Goal: Task Accomplishment & Management: Manage account settings

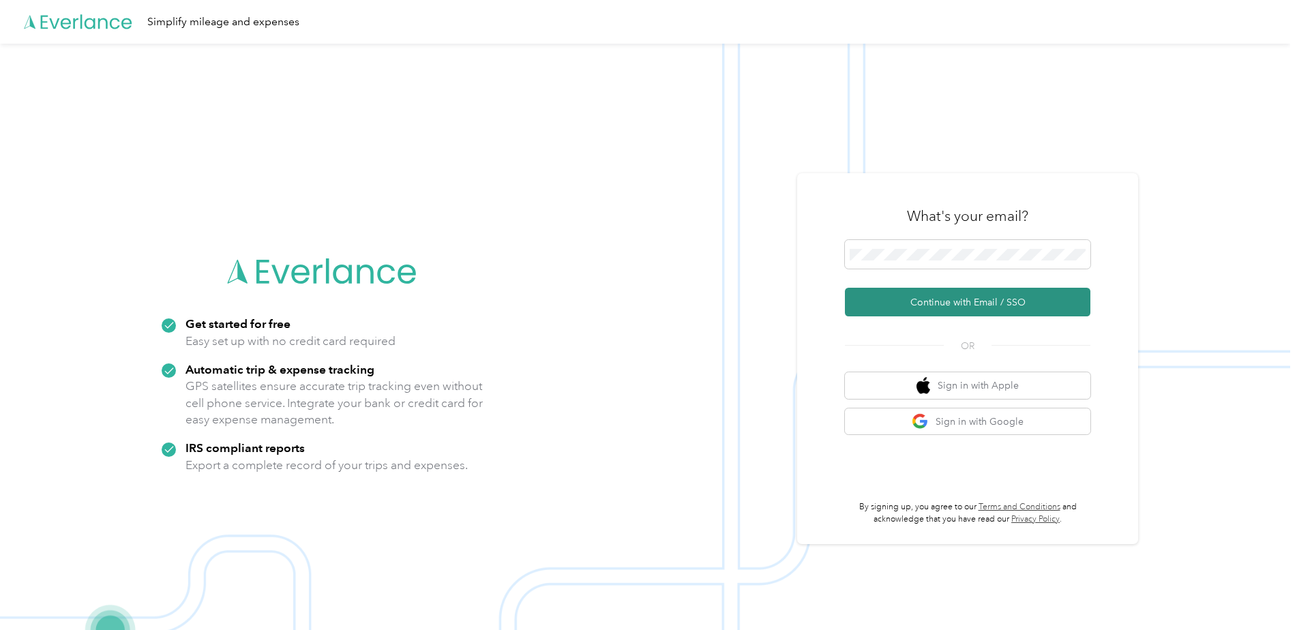
click at [901, 308] on button "Continue with Email / SSO" at bounding box center [968, 302] width 246 height 29
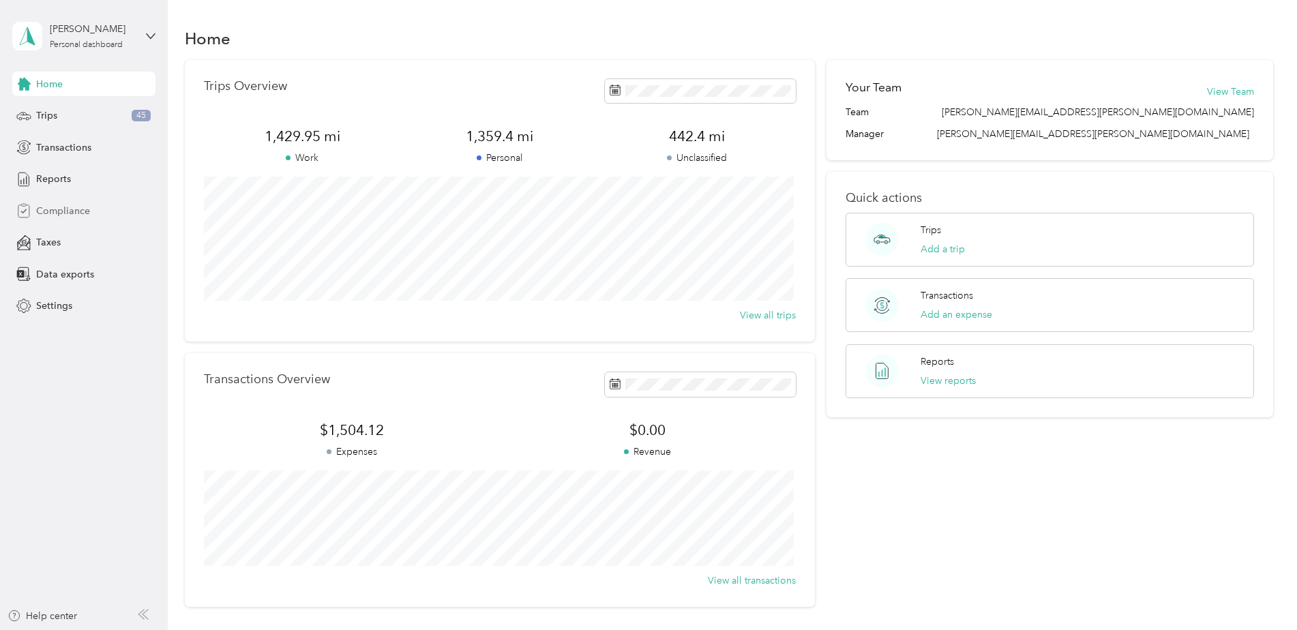
click at [85, 216] on span "Compliance" at bounding box center [63, 211] width 54 height 14
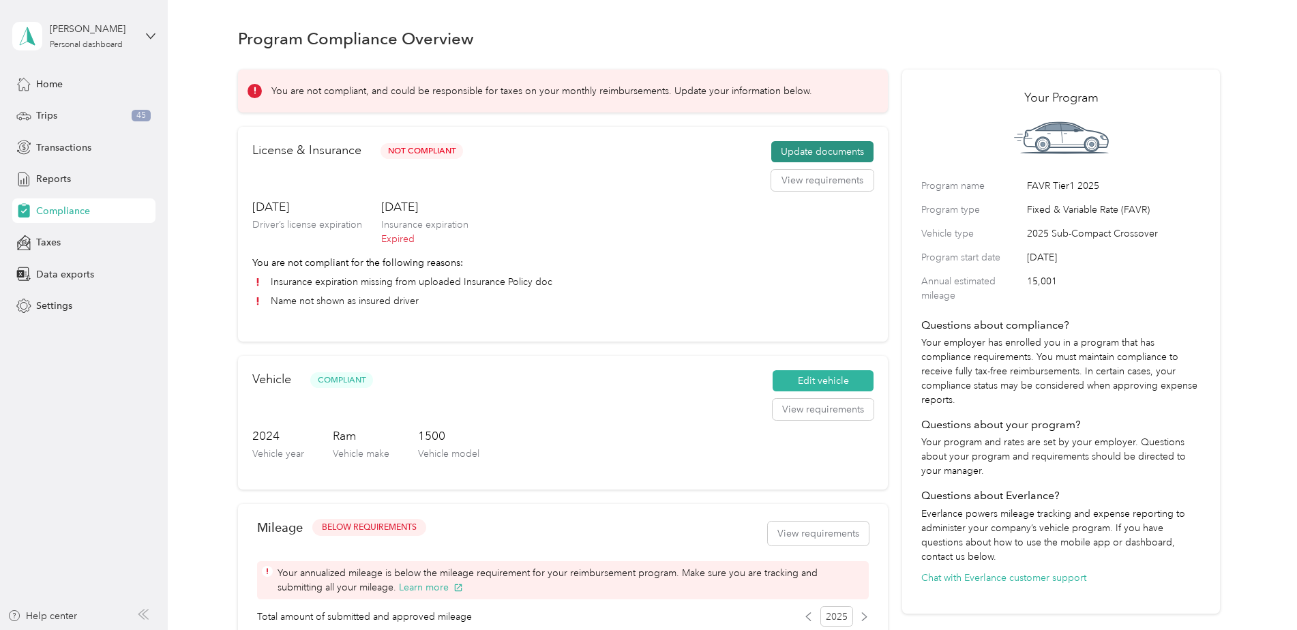
click at [806, 152] on button "Update documents" at bounding box center [822, 152] width 102 height 22
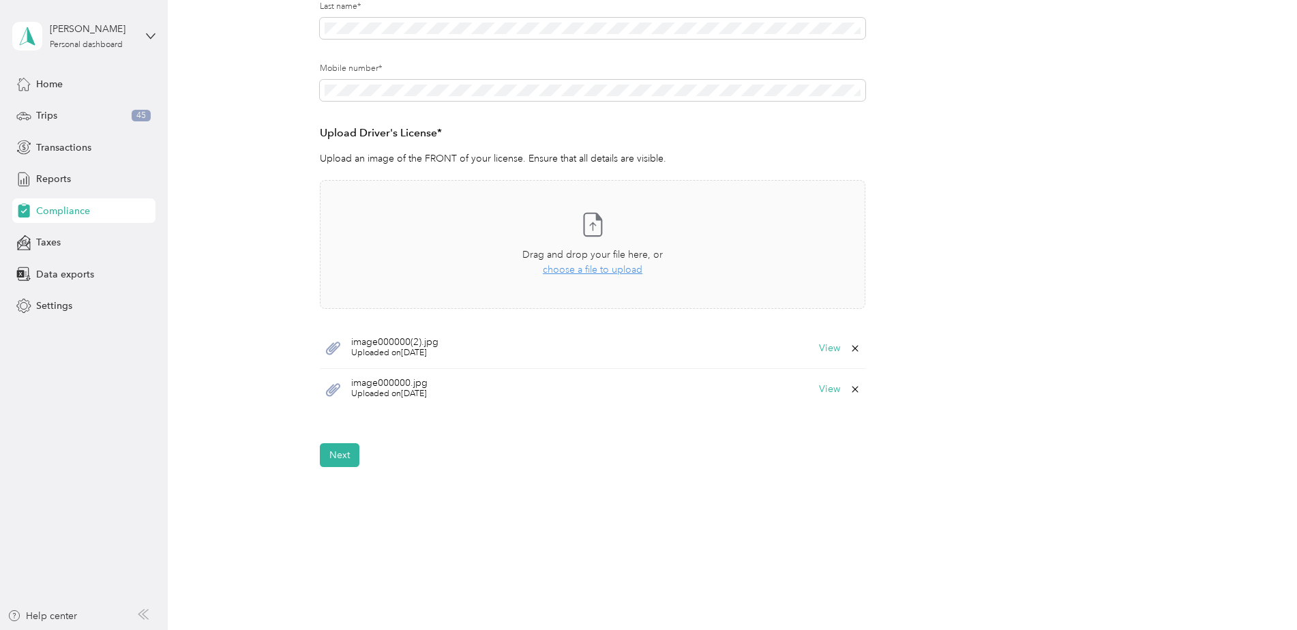
scroll to position [270, 0]
click at [824, 347] on button "View" at bounding box center [829, 348] width 21 height 10
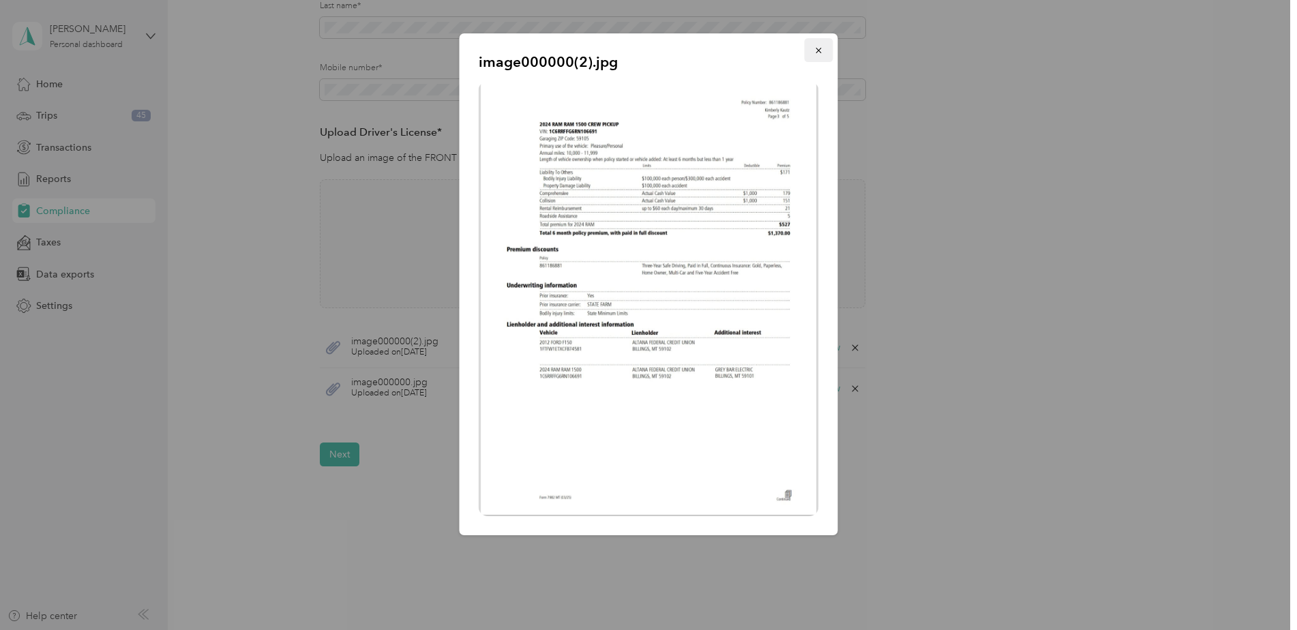
click at [820, 50] on icon "button" at bounding box center [819, 51] width 10 height 10
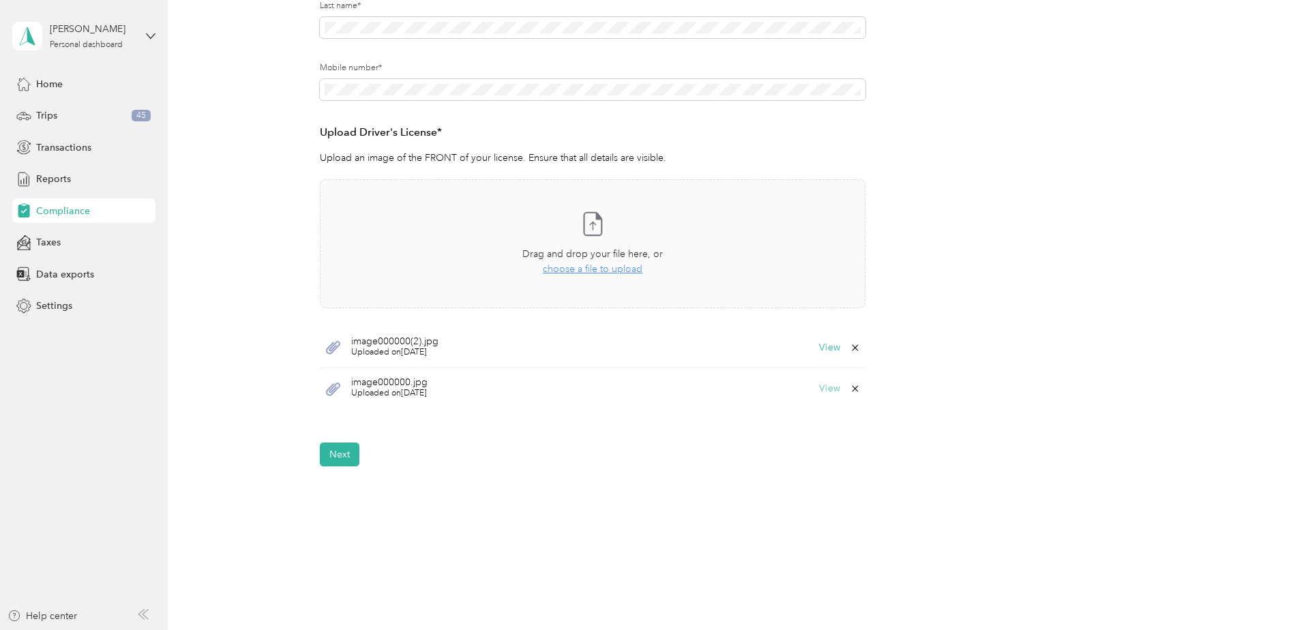
click at [826, 391] on button "View" at bounding box center [829, 389] width 21 height 10
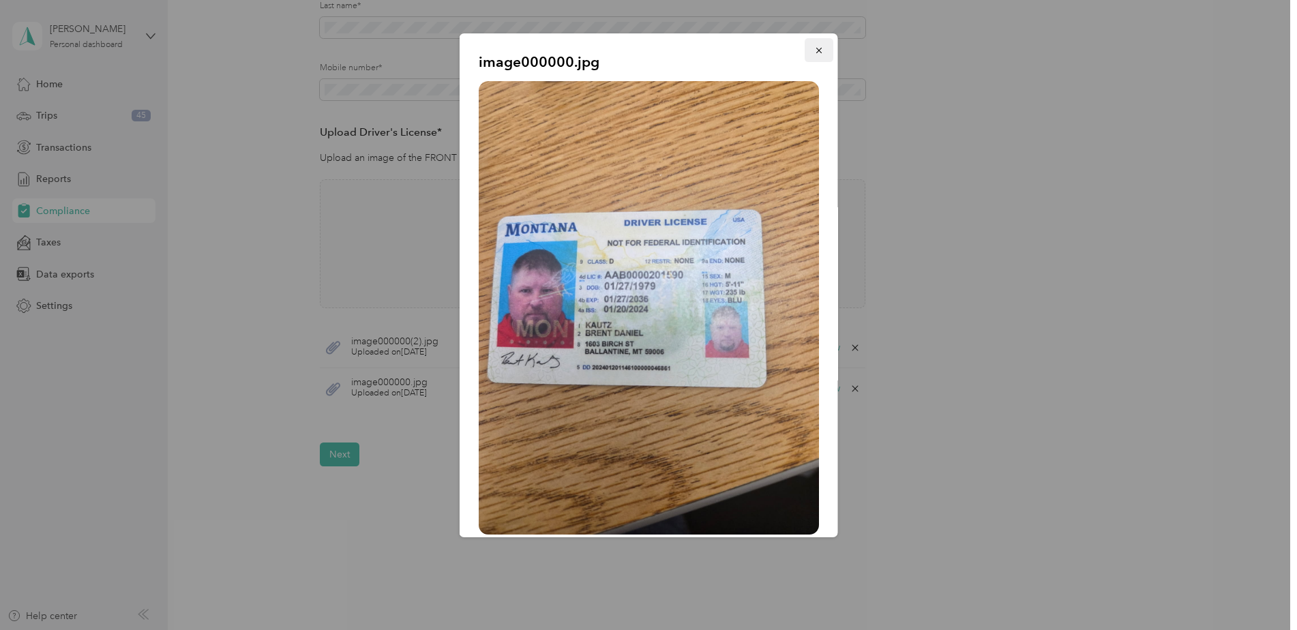
click at [816, 53] on icon "button" at bounding box center [818, 50] width 5 height 5
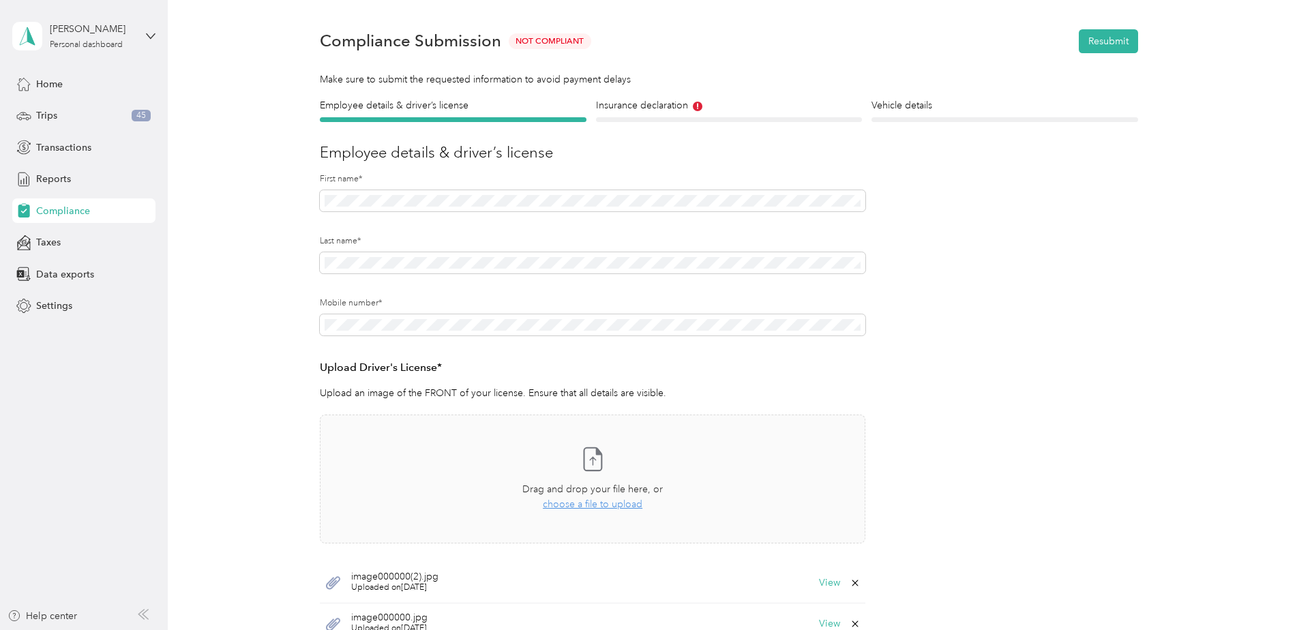
scroll to position [0, 0]
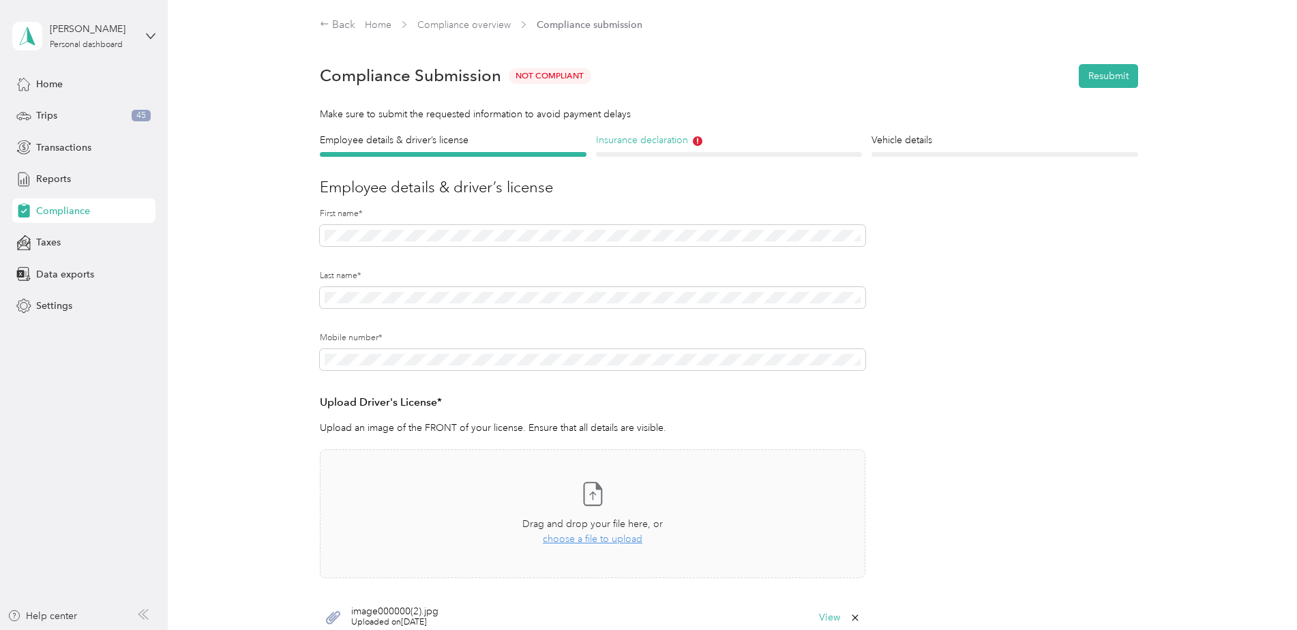
click at [650, 141] on h4 "Insurance declaration" at bounding box center [729, 140] width 267 height 14
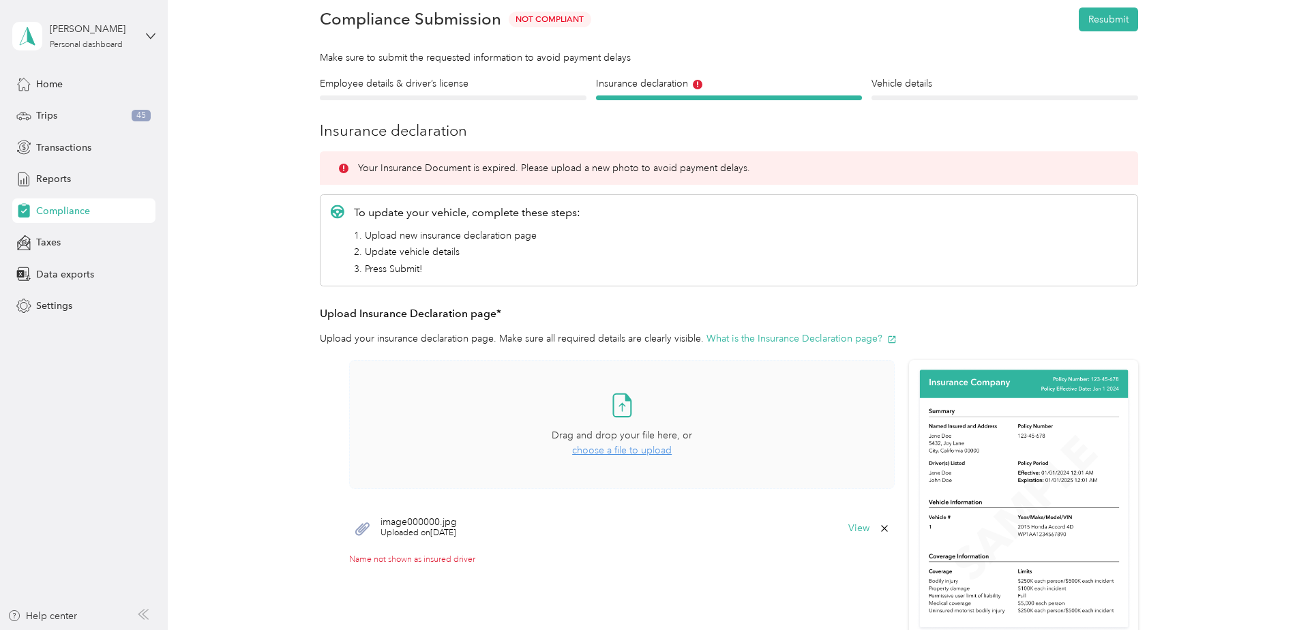
scroll to position [125, 0]
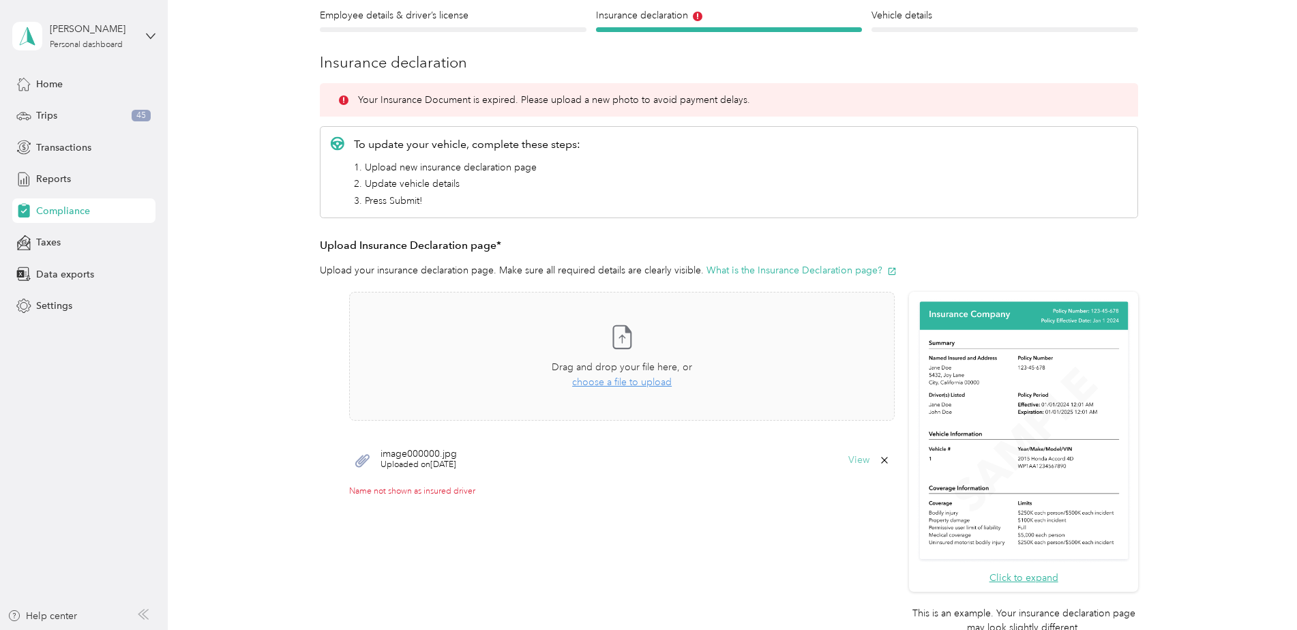
click at [853, 457] on button "View" at bounding box center [859, 461] width 21 height 10
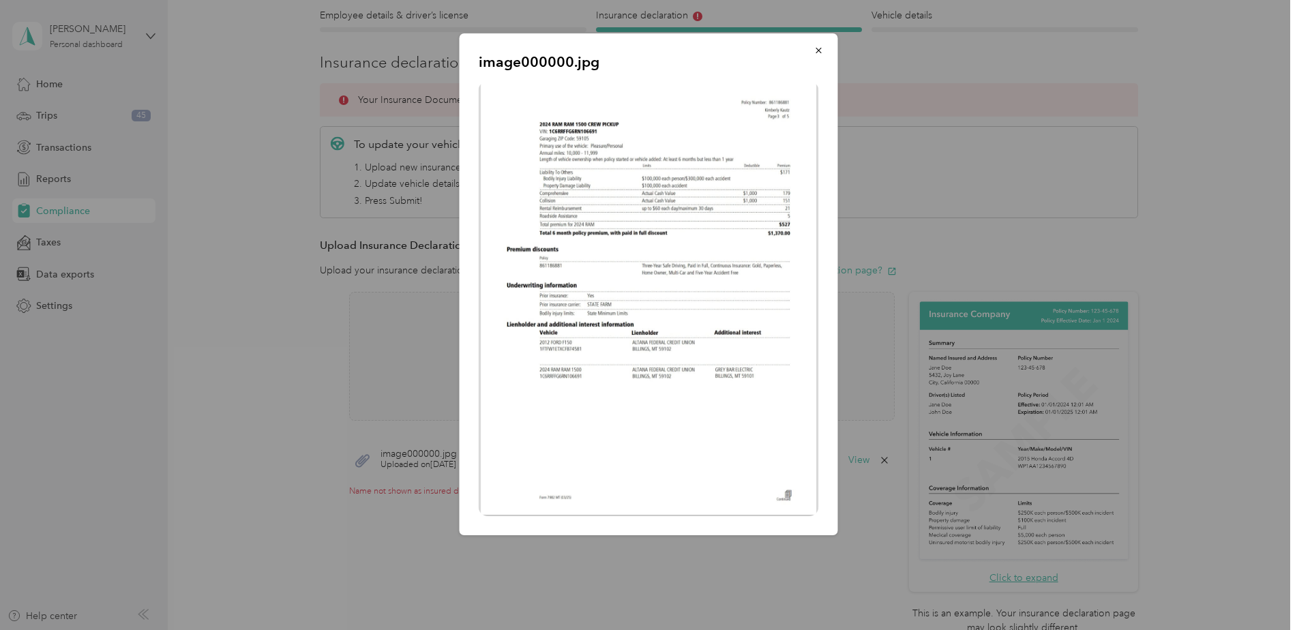
click at [601, 253] on img at bounding box center [649, 298] width 340 height 435
click at [819, 52] on icon "button" at bounding box center [819, 51] width 10 height 10
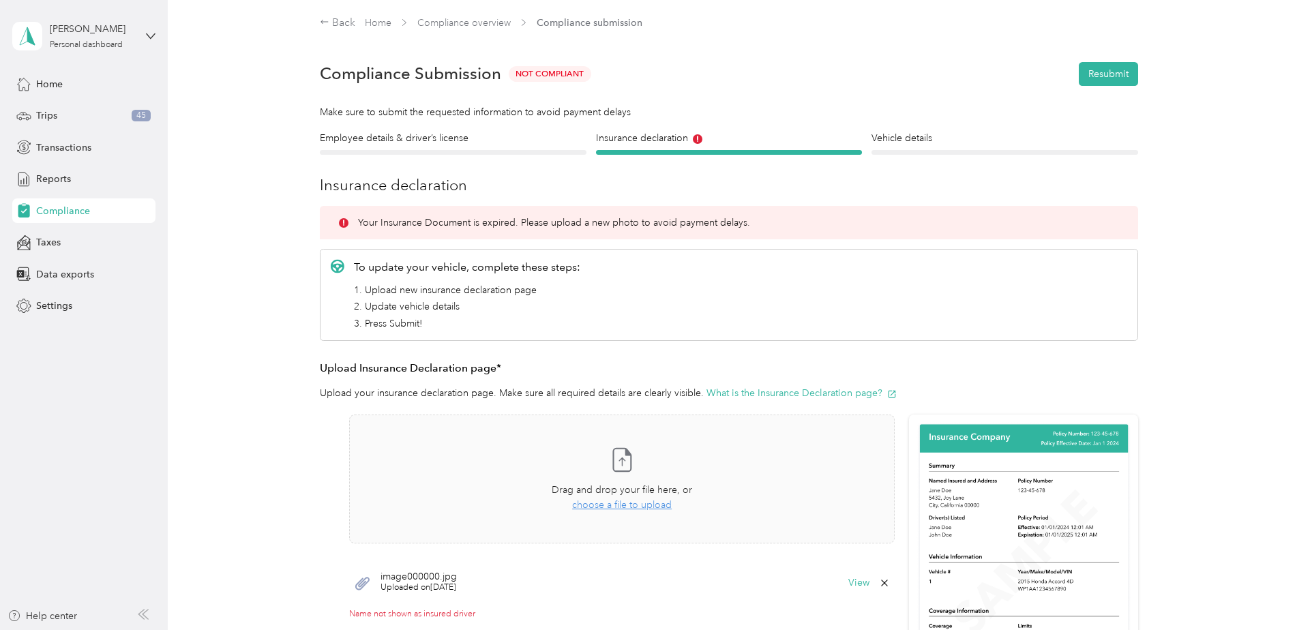
scroll to position [0, 0]
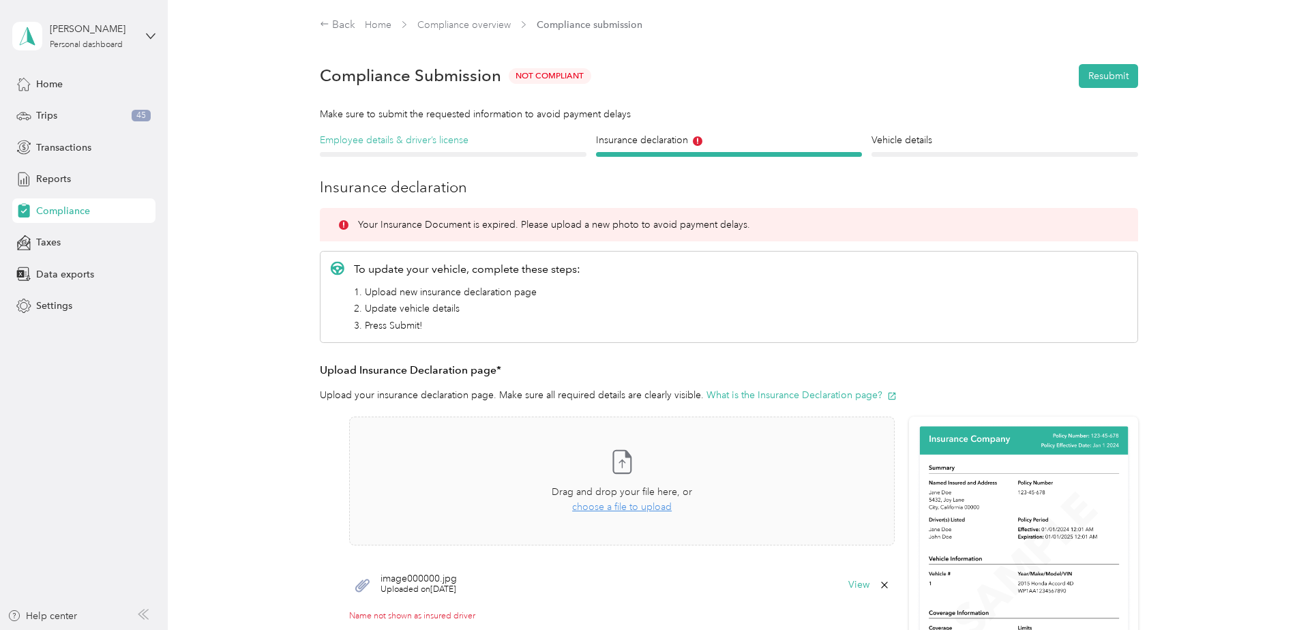
click at [400, 141] on h4 "Employee details & driver’s license" at bounding box center [453, 140] width 267 height 14
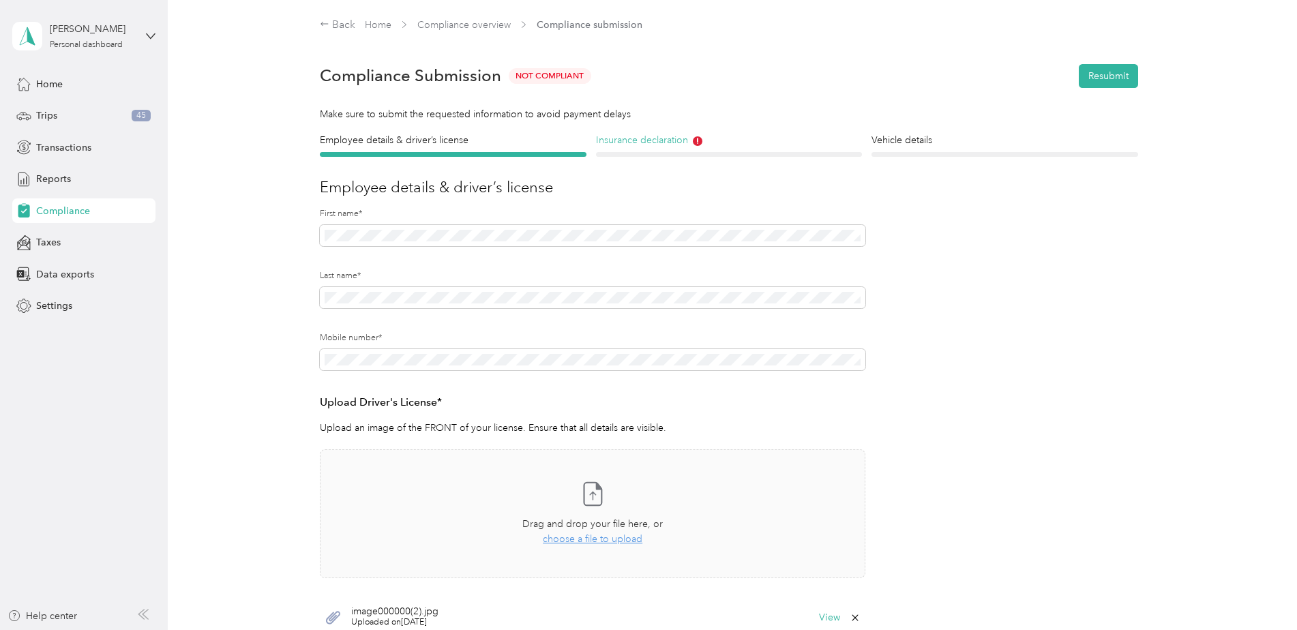
click at [698, 145] on icon at bounding box center [698, 141] width 10 height 10
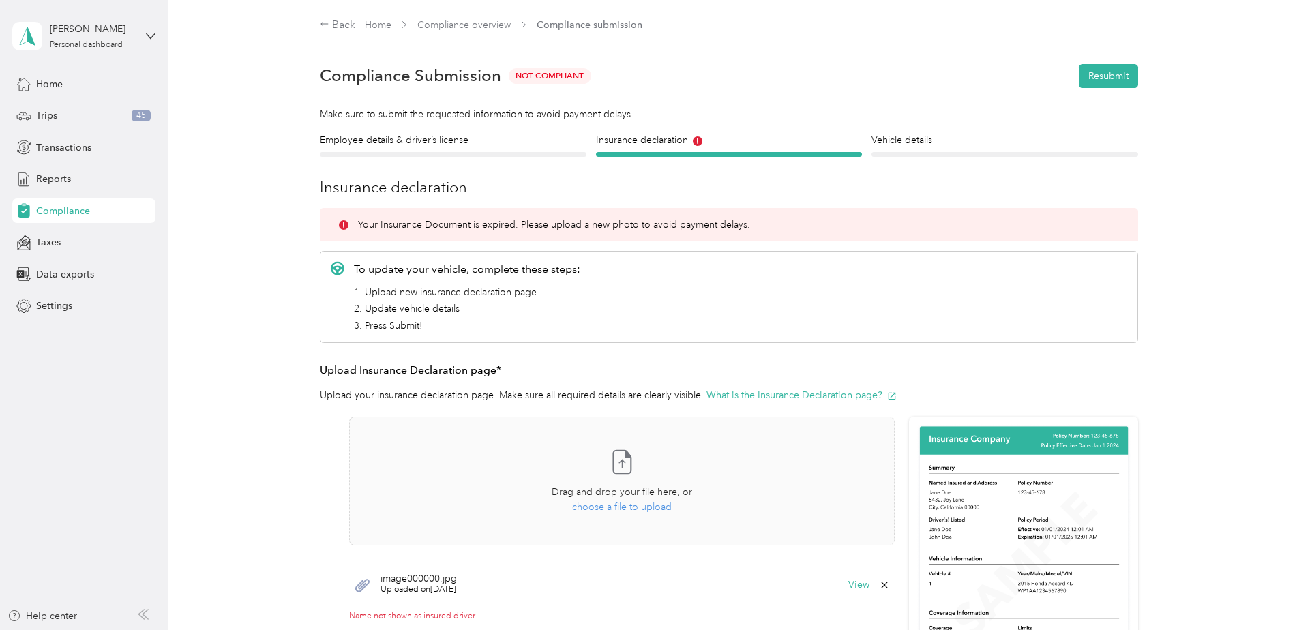
drag, startPoint x: 895, startPoint y: 149, endPoint x: 885, endPoint y: 149, distance: 9.6
click at [895, 149] on div "Vehicle details Vehicle" at bounding box center [1005, 145] width 267 height 24
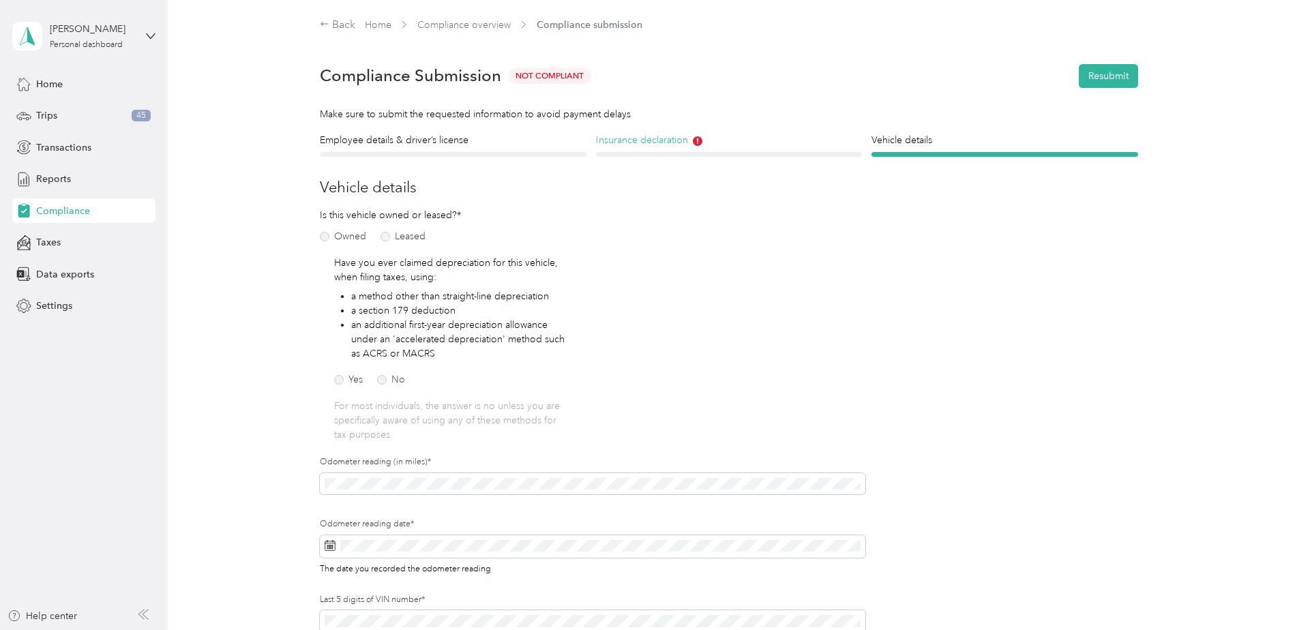
click at [695, 140] on icon at bounding box center [698, 141] width 10 height 10
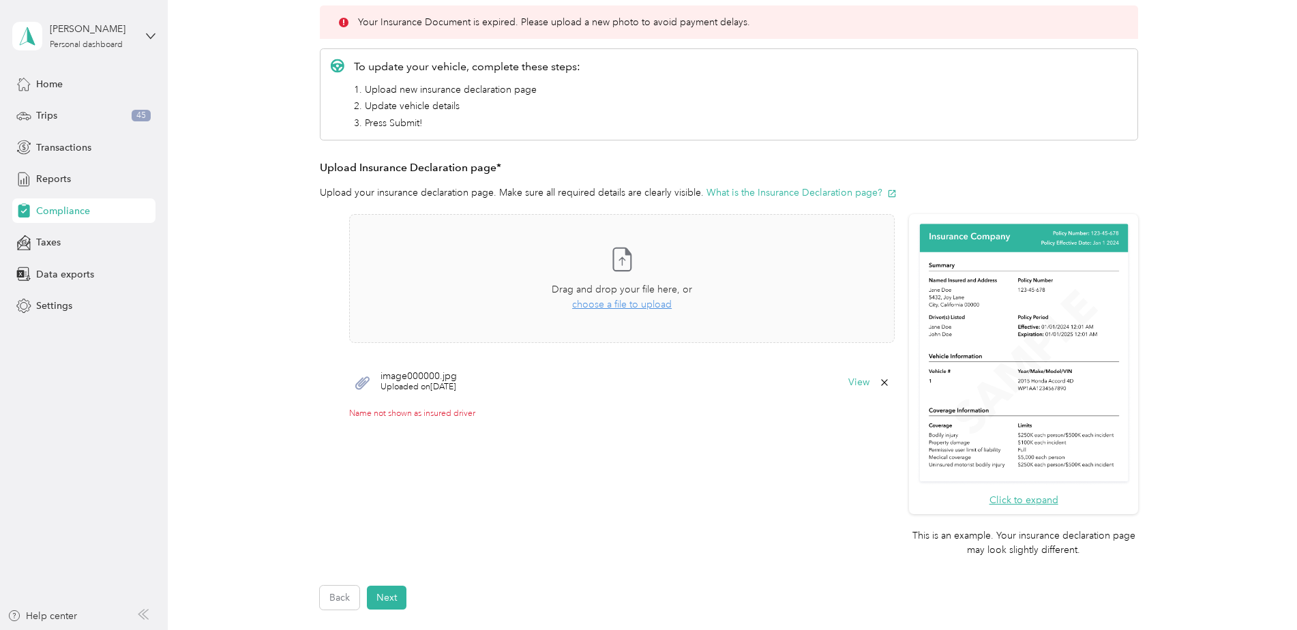
scroll to position [203, 0]
click at [857, 386] on button "View" at bounding box center [859, 382] width 21 height 10
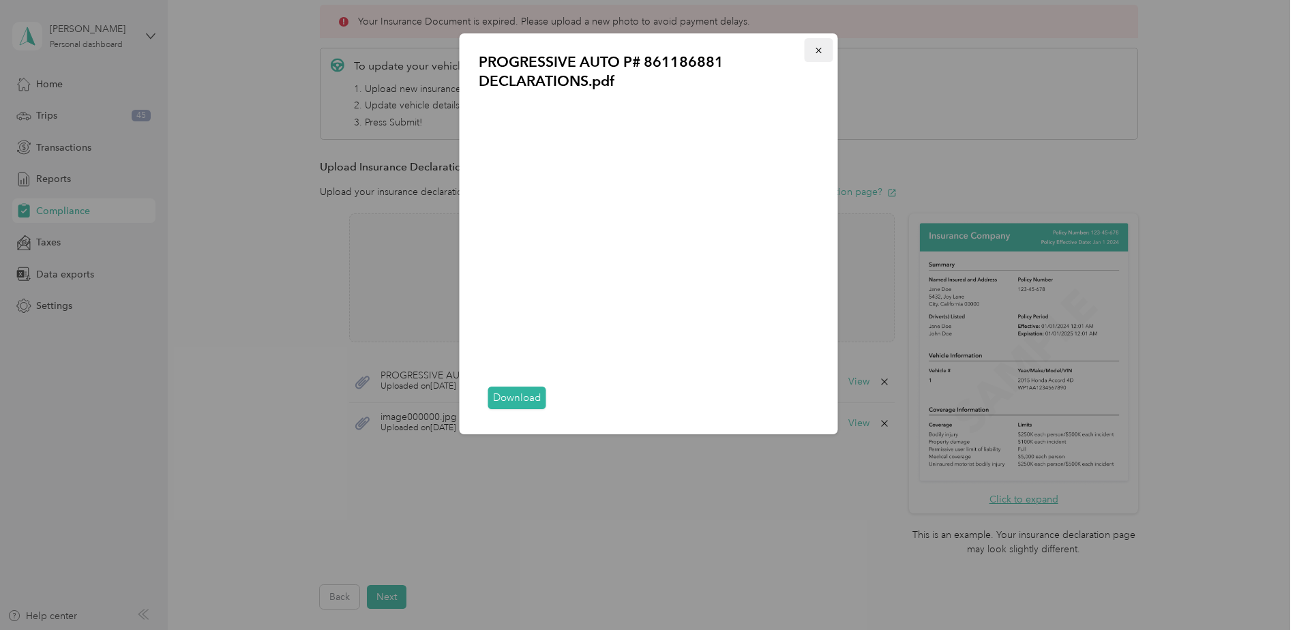
click at [820, 52] on icon "button" at bounding box center [818, 50] width 5 height 5
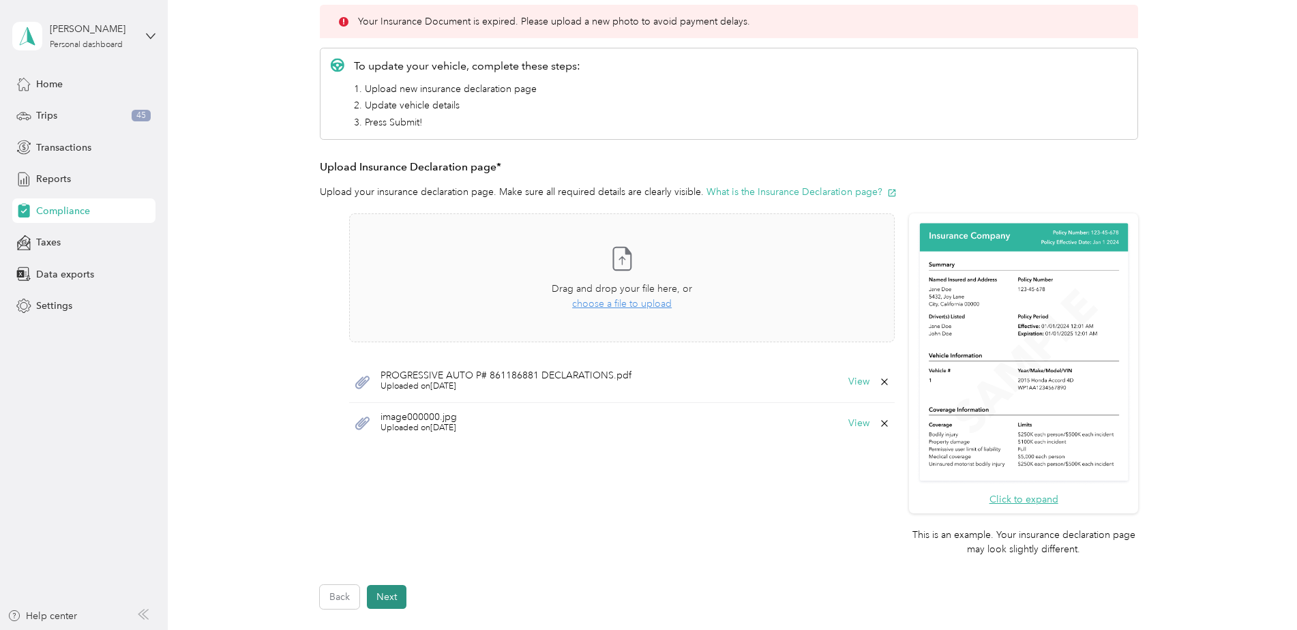
click at [384, 593] on button "Next" at bounding box center [387, 597] width 40 height 24
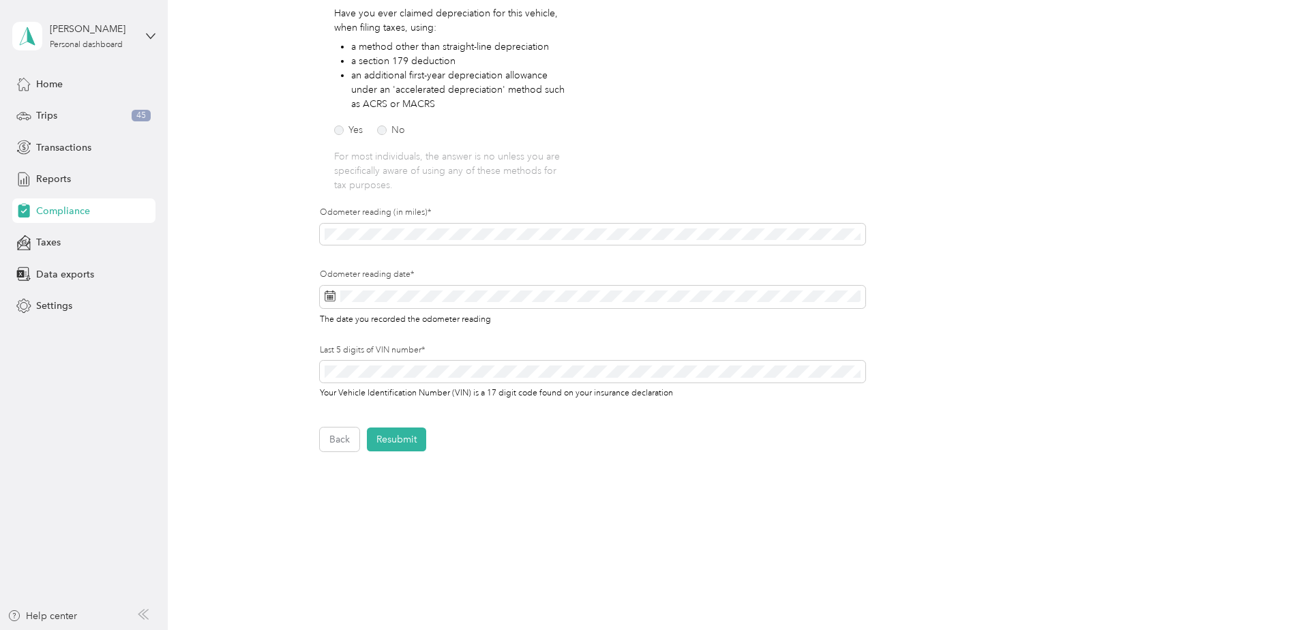
scroll to position [269, 0]
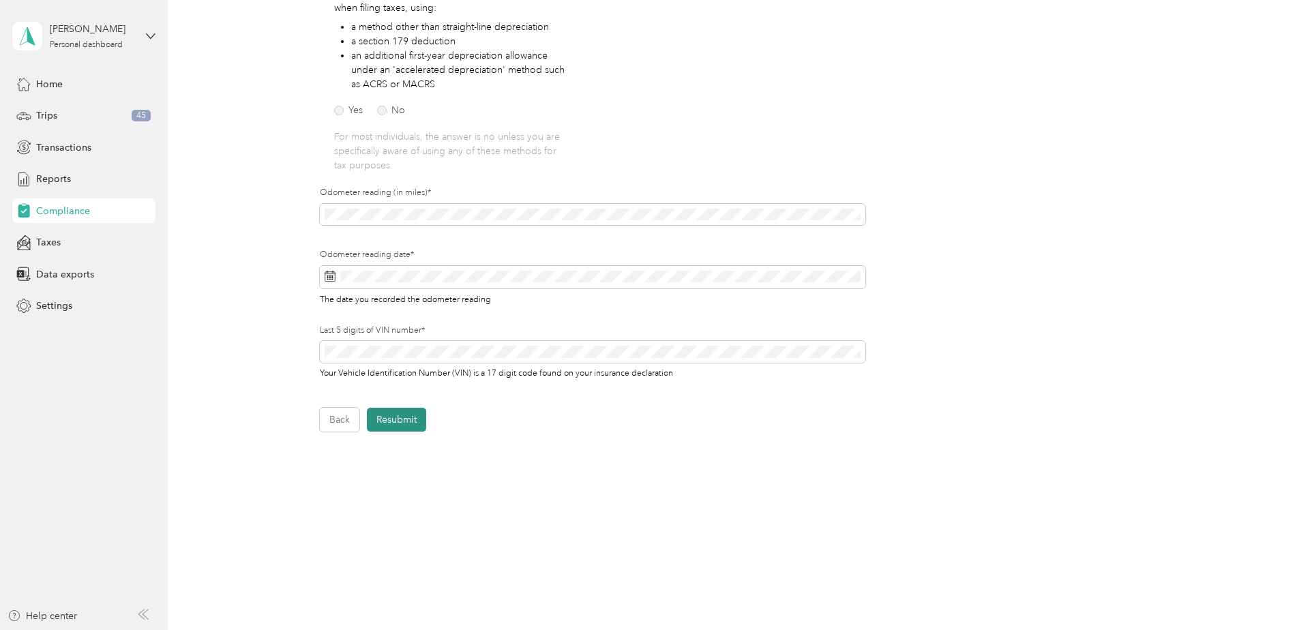
click at [409, 424] on button "Resubmit" at bounding box center [396, 420] width 59 height 24
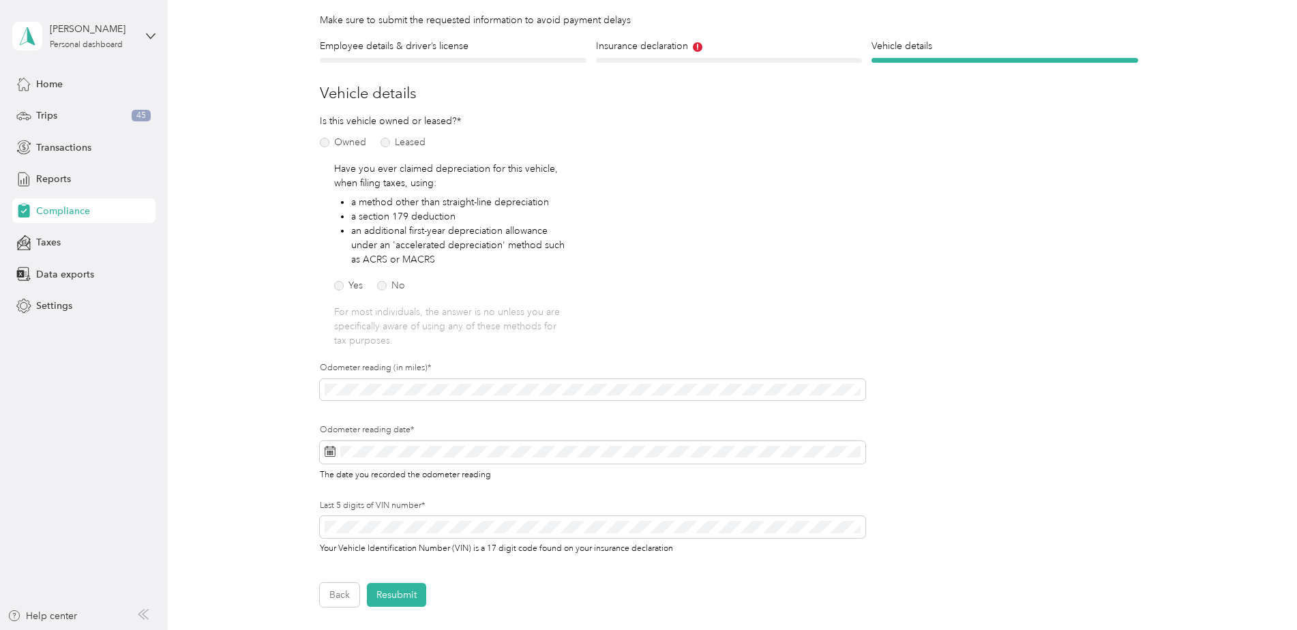
scroll to position [95, 0]
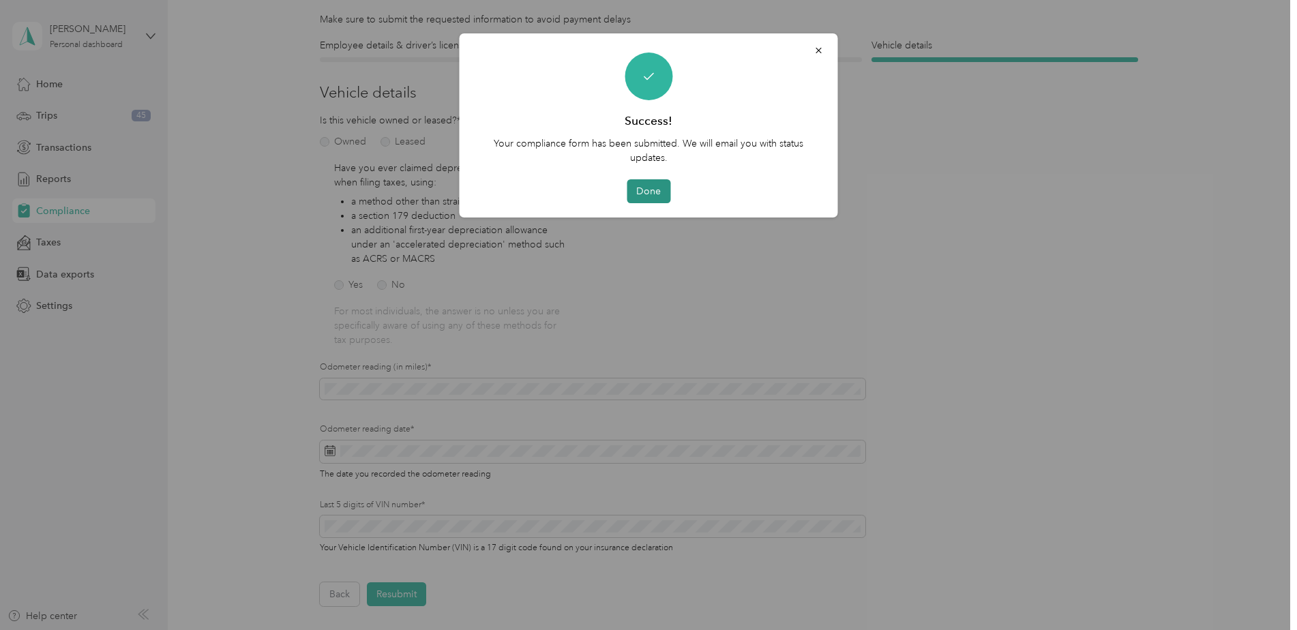
click at [649, 189] on button "Done" at bounding box center [649, 191] width 44 height 24
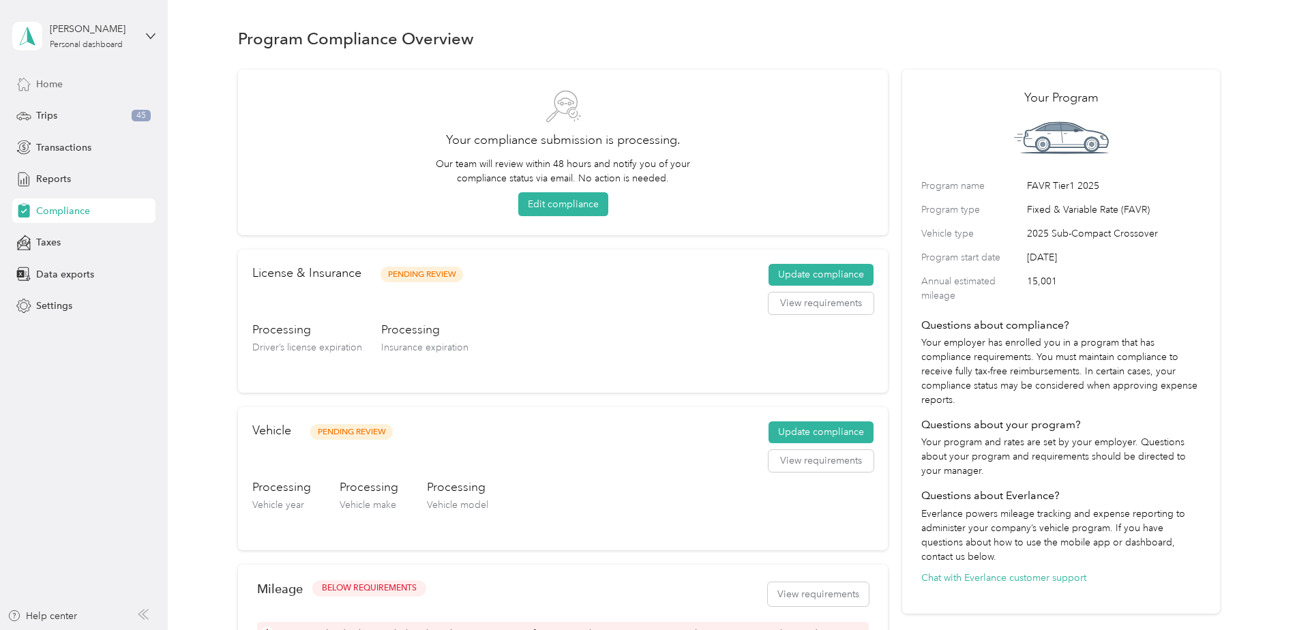
click at [57, 88] on span "Home" at bounding box center [49, 84] width 27 height 14
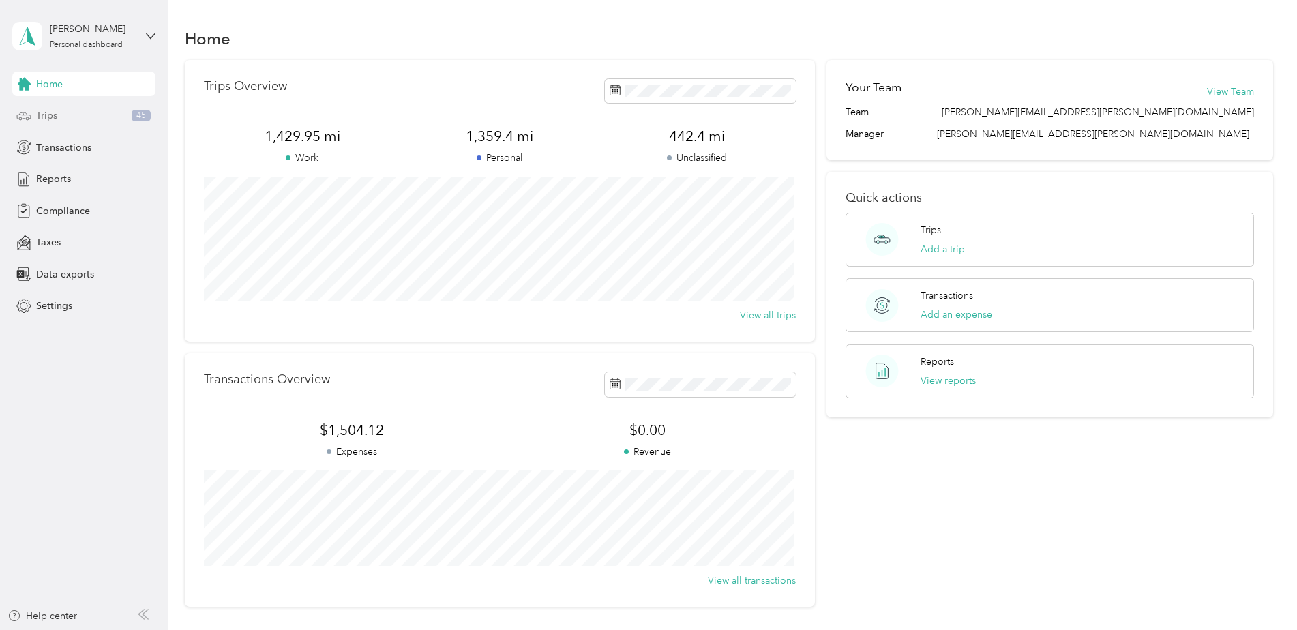
click at [44, 122] on span "Trips" at bounding box center [46, 115] width 21 height 14
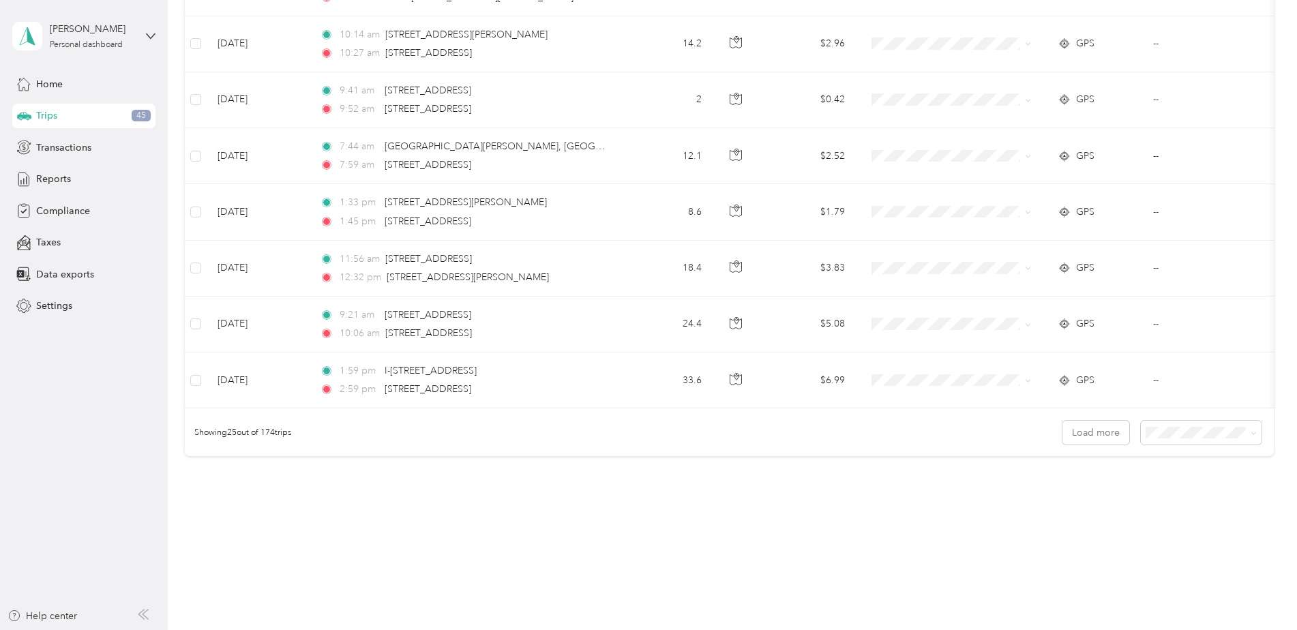
scroll to position [1249, 0]
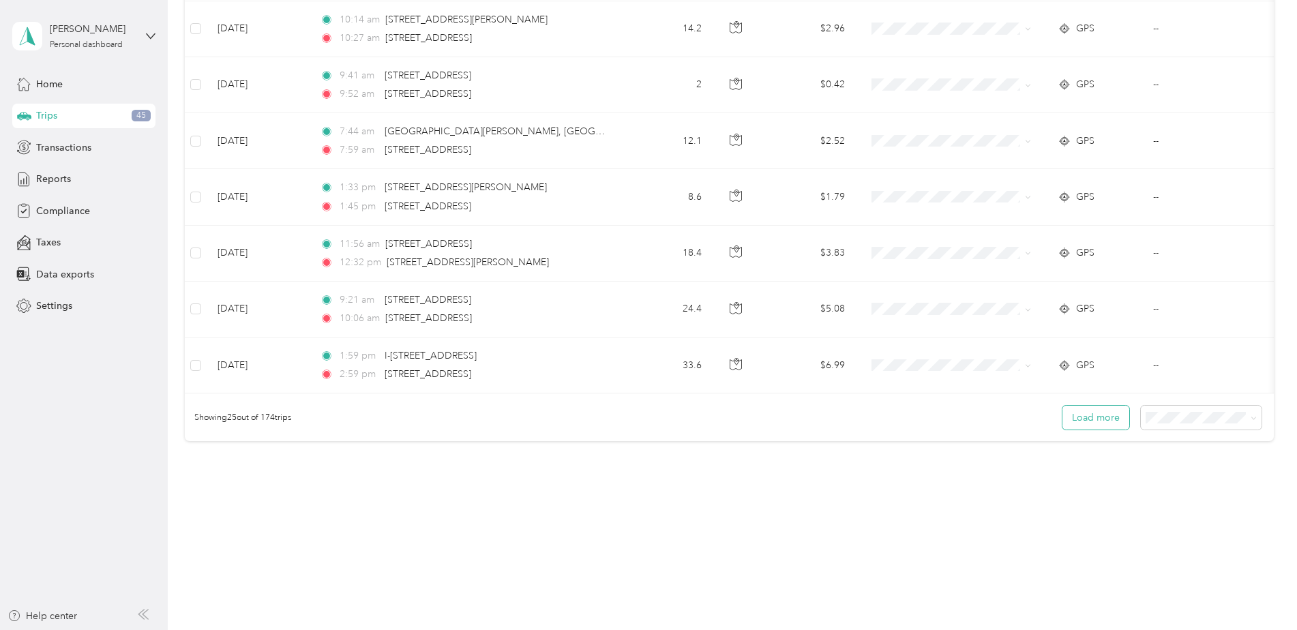
click at [1107, 427] on button "Load more" at bounding box center [1096, 418] width 67 height 24
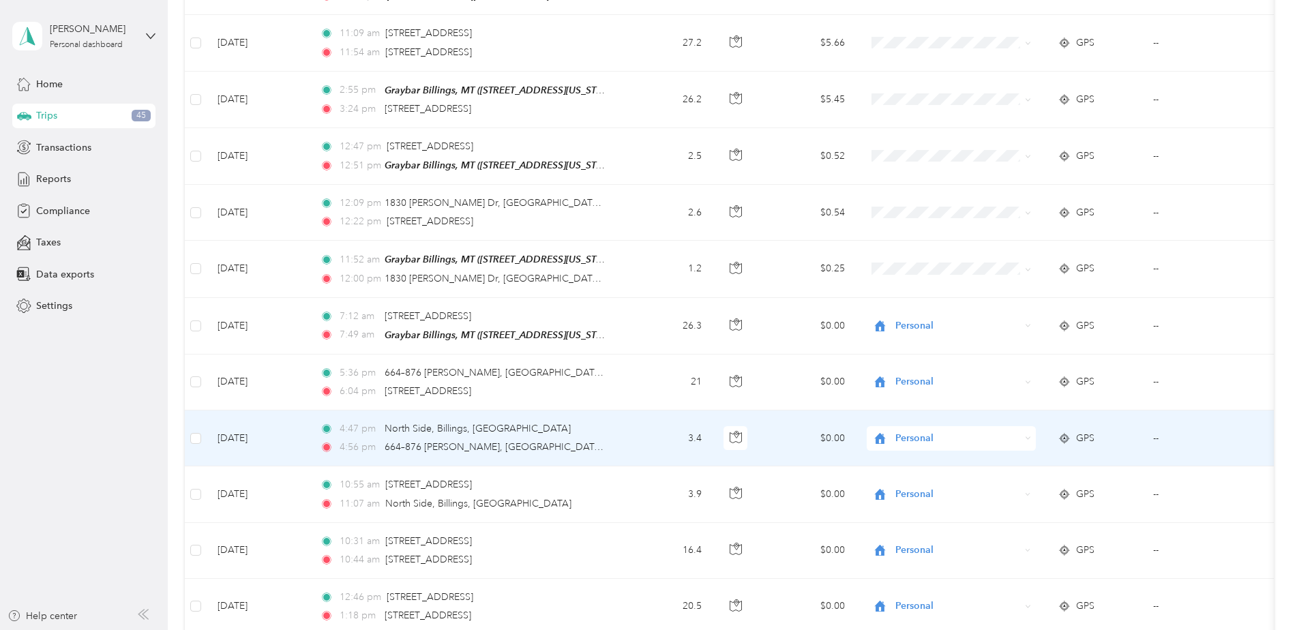
scroll to position [2067, 0]
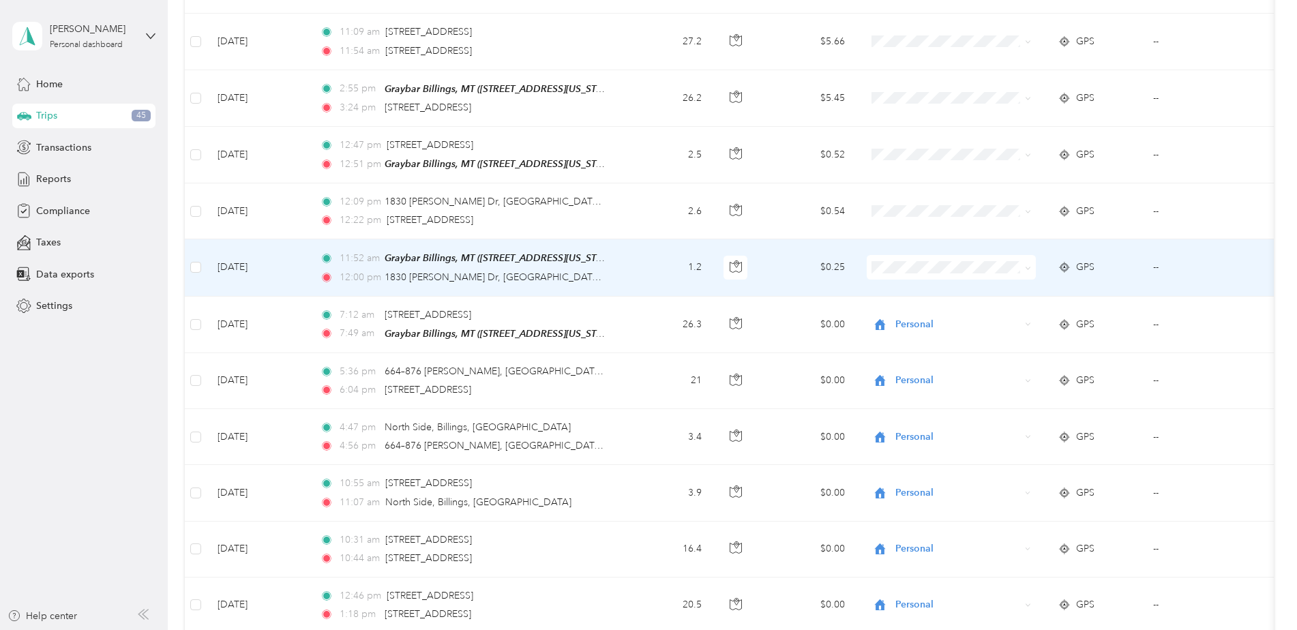
click at [1031, 276] on span at bounding box center [951, 267] width 169 height 25
click at [960, 272] on span at bounding box center [951, 267] width 169 height 25
click at [1029, 266] on icon at bounding box center [1028, 268] width 6 height 6
click at [1012, 307] on li "Personal" at bounding box center [956, 316] width 179 height 24
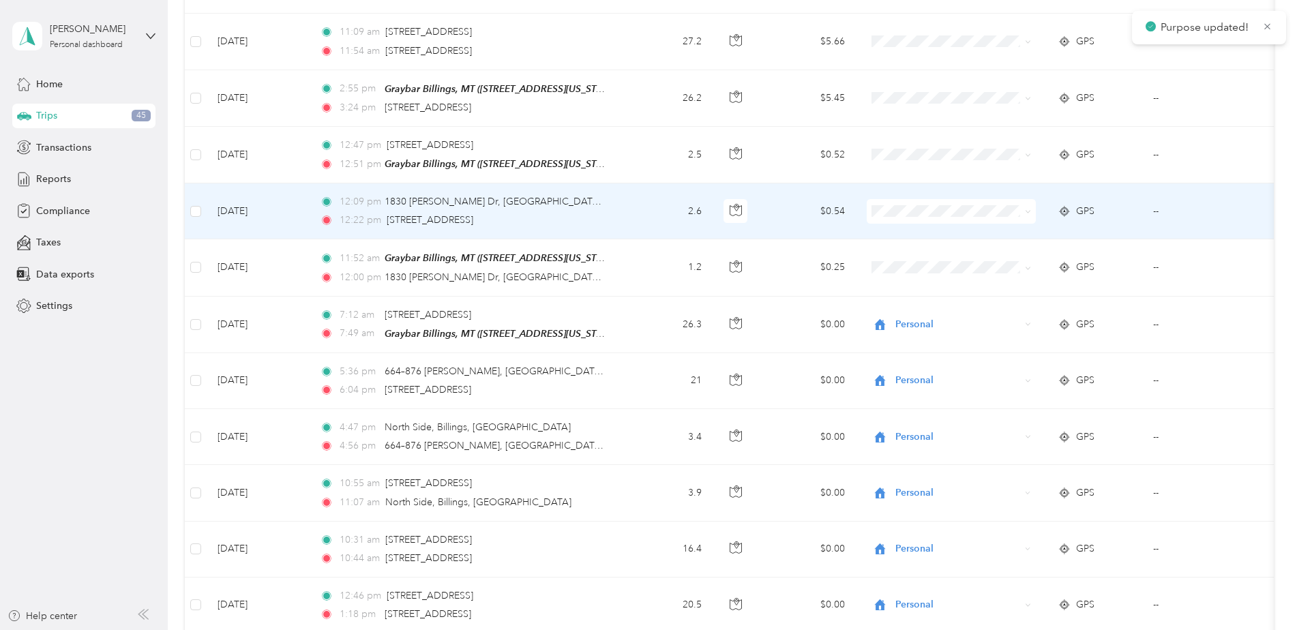
click at [984, 222] on td at bounding box center [951, 211] width 191 height 56
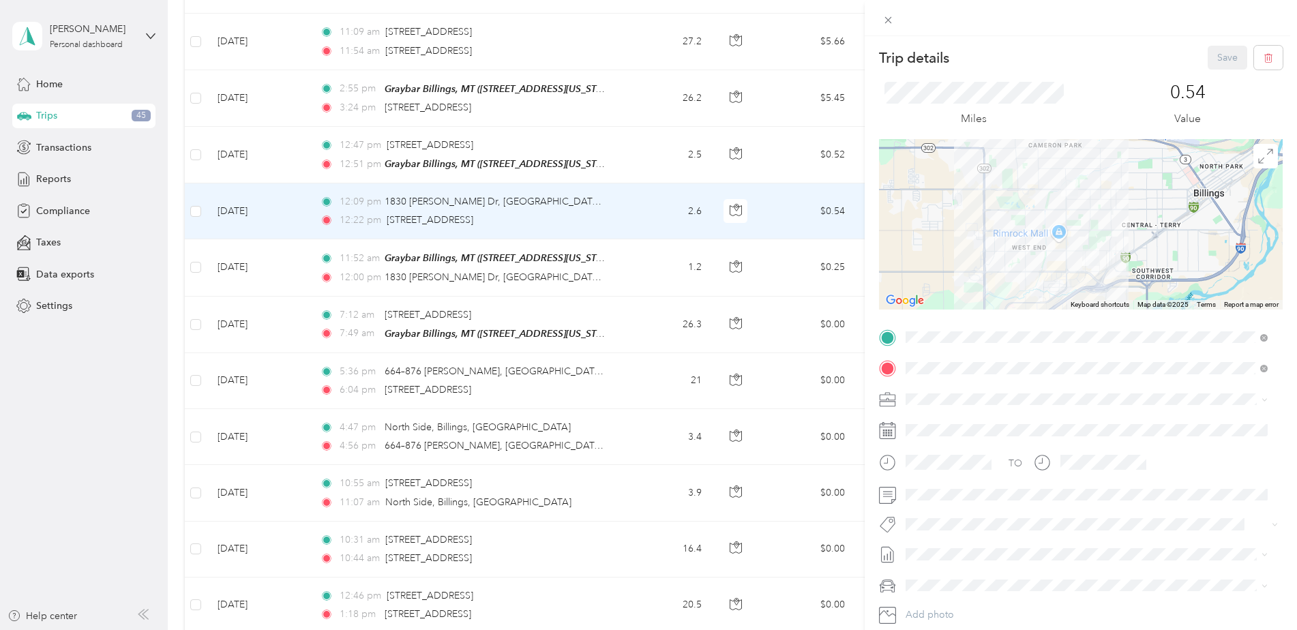
click at [139, 220] on div "Trip details Save This trip cannot be edited because it is either under review,…" at bounding box center [648, 315] width 1297 height 630
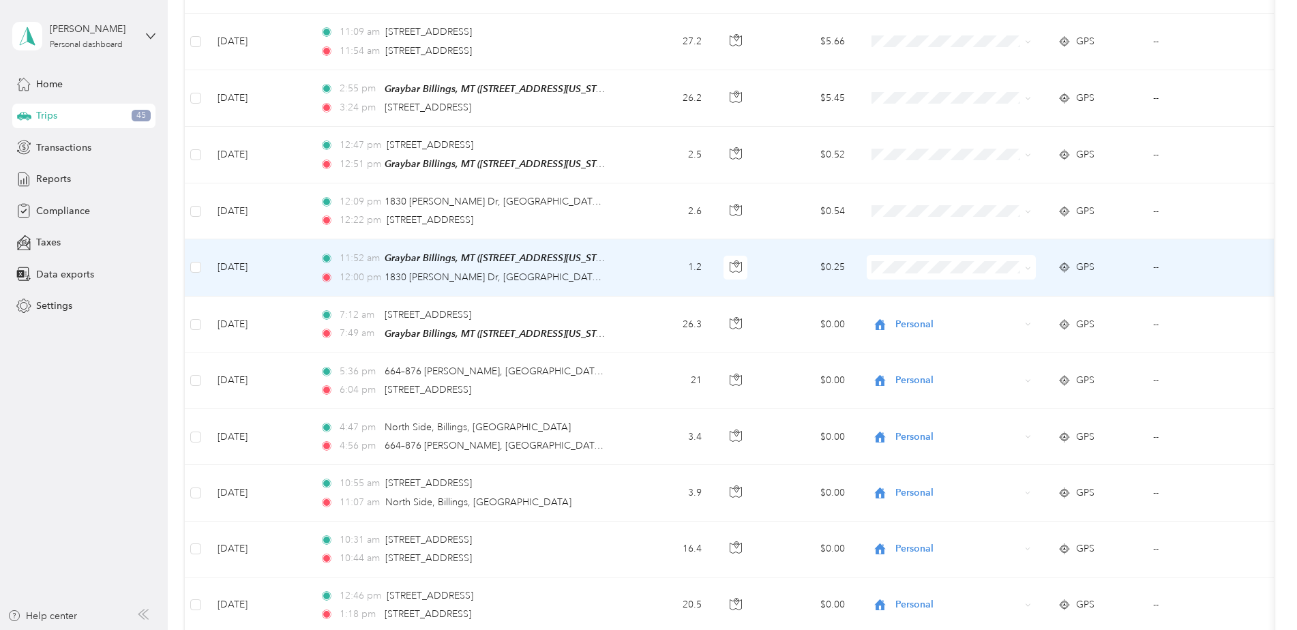
click at [1028, 269] on icon at bounding box center [1028, 268] width 6 height 6
click at [1001, 308] on span "Personal" at bounding box center [968, 315] width 136 height 14
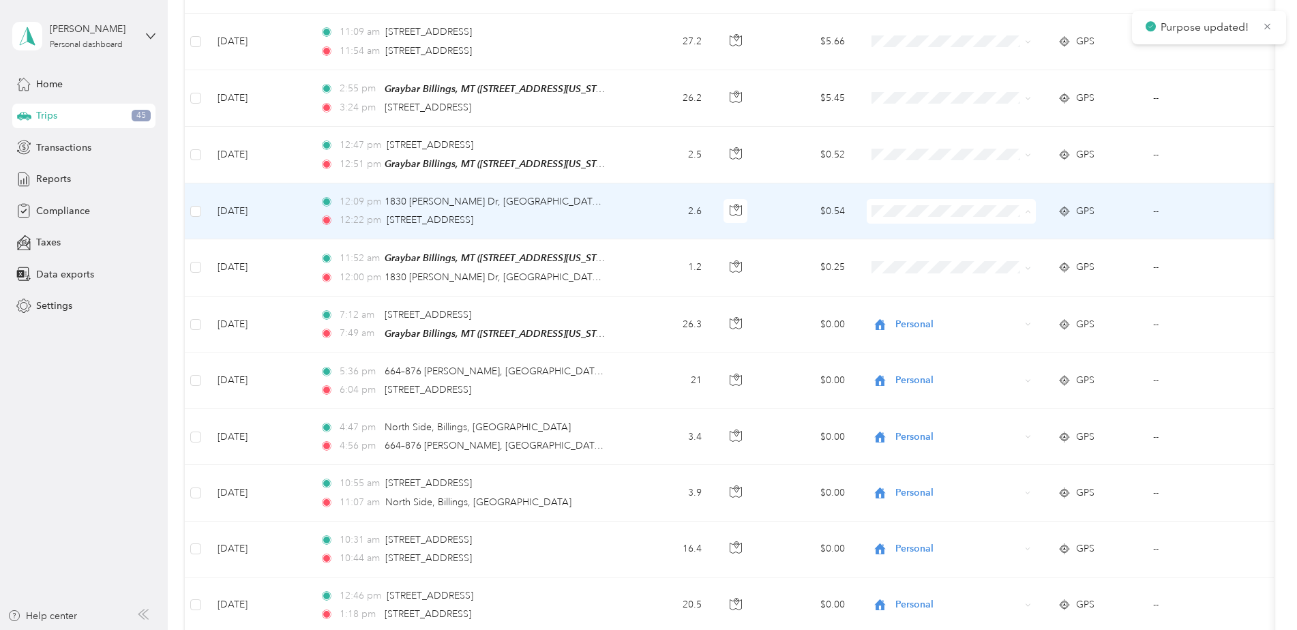
click at [993, 253] on span "Personal" at bounding box center [968, 259] width 136 height 14
click at [1030, 213] on icon at bounding box center [1028, 212] width 6 height 6
click at [1012, 252] on span "Personal" at bounding box center [968, 259] width 136 height 14
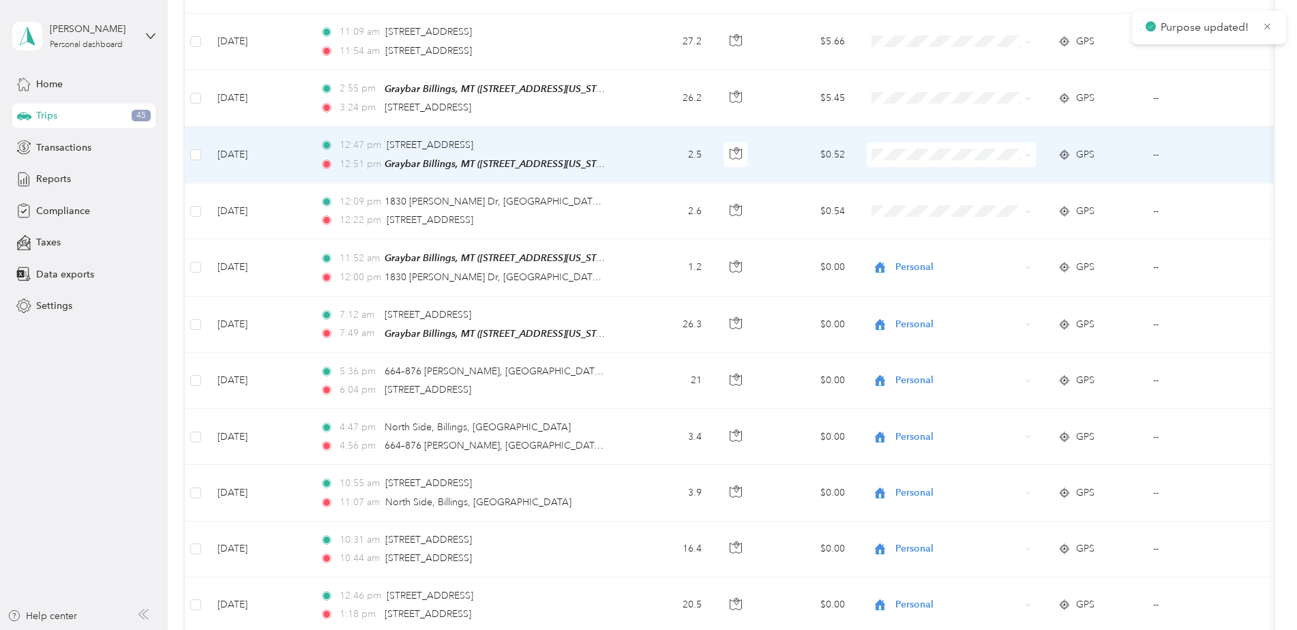
click at [1026, 156] on icon at bounding box center [1028, 155] width 6 height 6
click at [1012, 193] on li "Personal" at bounding box center [956, 203] width 179 height 24
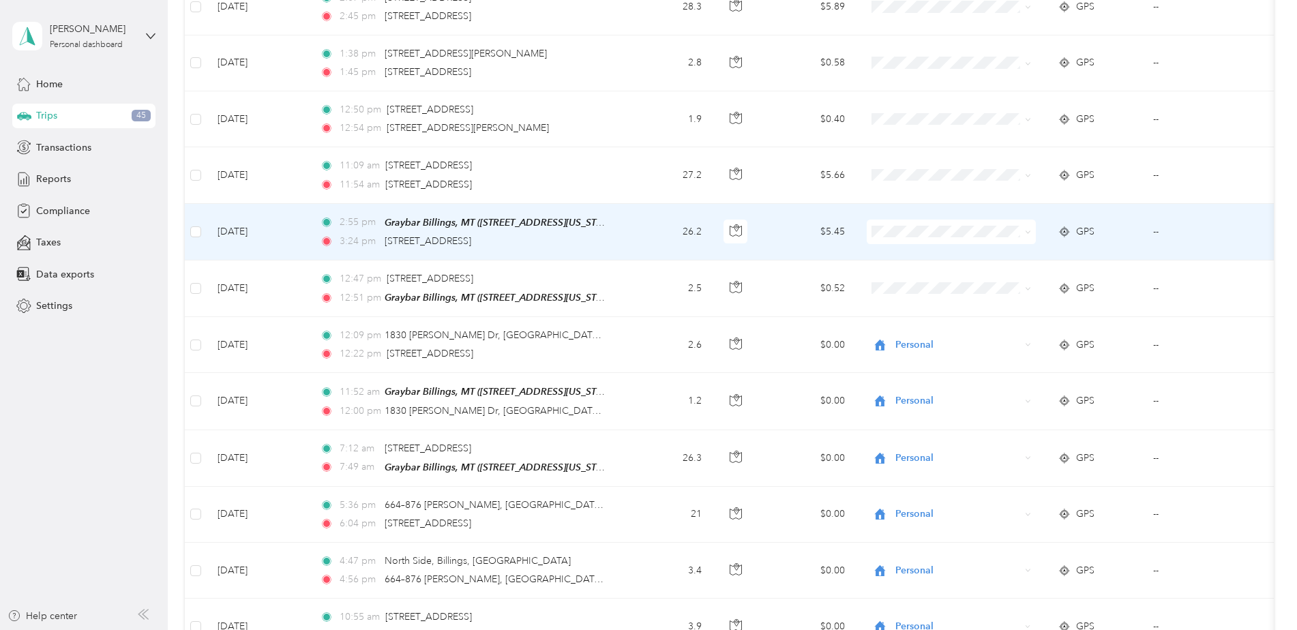
scroll to position [1933, 0]
click at [1029, 238] on span at bounding box center [1025, 232] width 11 height 15
click at [1029, 234] on icon at bounding box center [1028, 233] width 6 height 6
click at [1012, 270] on li "Personal" at bounding box center [956, 281] width 179 height 24
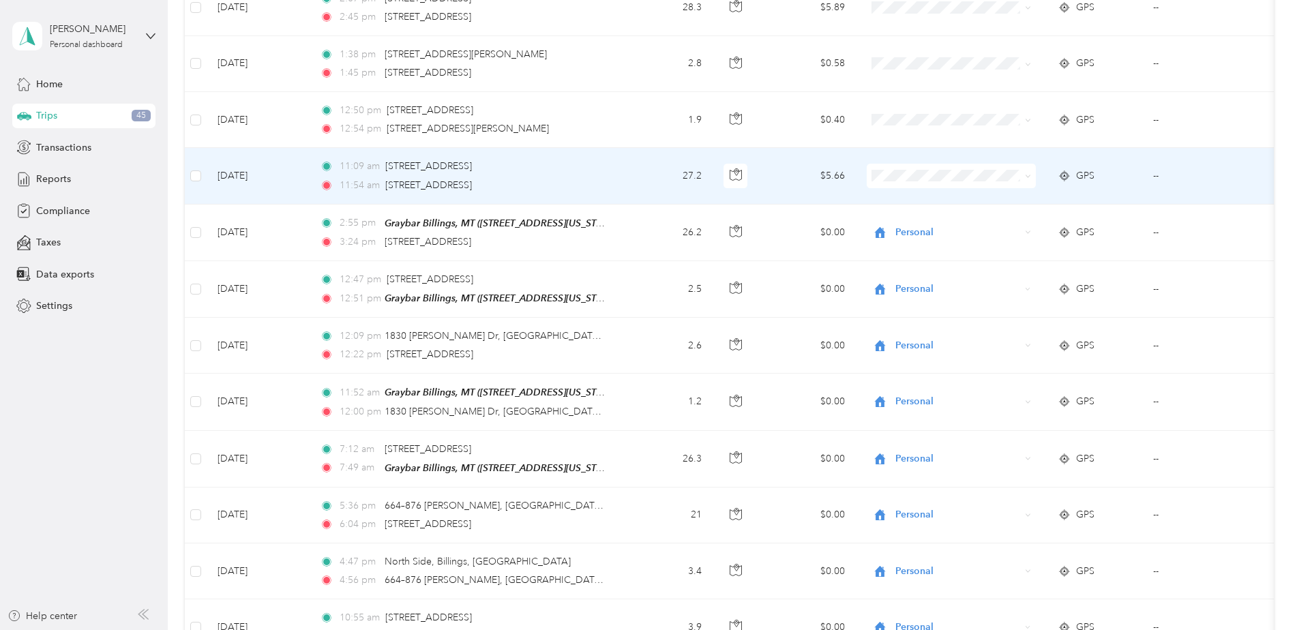
click at [1029, 178] on icon at bounding box center [1028, 176] width 6 height 6
click at [995, 218] on span "Personal" at bounding box center [968, 225] width 136 height 14
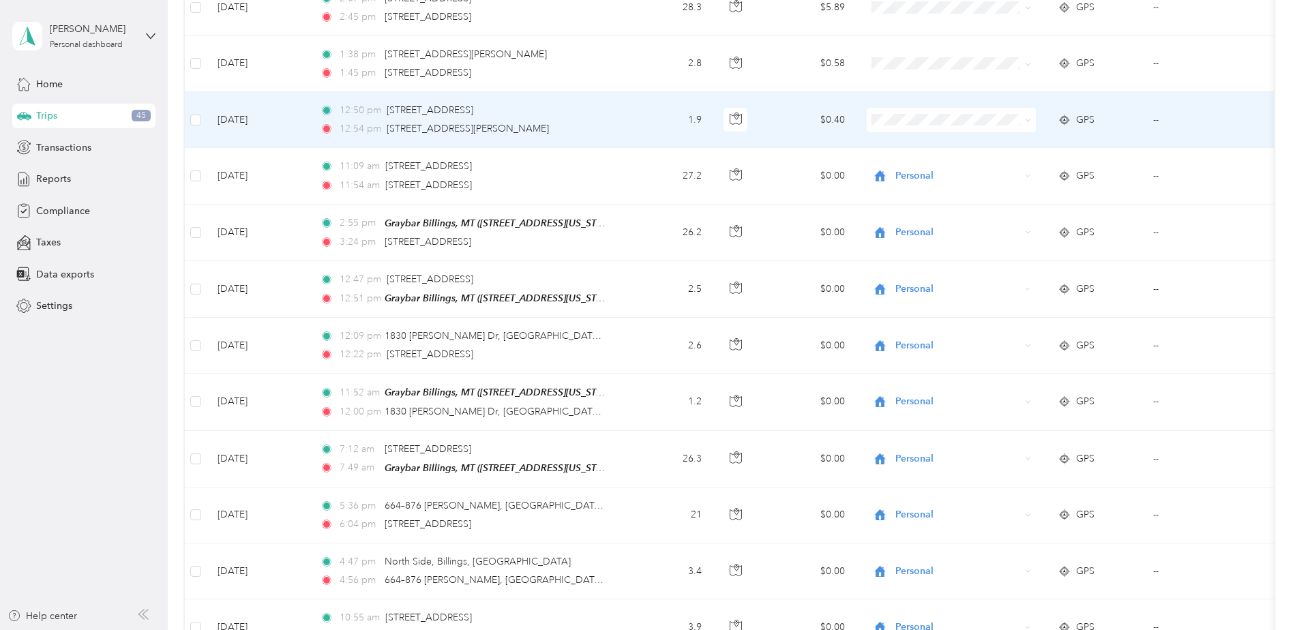
click at [1029, 126] on span at bounding box center [1025, 120] width 11 height 15
click at [1029, 119] on icon at bounding box center [1028, 120] width 6 height 6
click at [997, 164] on span "Personal" at bounding box center [968, 169] width 136 height 14
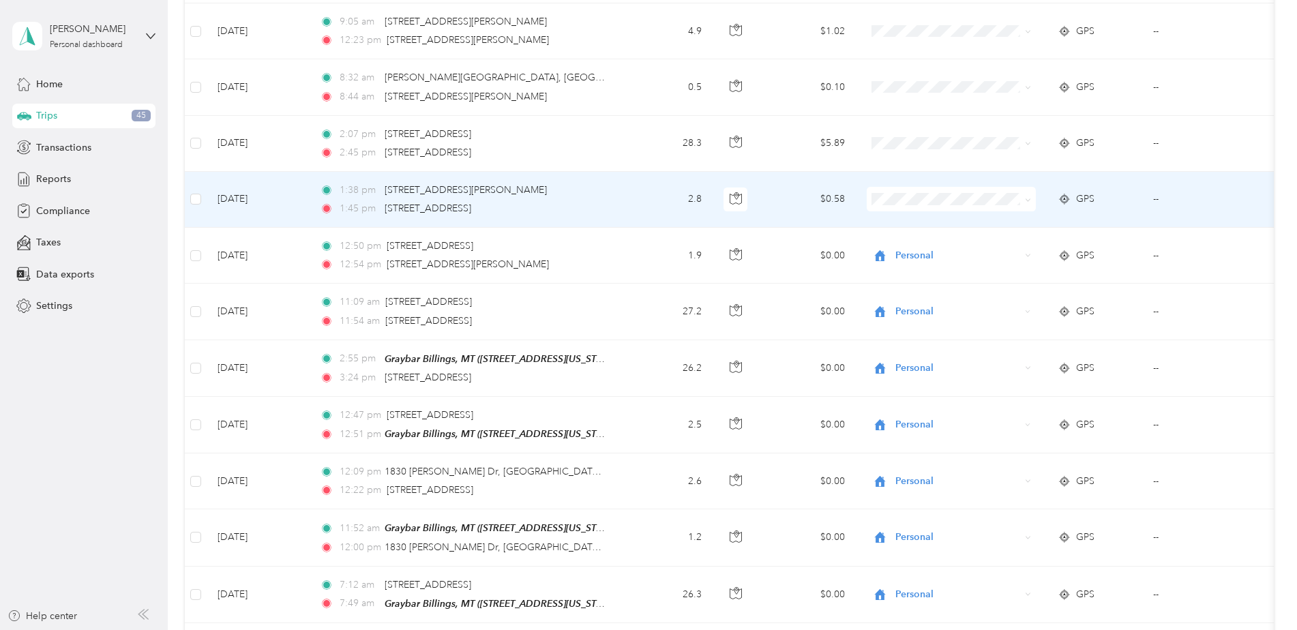
scroll to position [1797, 0]
click at [1027, 201] on icon at bounding box center [1028, 201] width 6 height 6
click at [1005, 240] on li "Personal" at bounding box center [956, 249] width 179 height 24
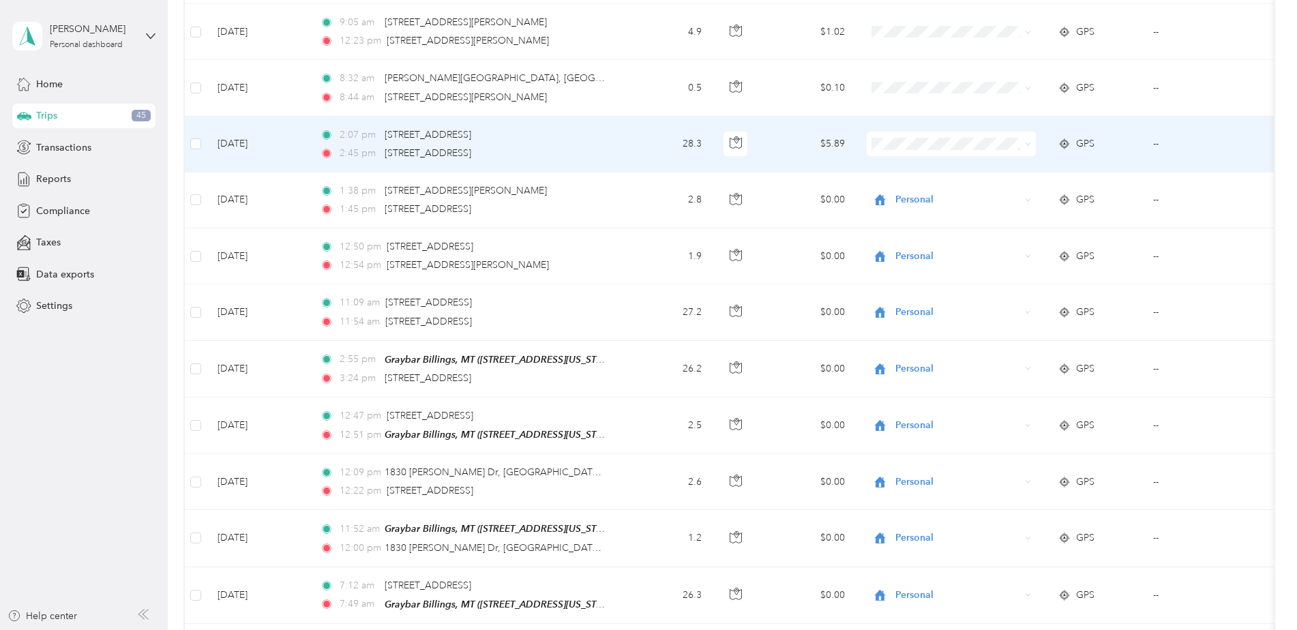
click at [1029, 147] on icon at bounding box center [1028, 144] width 6 height 6
click at [1000, 185] on li "Personal" at bounding box center [956, 193] width 179 height 24
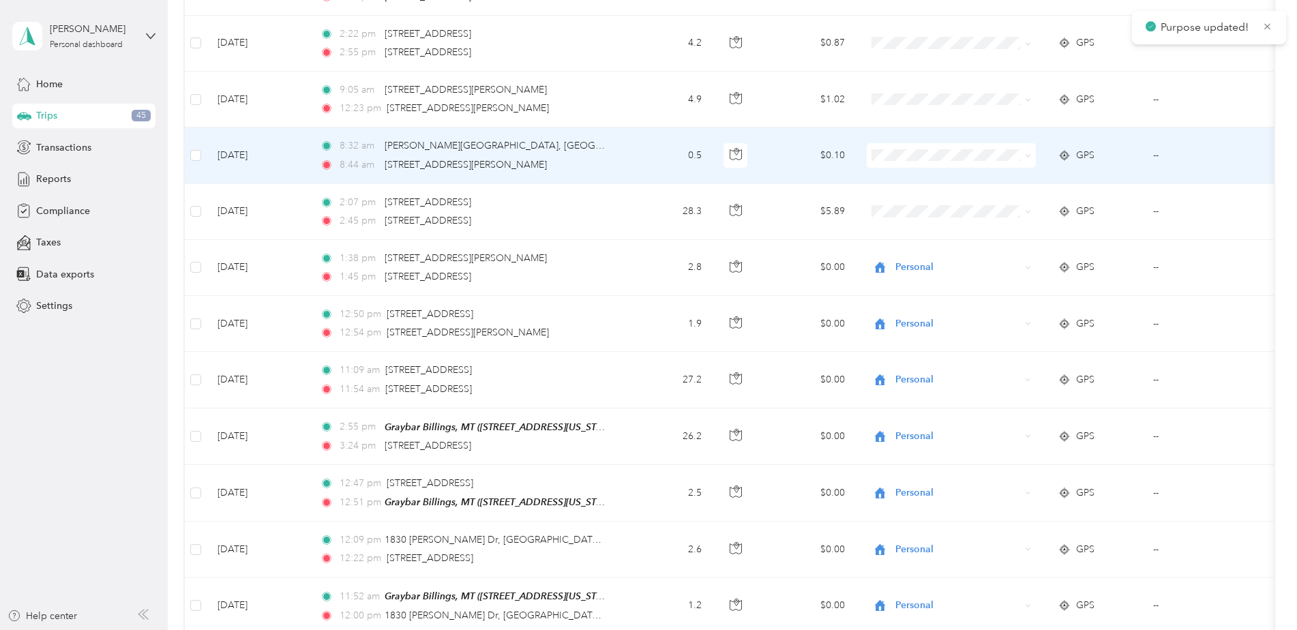
scroll to position [1728, 0]
click at [1030, 161] on span at bounding box center [1028, 156] width 6 height 12
click at [1029, 153] on icon at bounding box center [1028, 156] width 6 height 6
click at [987, 197] on li "Personal" at bounding box center [956, 206] width 179 height 24
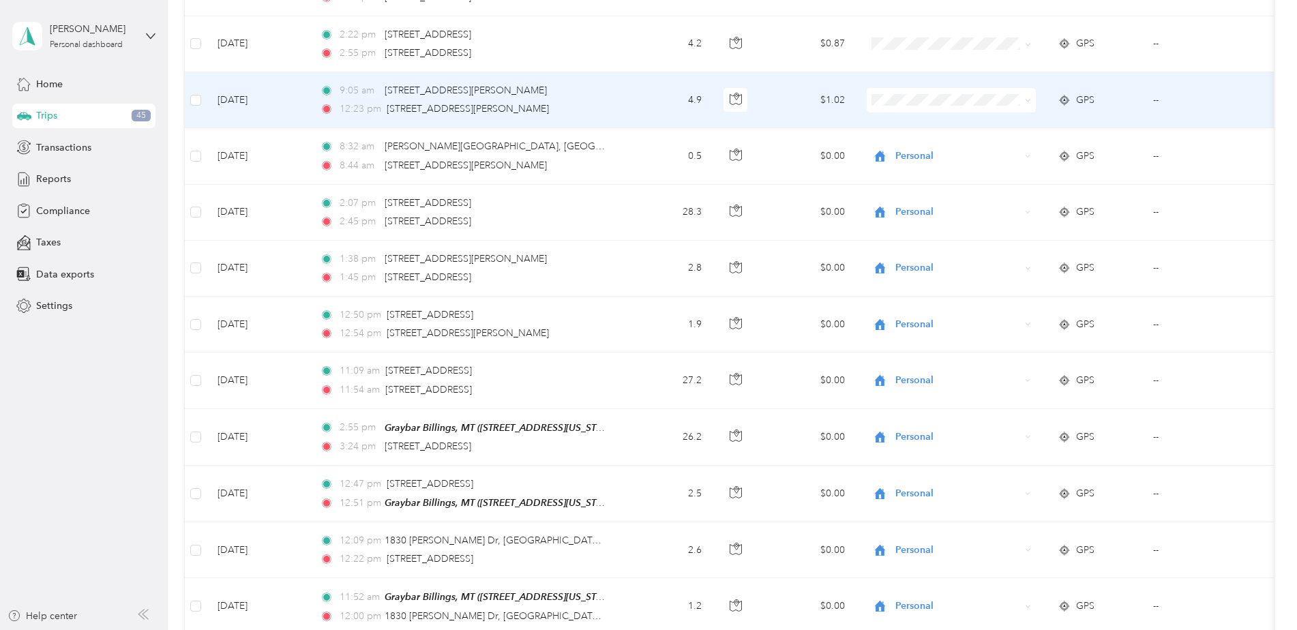
click at [1027, 104] on span at bounding box center [1028, 100] width 6 height 12
click at [1031, 102] on span at bounding box center [951, 100] width 169 height 25
click at [1026, 98] on icon at bounding box center [1028, 101] width 6 height 6
click at [1002, 143] on span "Personal" at bounding box center [968, 150] width 136 height 14
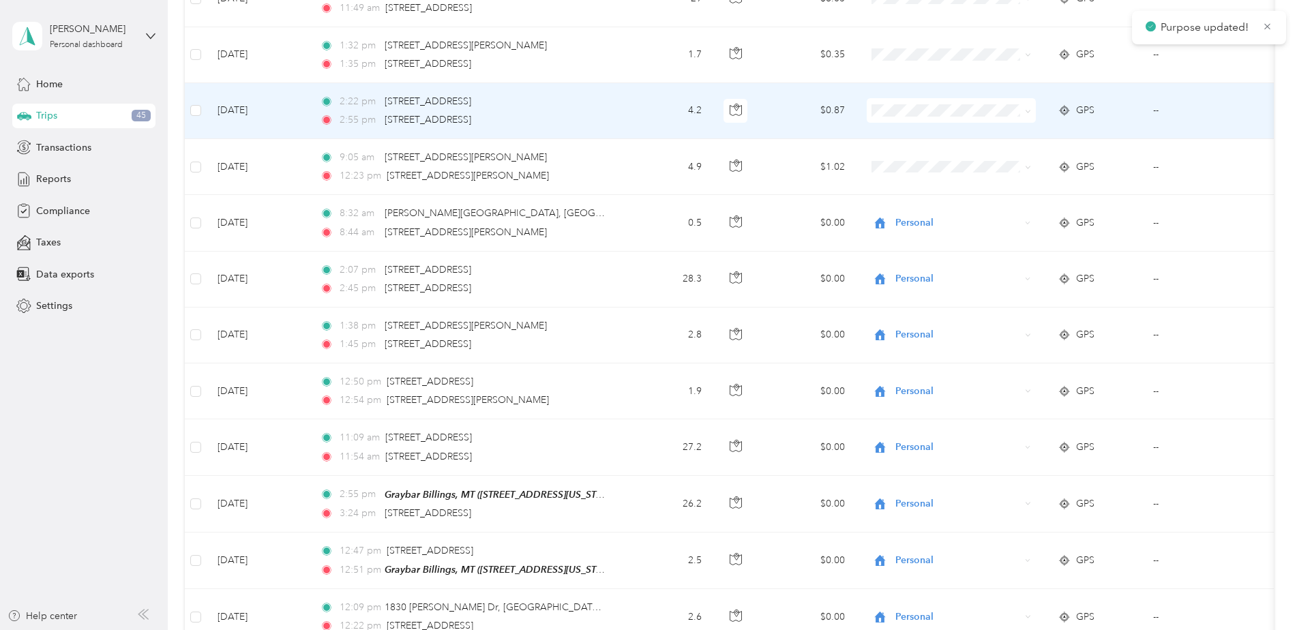
scroll to position [1661, 0]
click at [1155, 115] on td "--" at bounding box center [1205, 112] width 124 height 56
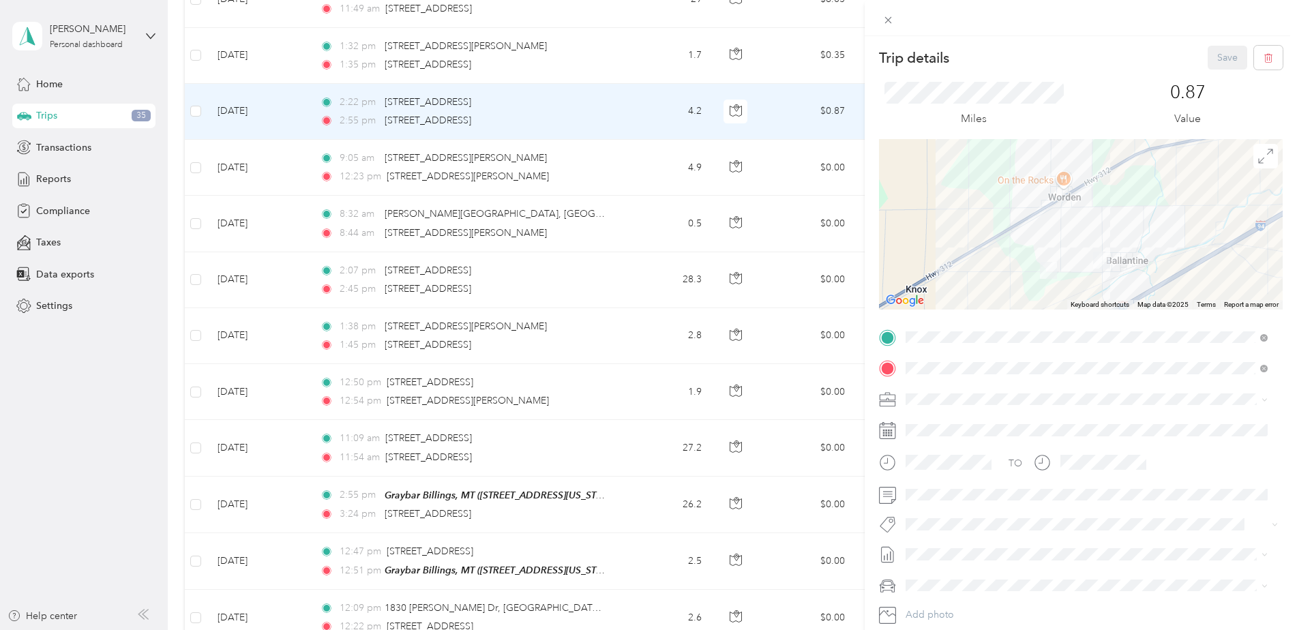
click at [143, 278] on div "Trip details Save This trip cannot be edited because it is either under review,…" at bounding box center [648, 315] width 1297 height 630
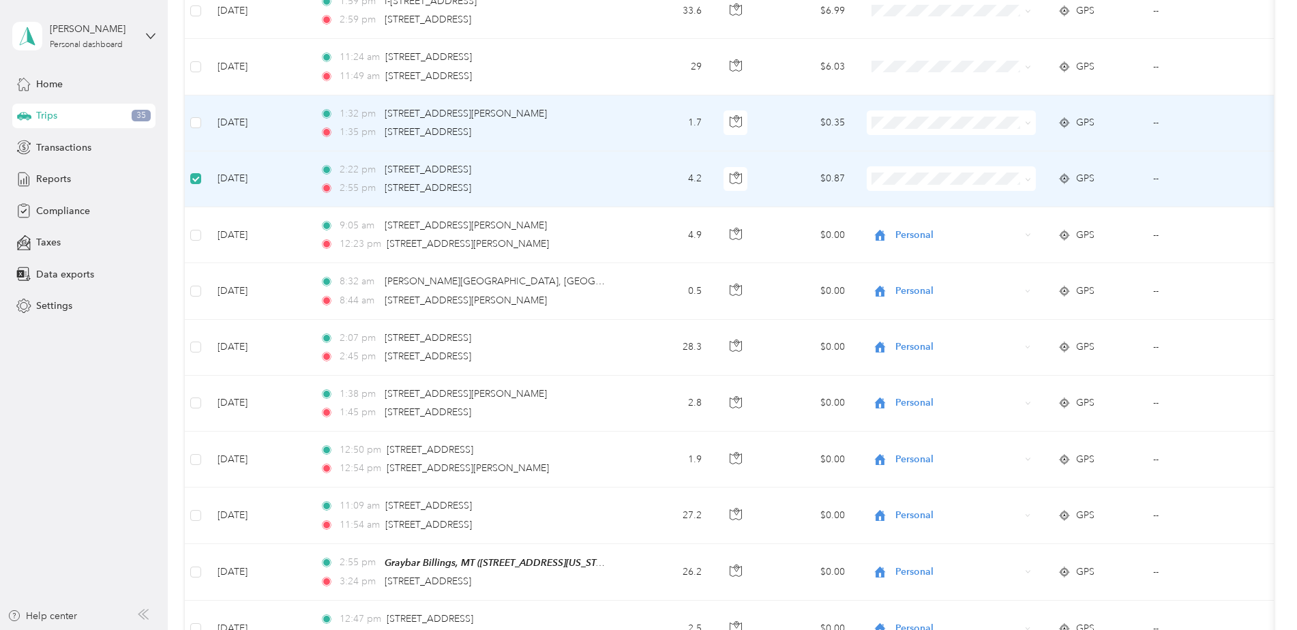
scroll to position [1591, 0]
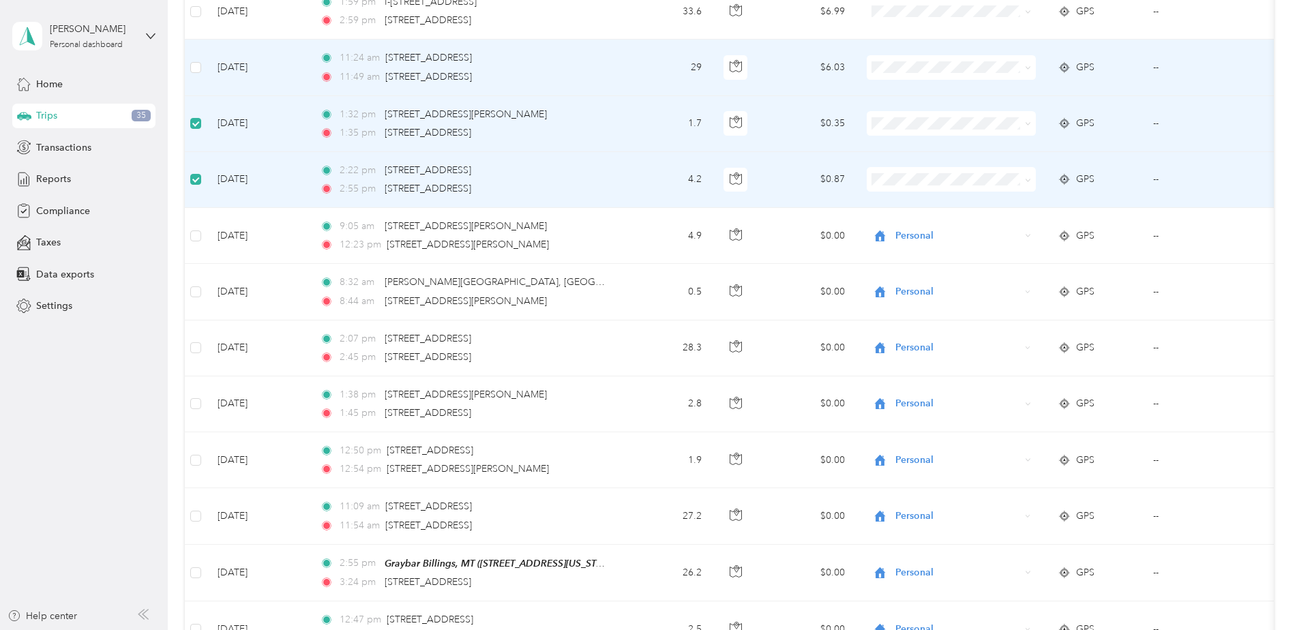
click at [1027, 73] on span at bounding box center [1025, 67] width 11 height 15
click at [1029, 68] on icon at bounding box center [1028, 68] width 6 height 6
click at [1000, 97] on span "Graybar Electric Company, Inc" at bounding box center [968, 93] width 136 height 14
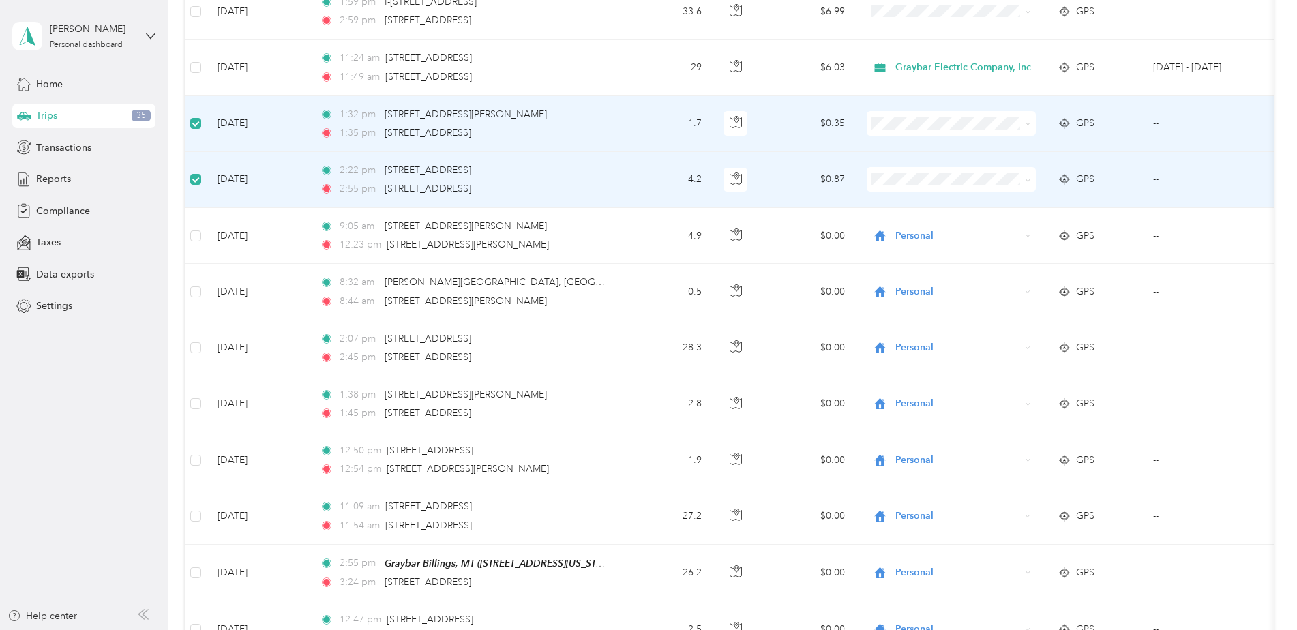
click at [1031, 125] on span at bounding box center [951, 123] width 169 height 25
click at [1029, 123] on icon at bounding box center [1028, 124] width 6 height 6
click at [1007, 163] on li "Personal" at bounding box center [956, 170] width 179 height 24
click at [1029, 182] on icon at bounding box center [1028, 180] width 6 height 6
click at [1008, 220] on li "Personal" at bounding box center [956, 229] width 179 height 24
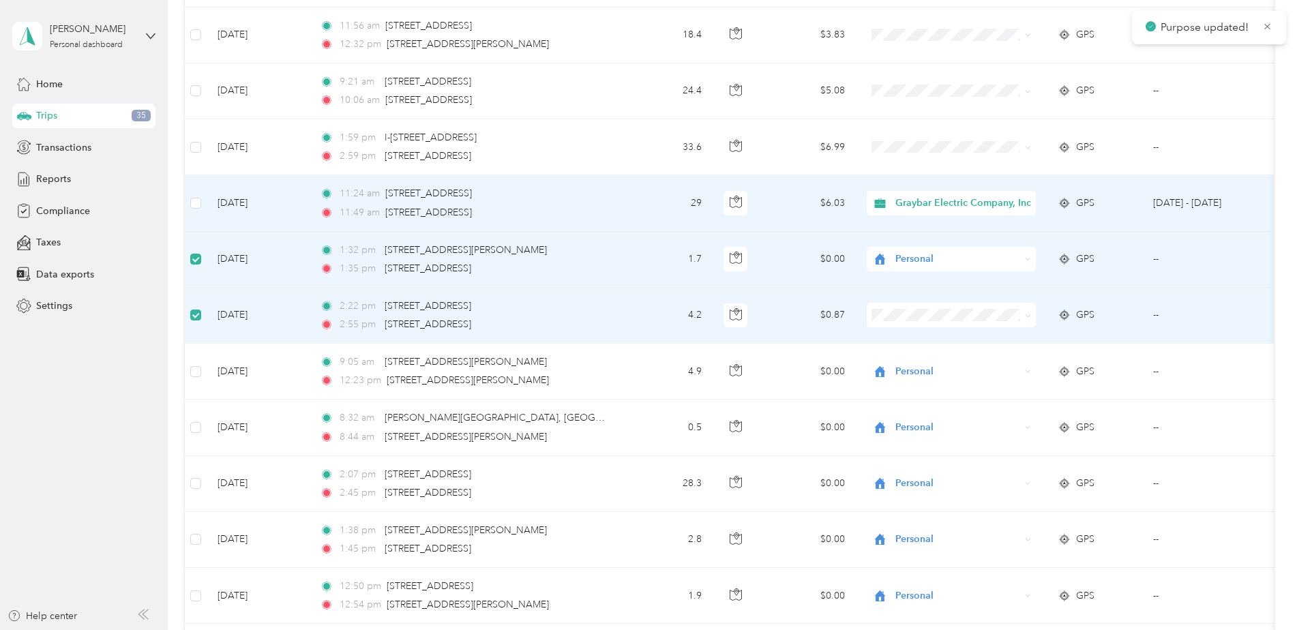
scroll to position [1455, 0]
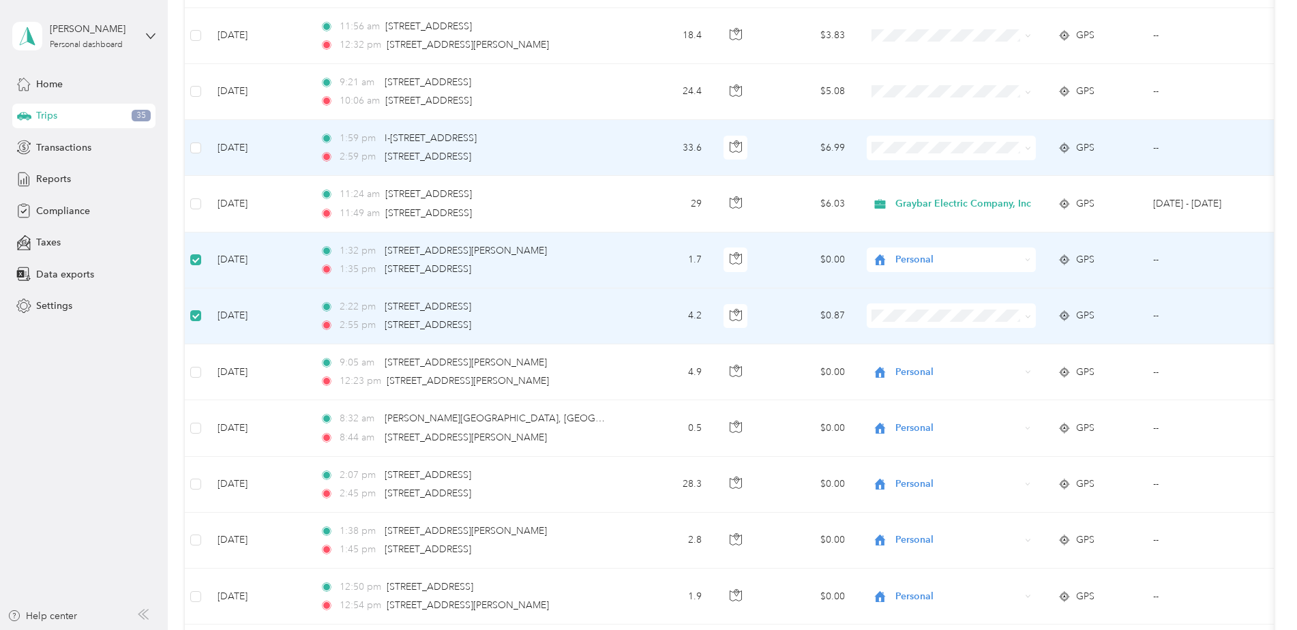
click at [1024, 149] on span at bounding box center [1025, 148] width 11 height 15
click at [1028, 147] on icon at bounding box center [1028, 148] width 6 height 6
click at [1005, 178] on span "Graybar Electric Company, Inc" at bounding box center [968, 173] width 136 height 14
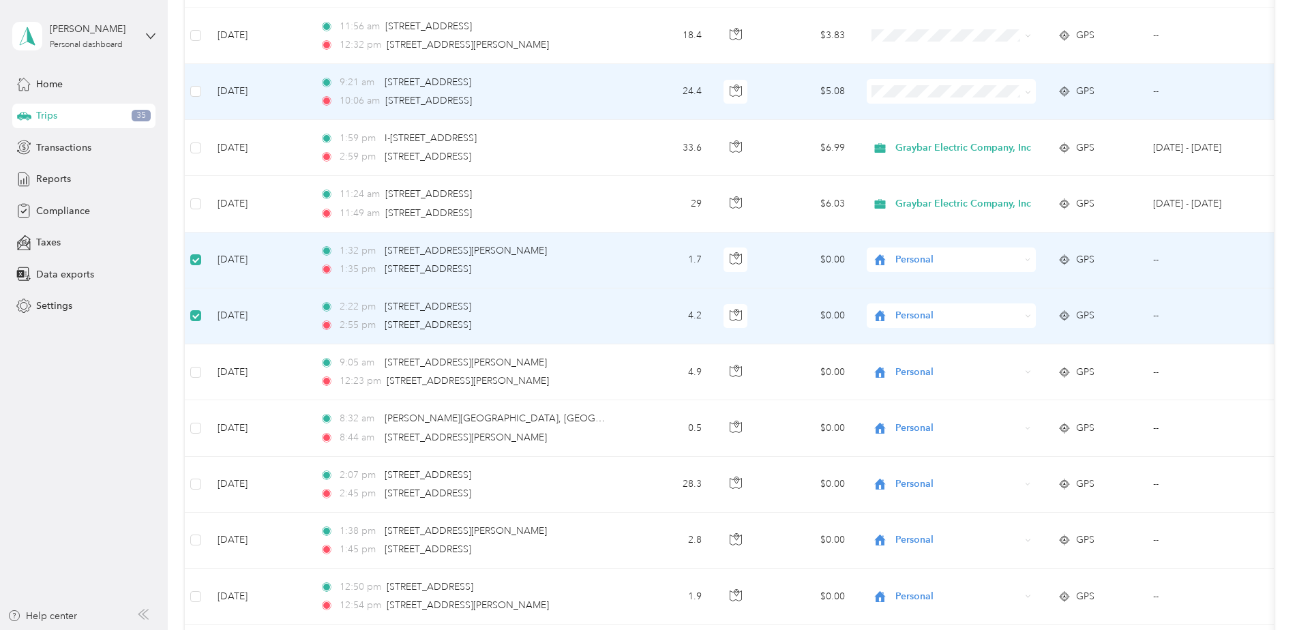
click at [1029, 93] on icon at bounding box center [1028, 92] width 6 height 6
click at [977, 133] on li "Personal" at bounding box center [956, 141] width 179 height 24
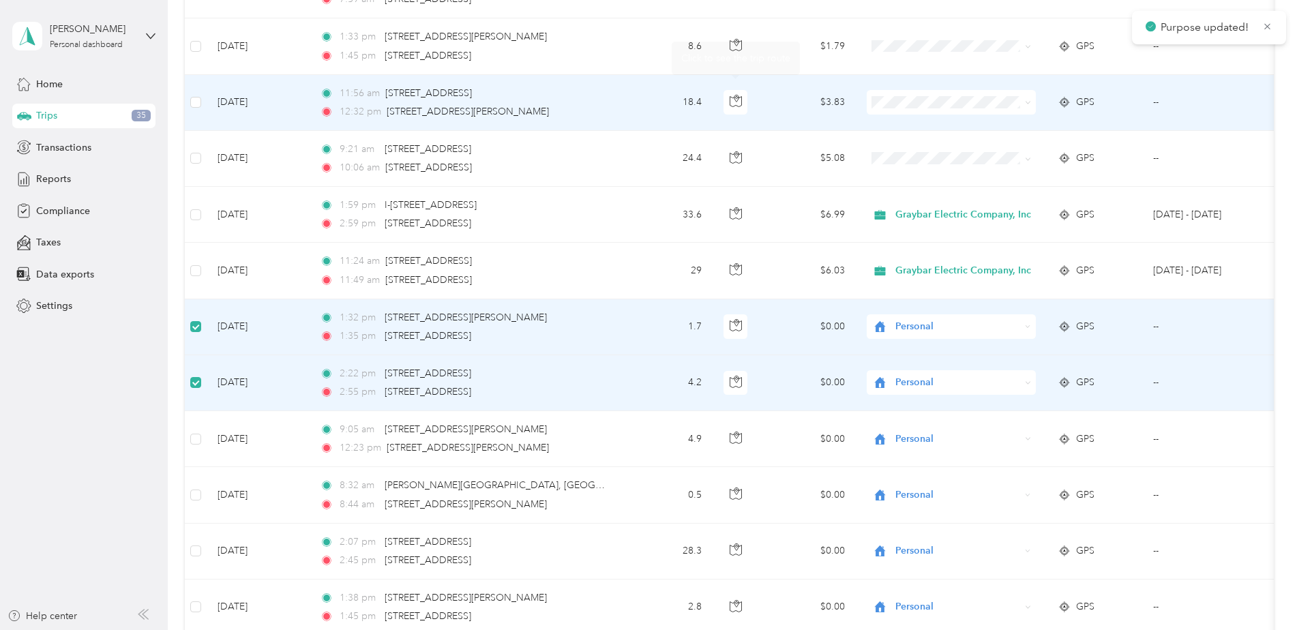
scroll to position [1387, 0]
click at [1027, 106] on icon at bounding box center [1028, 103] width 6 height 6
click at [990, 146] on span "Personal" at bounding box center [968, 152] width 136 height 14
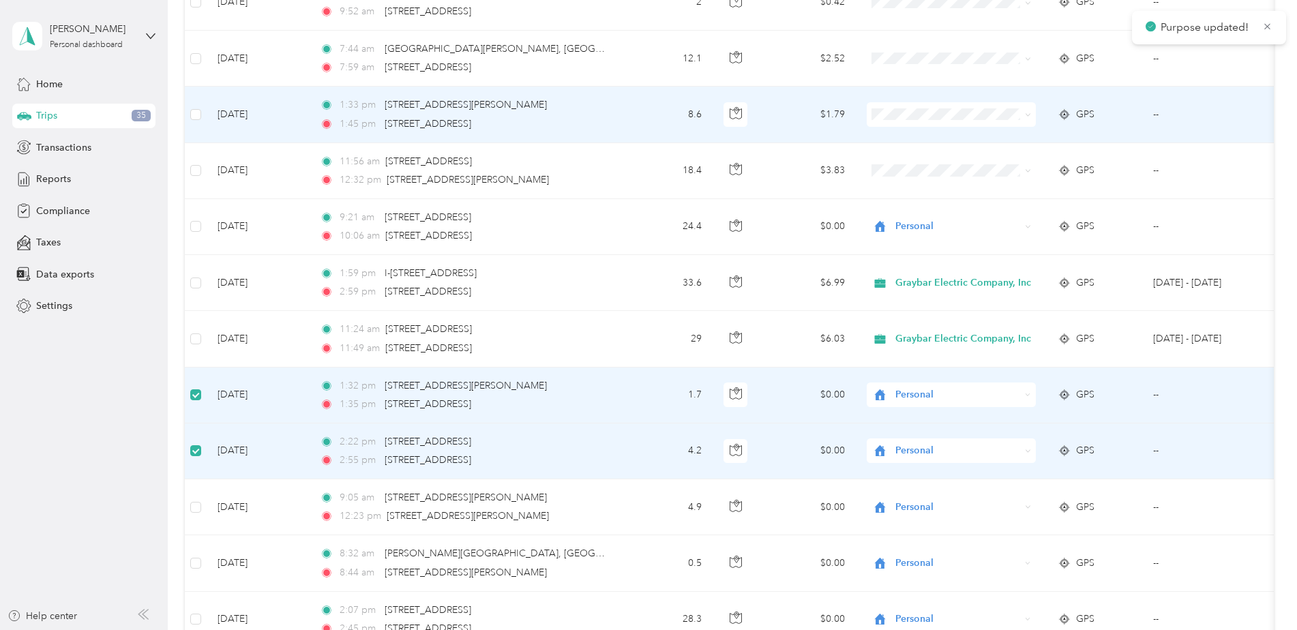
scroll to position [1319, 0]
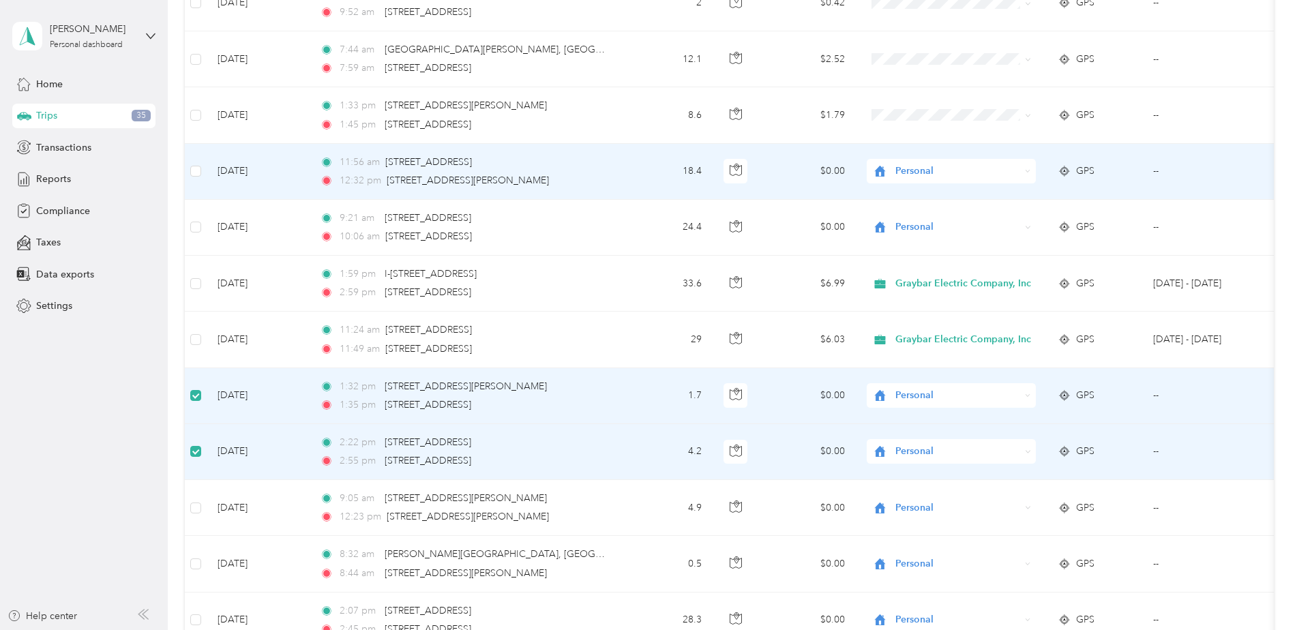
click at [979, 169] on span "Personal" at bounding box center [958, 171] width 125 height 15
click at [932, 216] on span "Personal" at bounding box center [960, 221] width 121 height 14
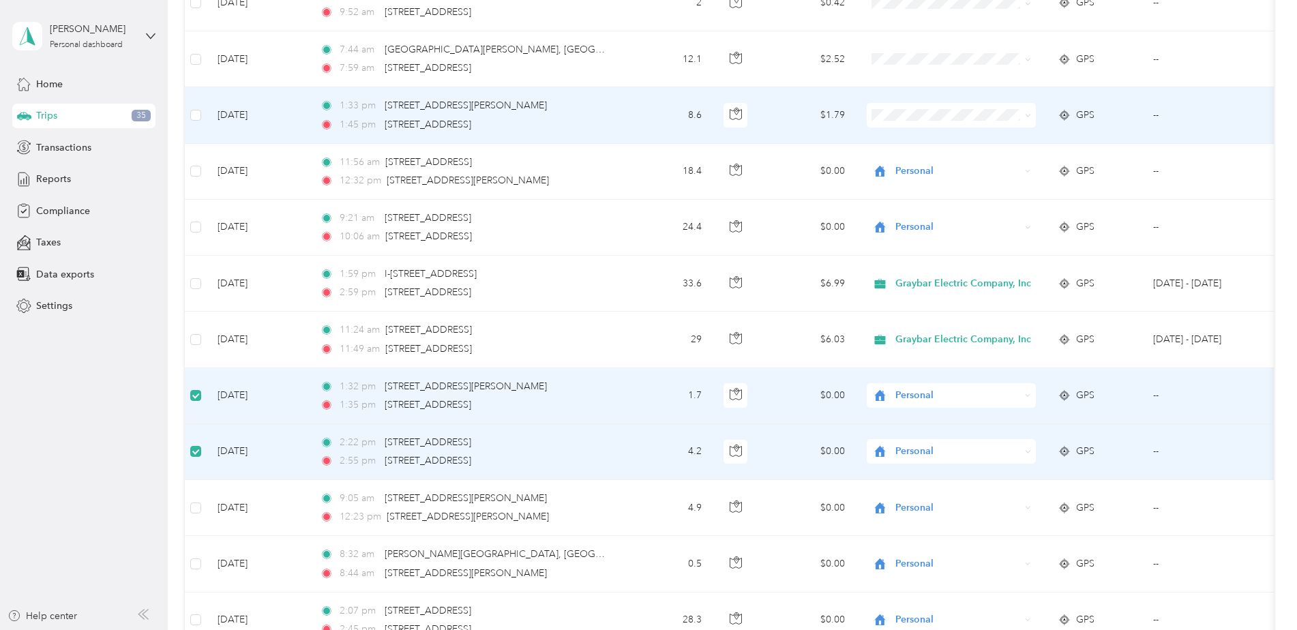
click at [969, 159] on span "Personal" at bounding box center [968, 161] width 136 height 14
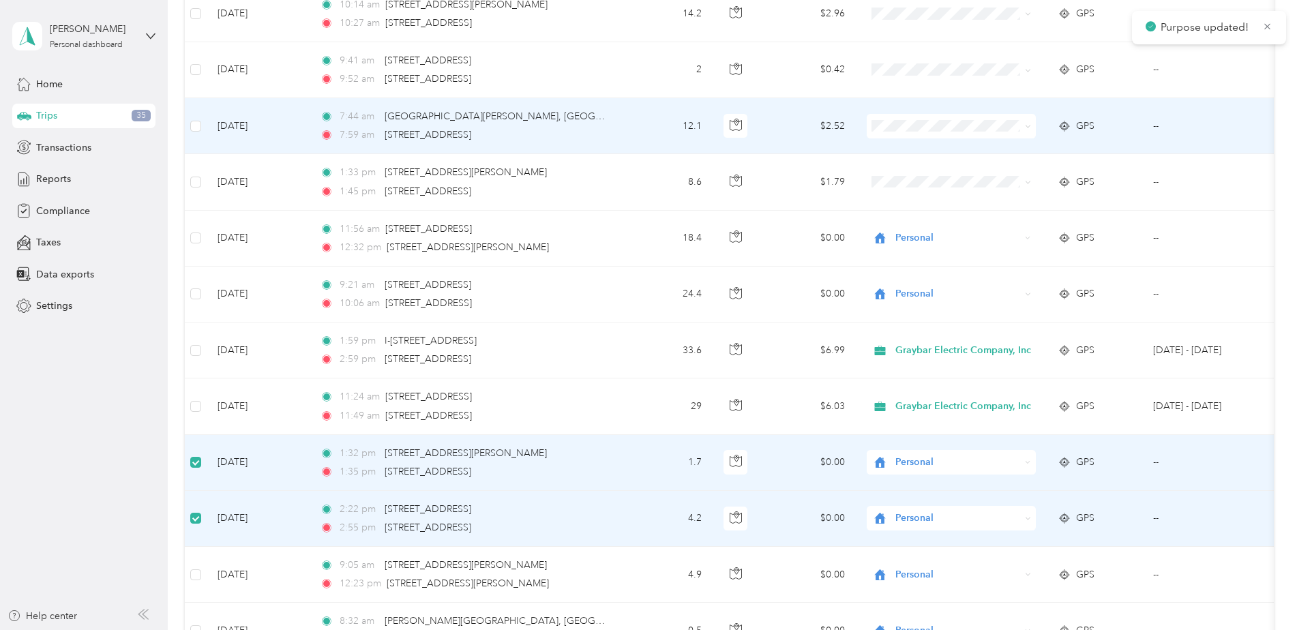
scroll to position [1252, 0]
click at [1031, 129] on span at bounding box center [951, 127] width 169 height 25
click at [1025, 126] on icon at bounding box center [1028, 127] width 6 height 6
click at [971, 169] on span "Personal" at bounding box center [968, 176] width 136 height 14
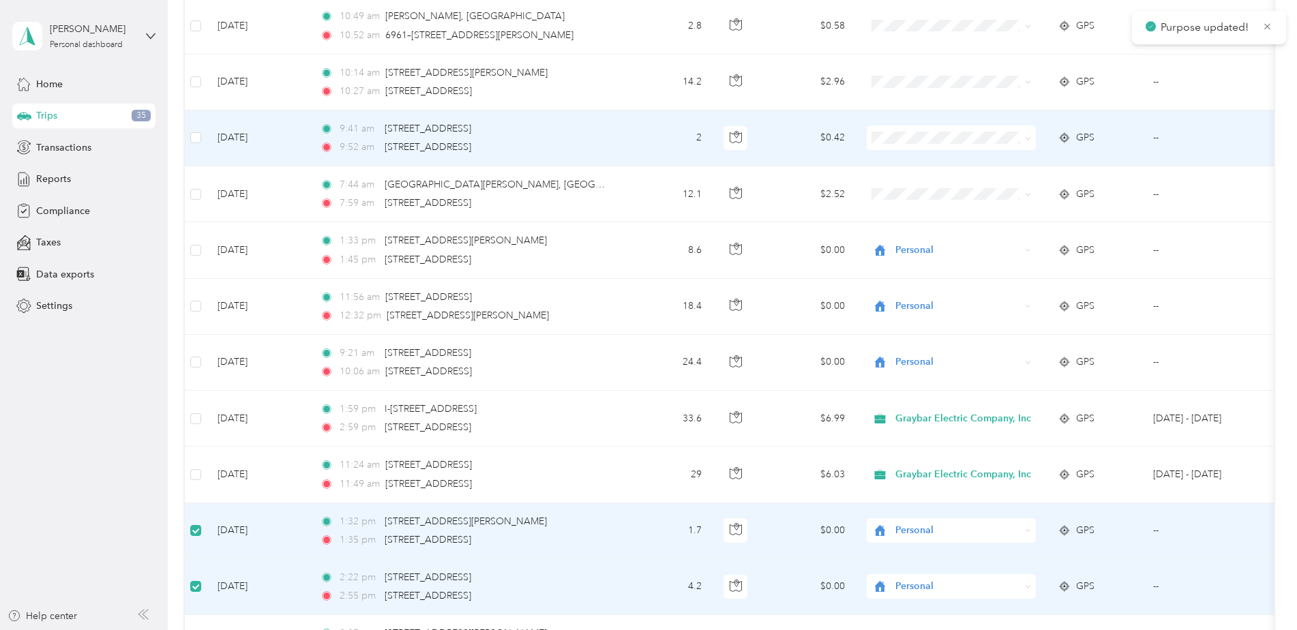
scroll to position [1183, 0]
click at [1029, 143] on span at bounding box center [1028, 138] width 6 height 12
click at [1029, 141] on icon at bounding box center [1028, 139] width 6 height 6
click at [996, 183] on span "Personal" at bounding box center [968, 188] width 136 height 14
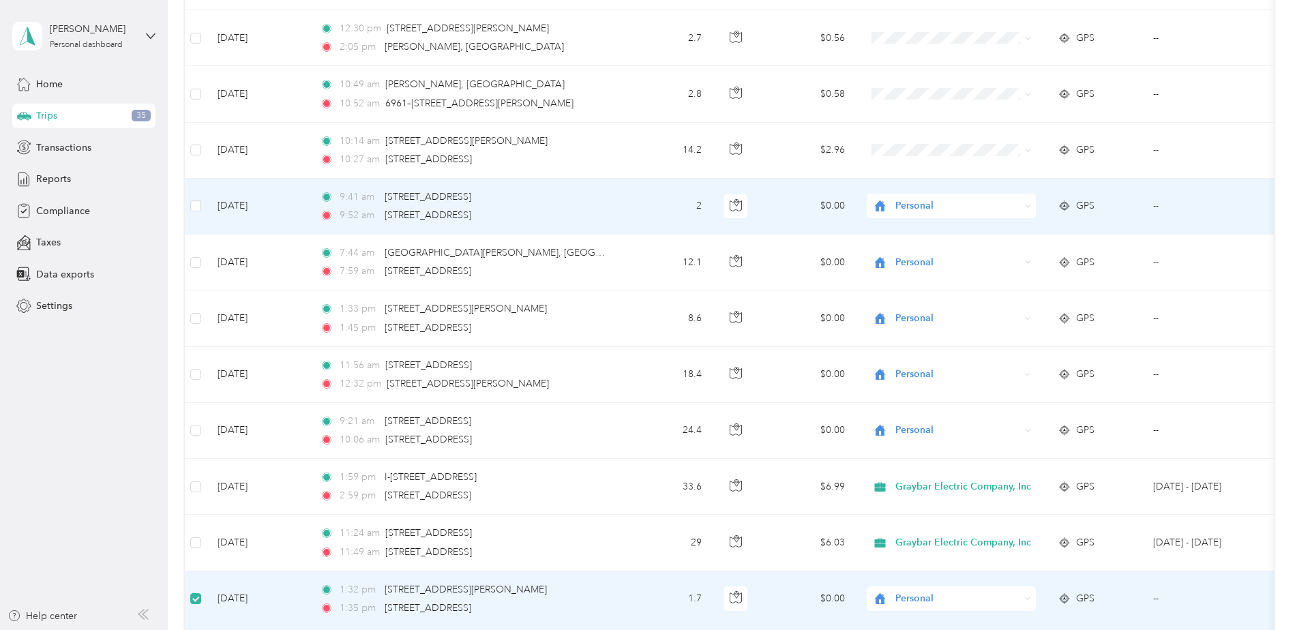
scroll to position [1048, 0]
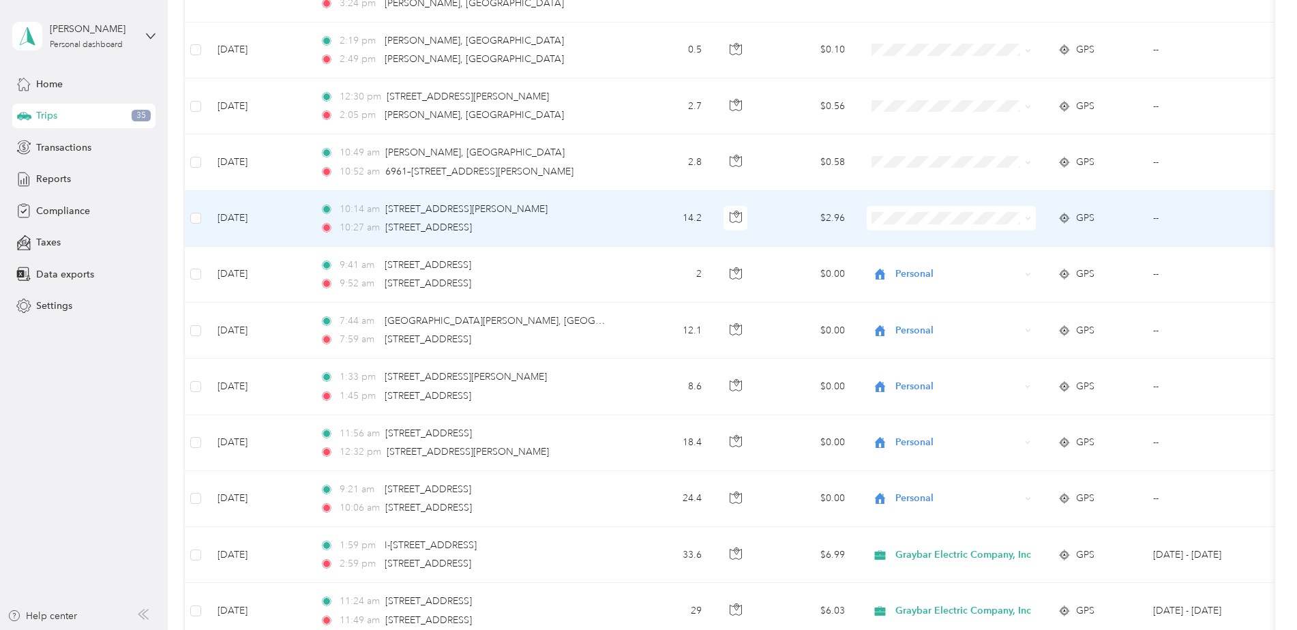
click at [1027, 219] on icon at bounding box center [1028, 219] width 6 height 6
click at [990, 247] on span "Graybar Electric Company, Inc" at bounding box center [968, 244] width 136 height 14
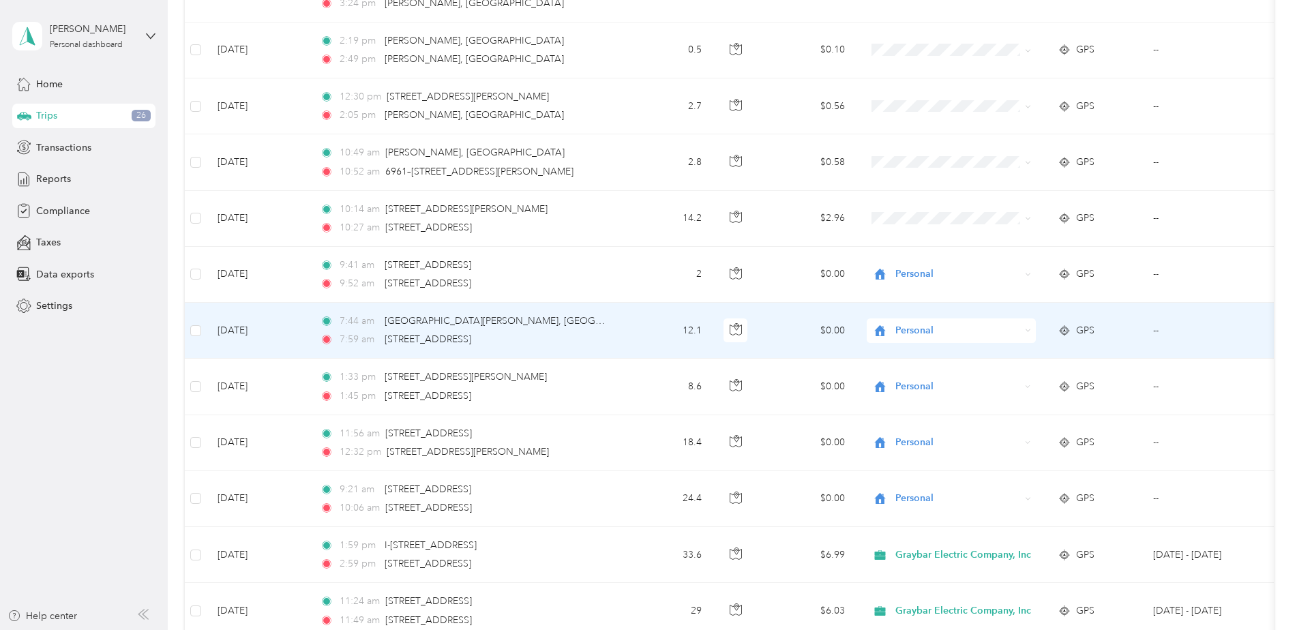
click at [1029, 333] on icon at bounding box center [1028, 330] width 6 height 6
click at [1018, 351] on span "Graybar Electric Company, Inc" at bounding box center [968, 356] width 136 height 14
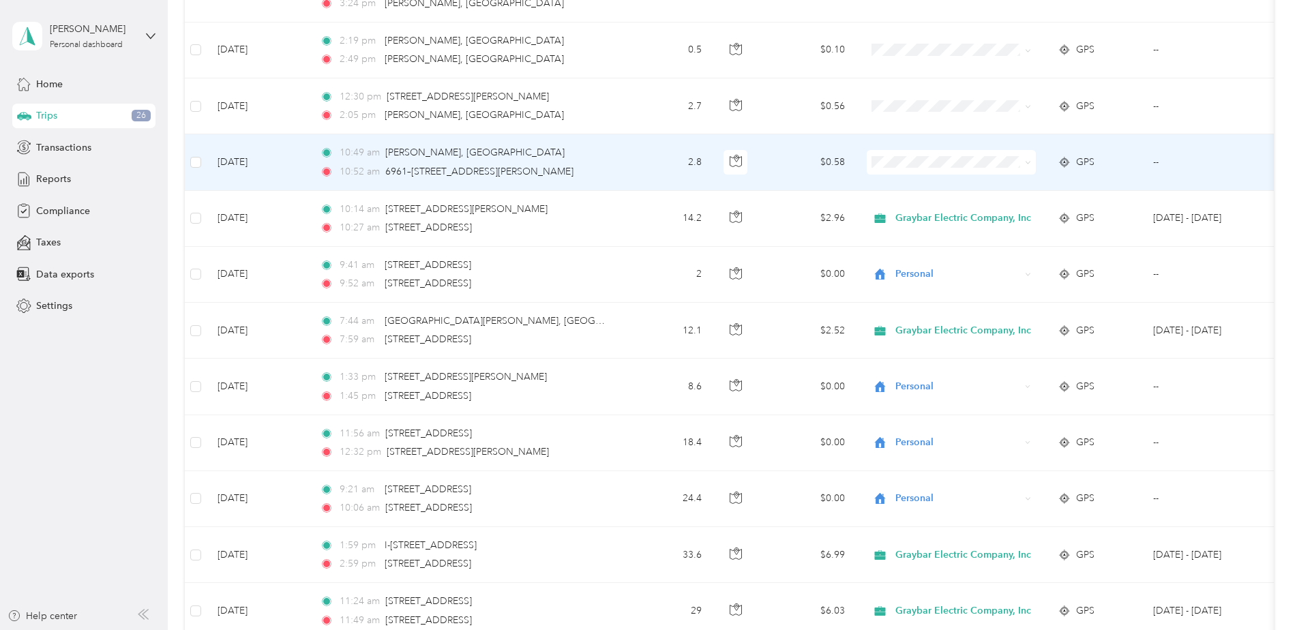
click at [997, 171] on span at bounding box center [951, 162] width 169 height 25
click at [1042, 157] on td at bounding box center [951, 162] width 191 height 56
click at [1032, 161] on span at bounding box center [951, 162] width 169 height 25
click at [1027, 166] on icon at bounding box center [1028, 163] width 6 height 6
click at [1009, 205] on span "Personal" at bounding box center [968, 212] width 136 height 14
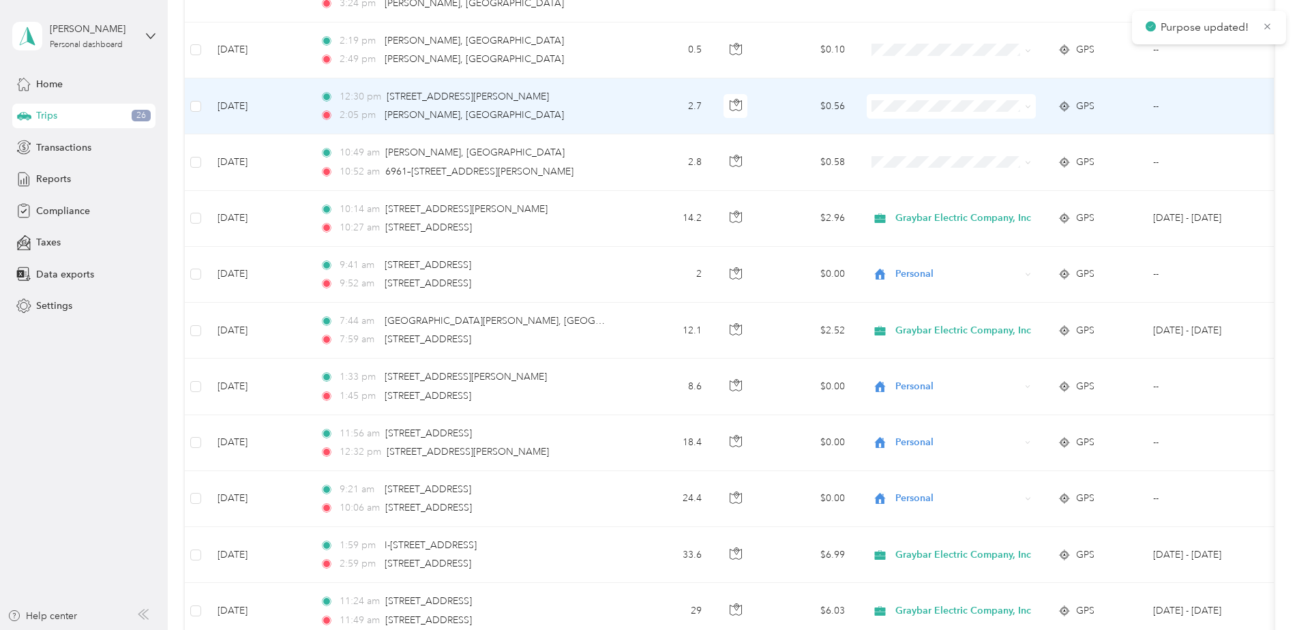
click at [1028, 106] on icon at bounding box center [1028, 107] width 6 height 6
click at [1002, 153] on span "Personal" at bounding box center [968, 156] width 136 height 14
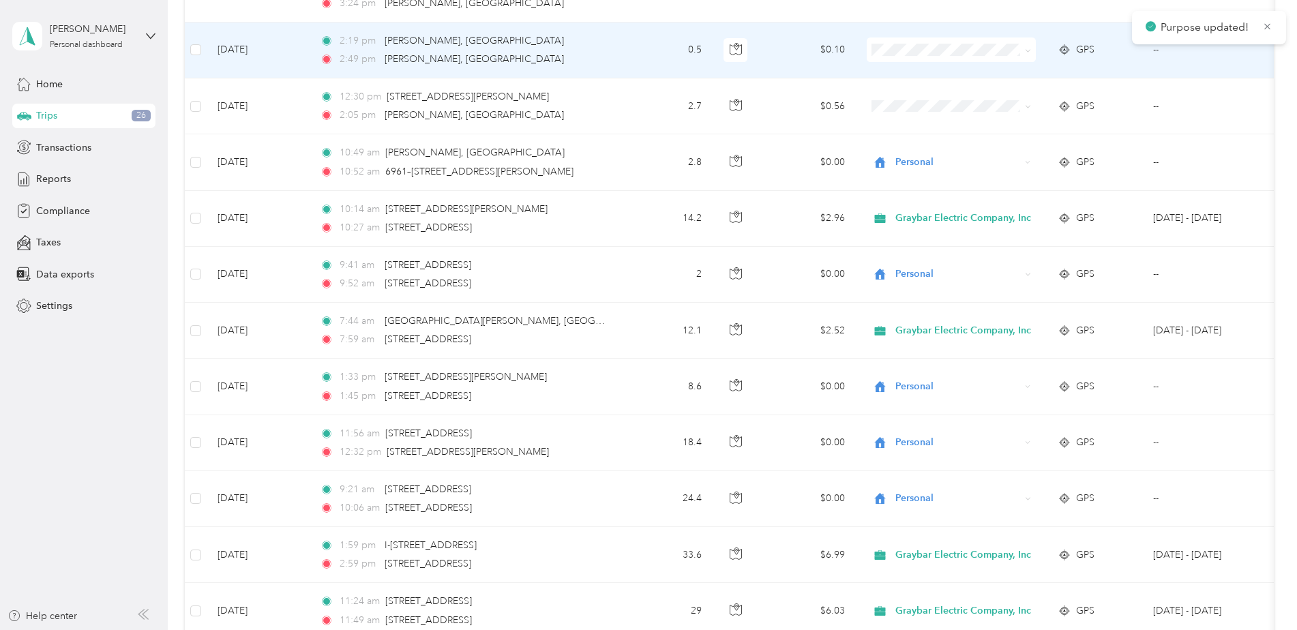
click at [984, 102] on span "Personal" at bounding box center [968, 98] width 136 height 14
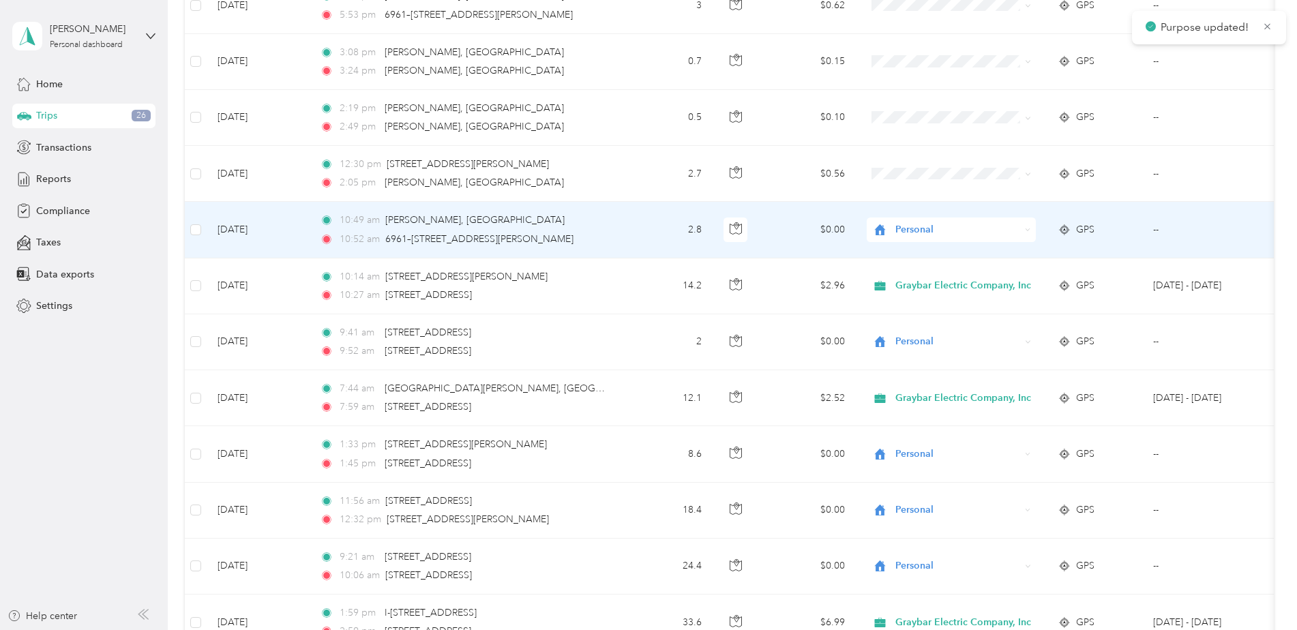
scroll to position [980, 0]
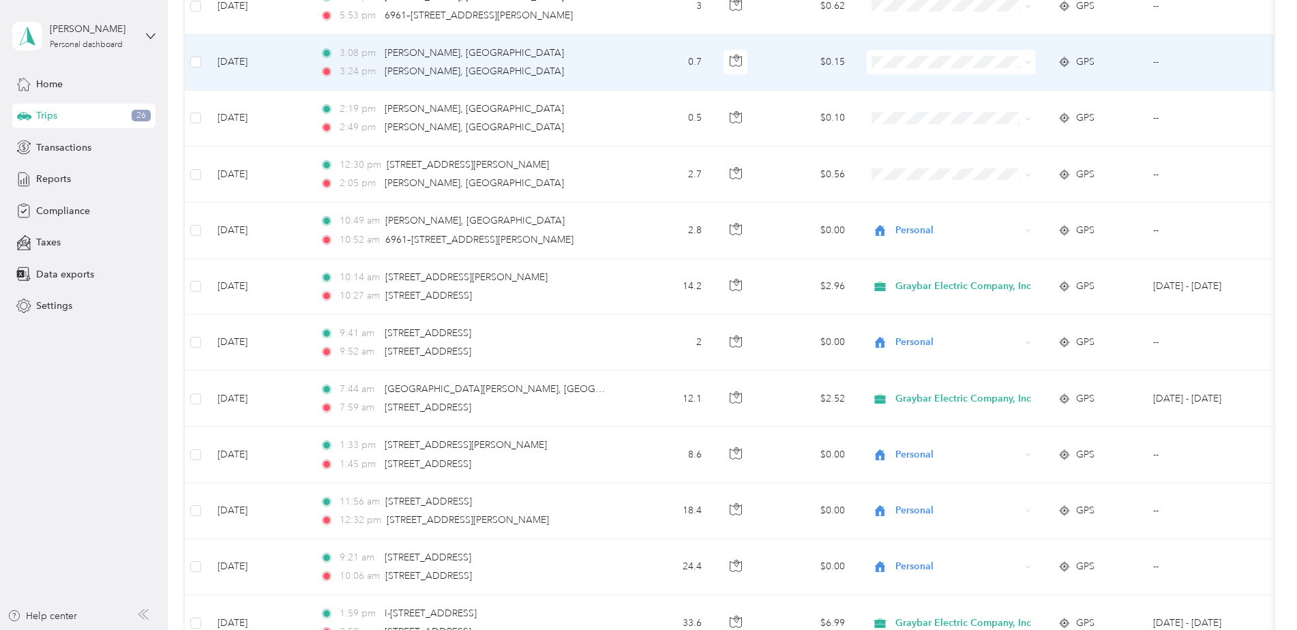
click at [1025, 63] on icon at bounding box center [1028, 62] width 6 height 6
click at [998, 104] on li "Personal" at bounding box center [956, 112] width 179 height 24
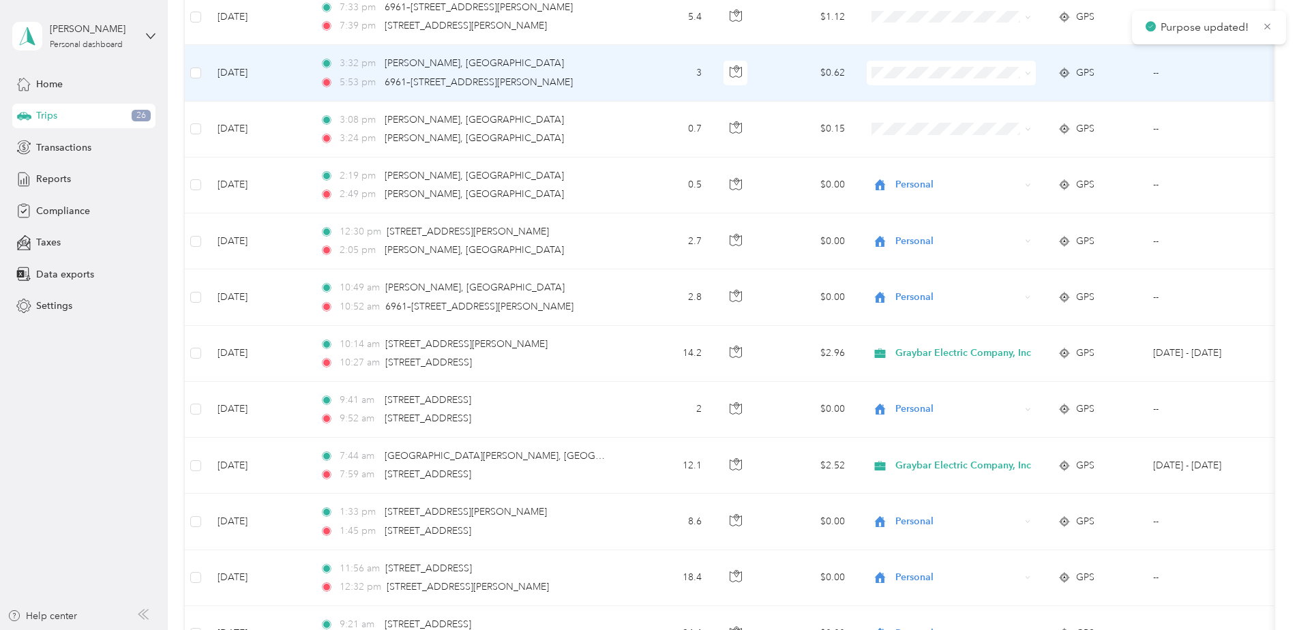
scroll to position [912, 0]
click at [980, 116] on li "Personal" at bounding box center [956, 123] width 179 height 24
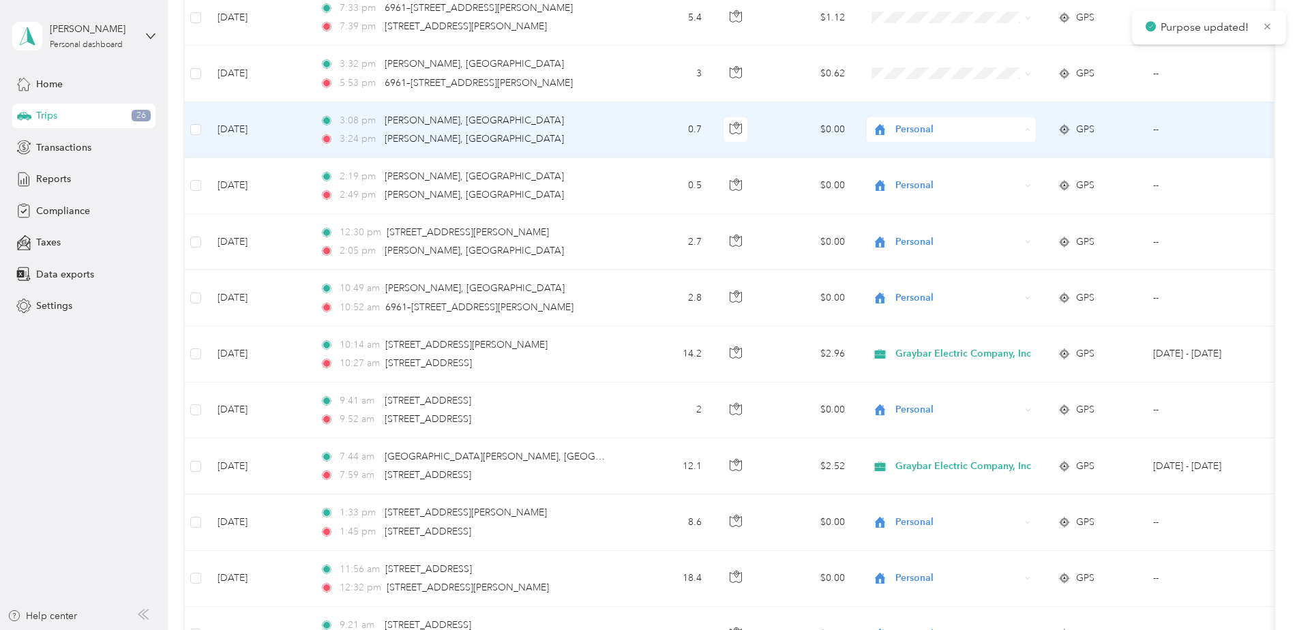
click at [937, 173] on span "Personal" at bounding box center [960, 179] width 121 height 14
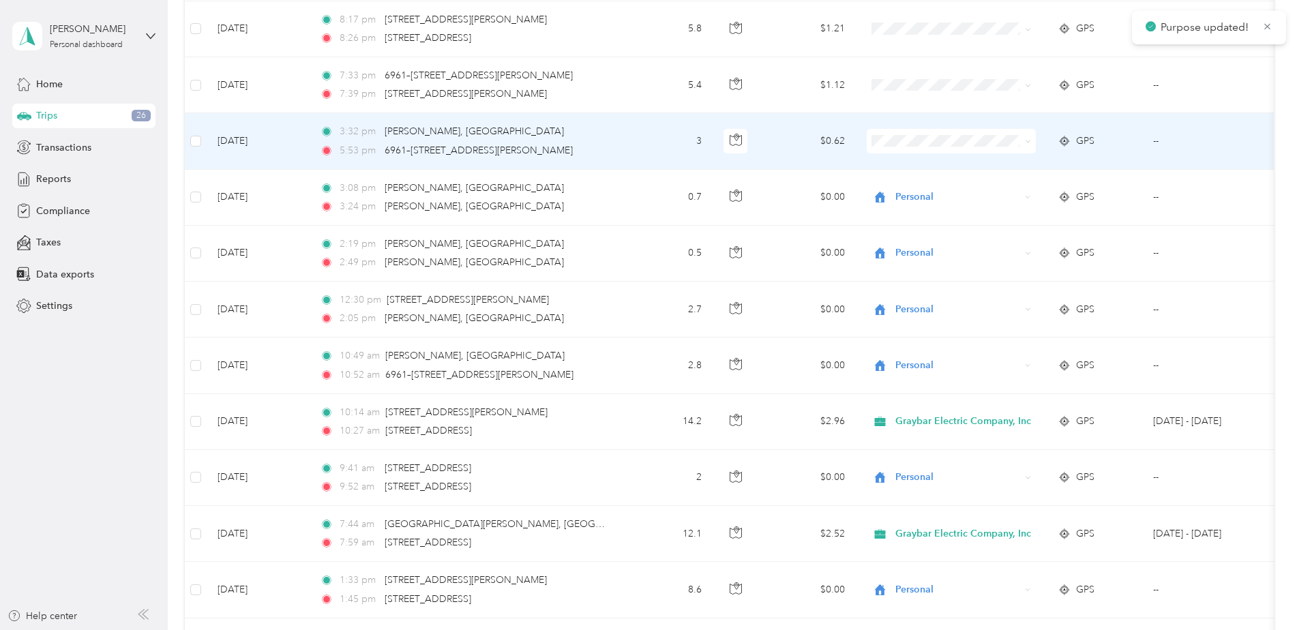
scroll to position [844, 0]
click at [977, 151] on div "Personal" at bounding box center [951, 142] width 169 height 25
click at [967, 185] on span "Personal" at bounding box center [960, 191] width 121 height 14
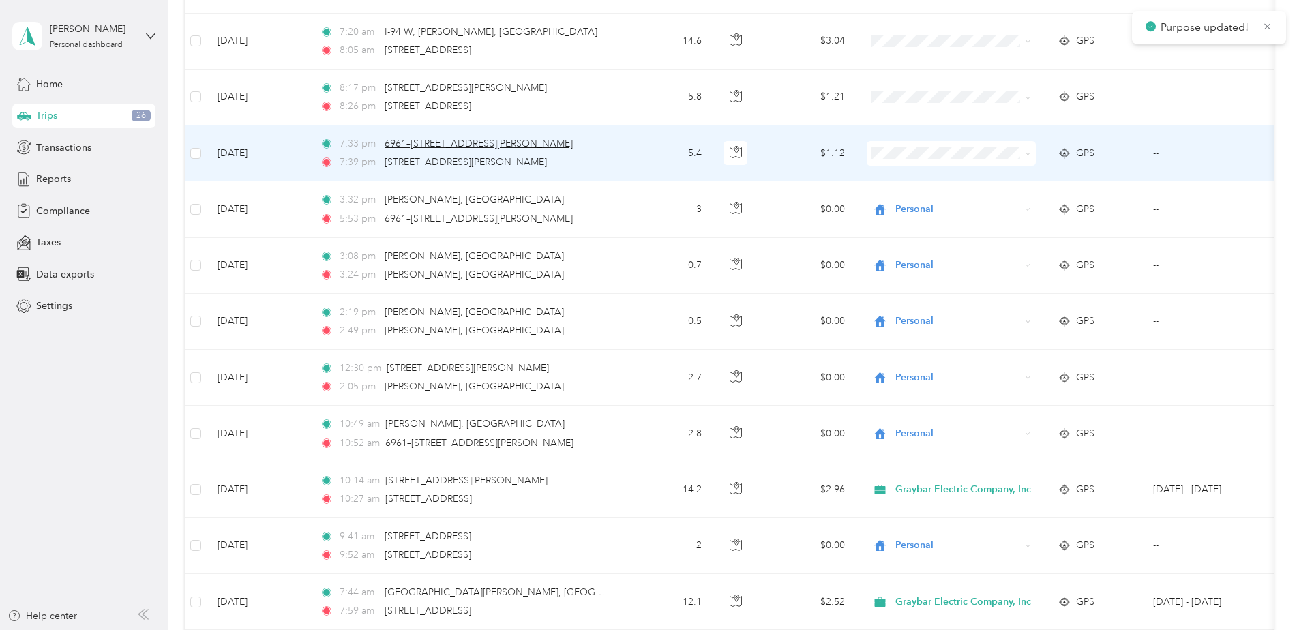
scroll to position [776, 0]
click at [983, 166] on span at bounding box center [951, 154] width 169 height 25
click at [1025, 156] on icon at bounding box center [1028, 154] width 6 height 6
click at [1005, 192] on li "Personal" at bounding box center [956, 204] width 179 height 24
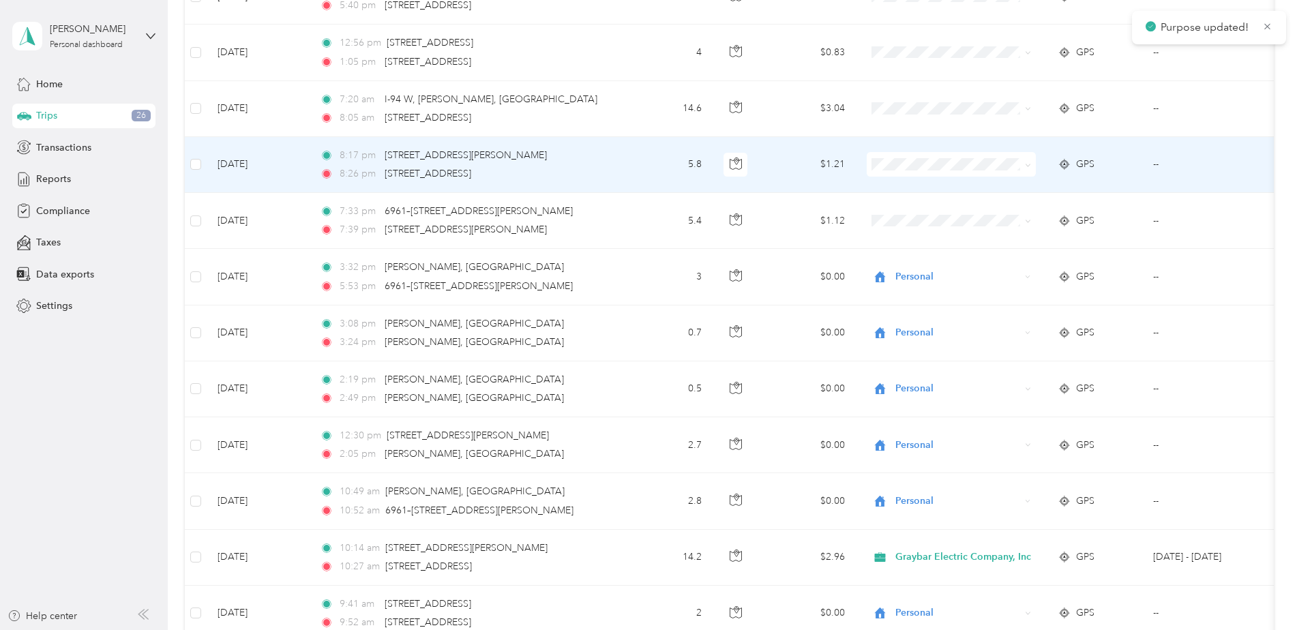
scroll to position [708, 0]
click at [999, 206] on li "Personal" at bounding box center [956, 215] width 179 height 24
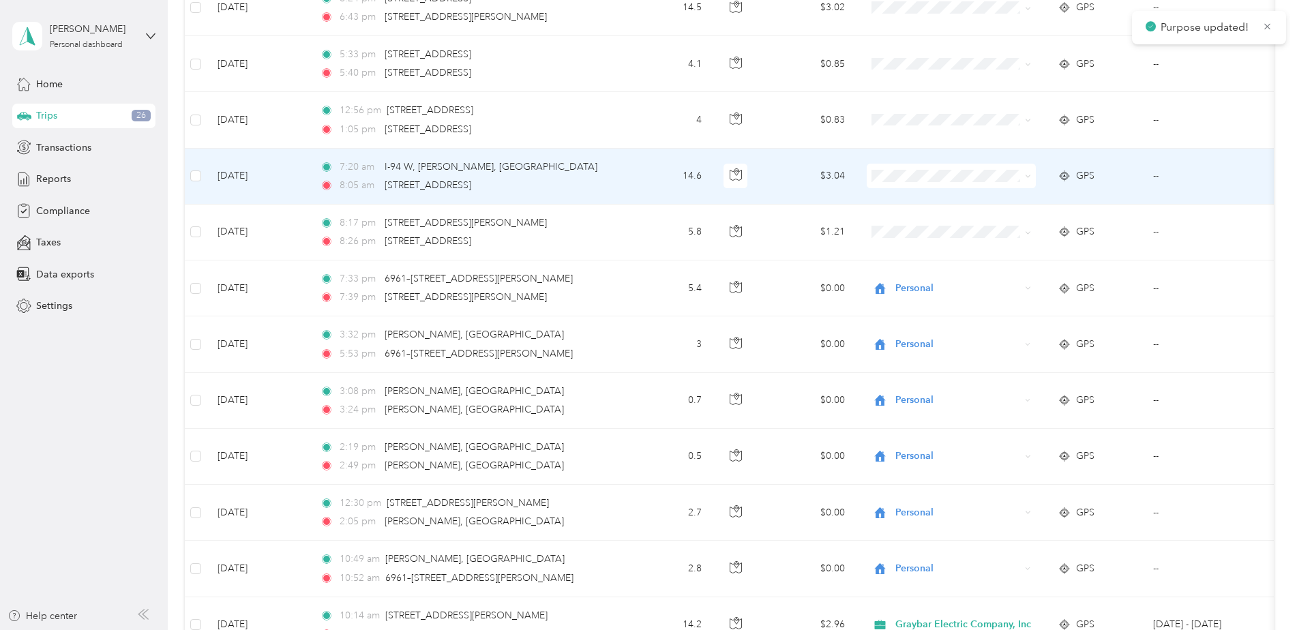
scroll to position [641, 0]
click at [1028, 178] on icon at bounding box center [1028, 177] width 4 height 3
click at [1003, 200] on span "Graybar Electric Company, Inc" at bounding box center [968, 202] width 136 height 14
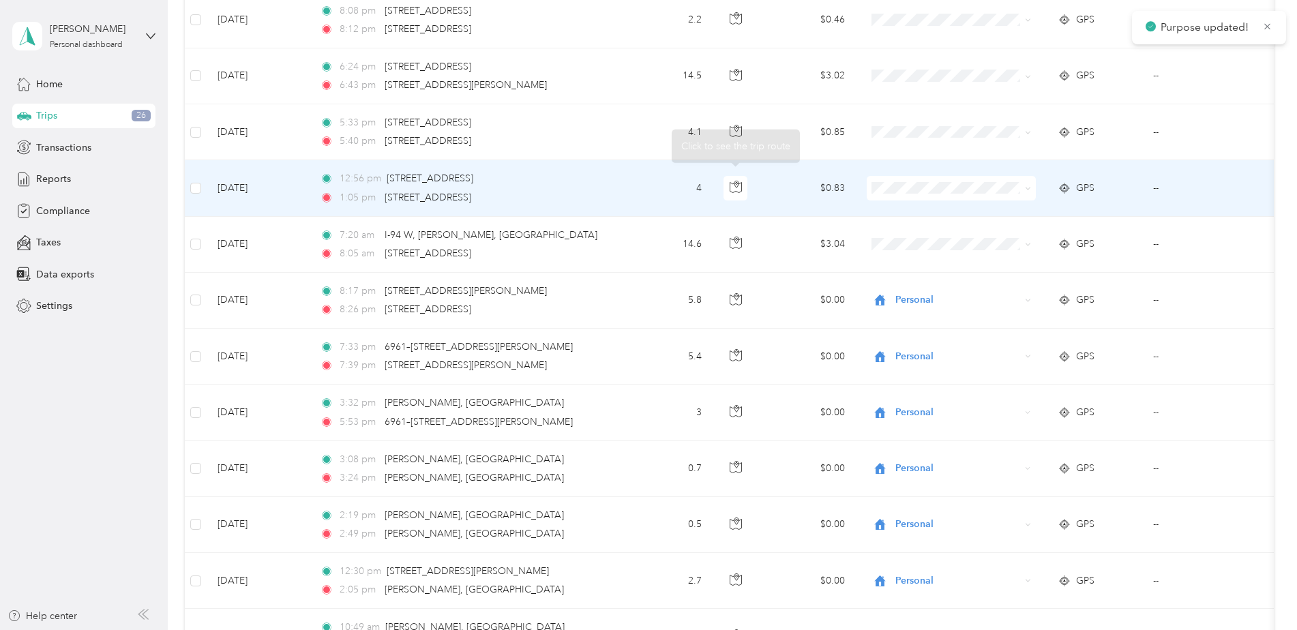
scroll to position [572, 0]
click at [997, 196] on span at bounding box center [951, 189] width 169 height 25
click at [1026, 190] on icon at bounding box center [1028, 189] width 6 height 6
click at [1005, 234] on span "Personal" at bounding box center [968, 238] width 136 height 14
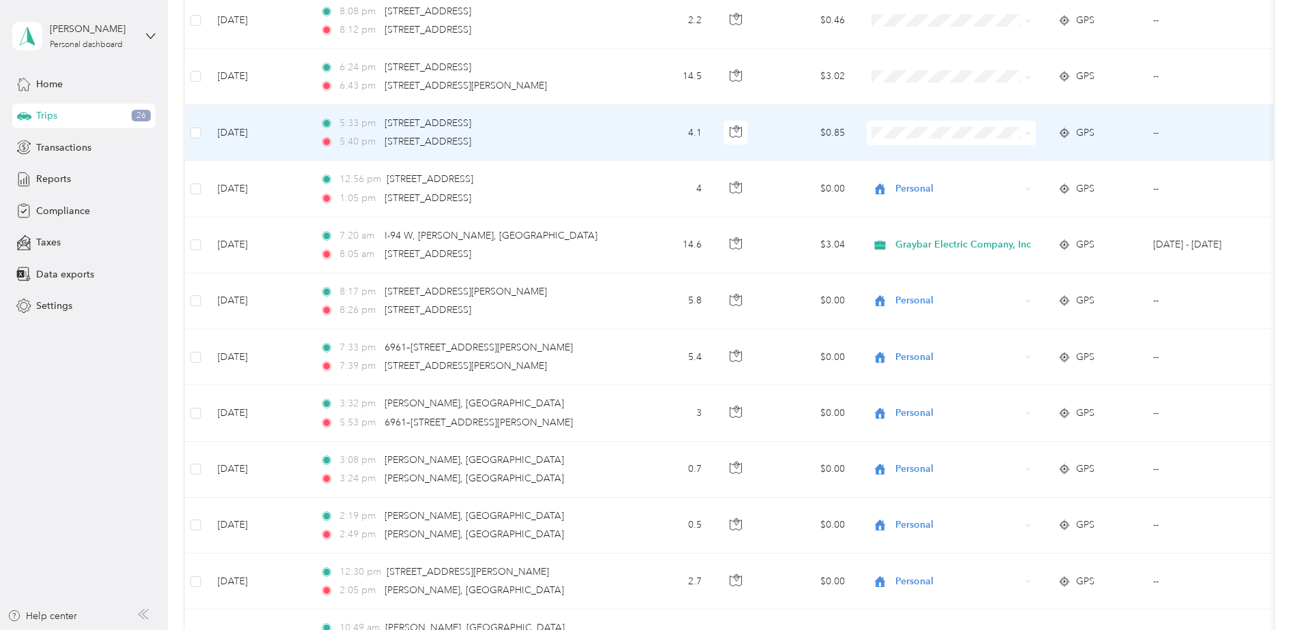
click at [991, 177] on span "Personal" at bounding box center [968, 182] width 136 height 14
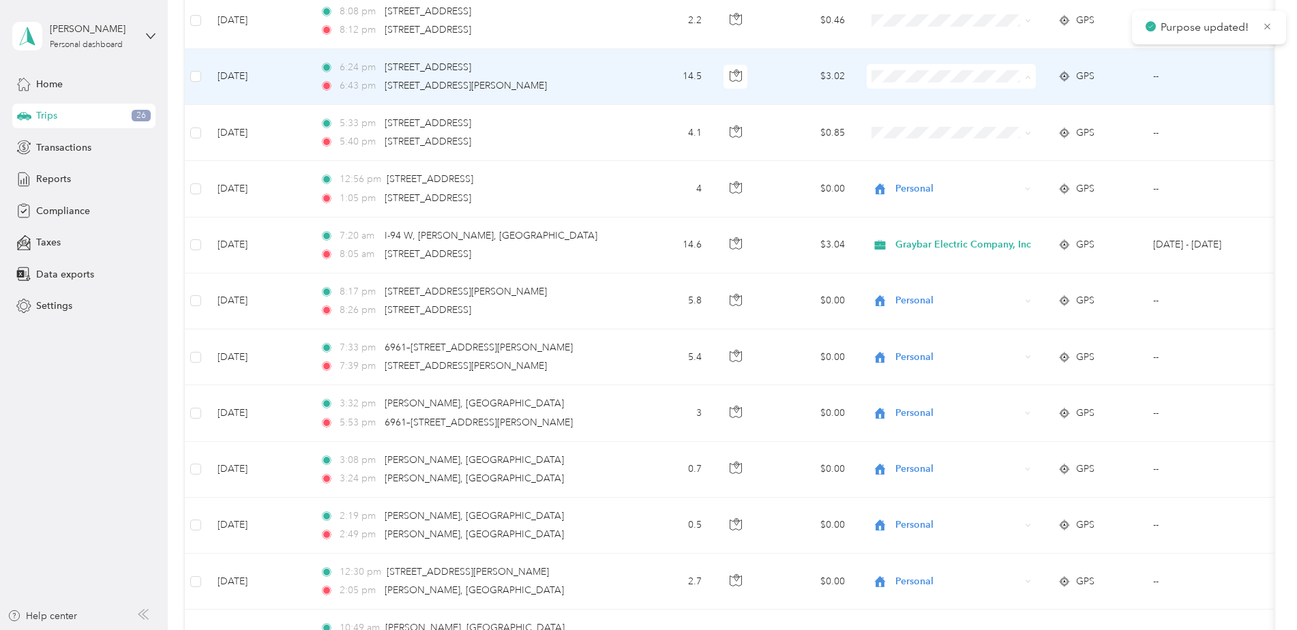
click at [958, 121] on span "Personal" at bounding box center [968, 126] width 136 height 14
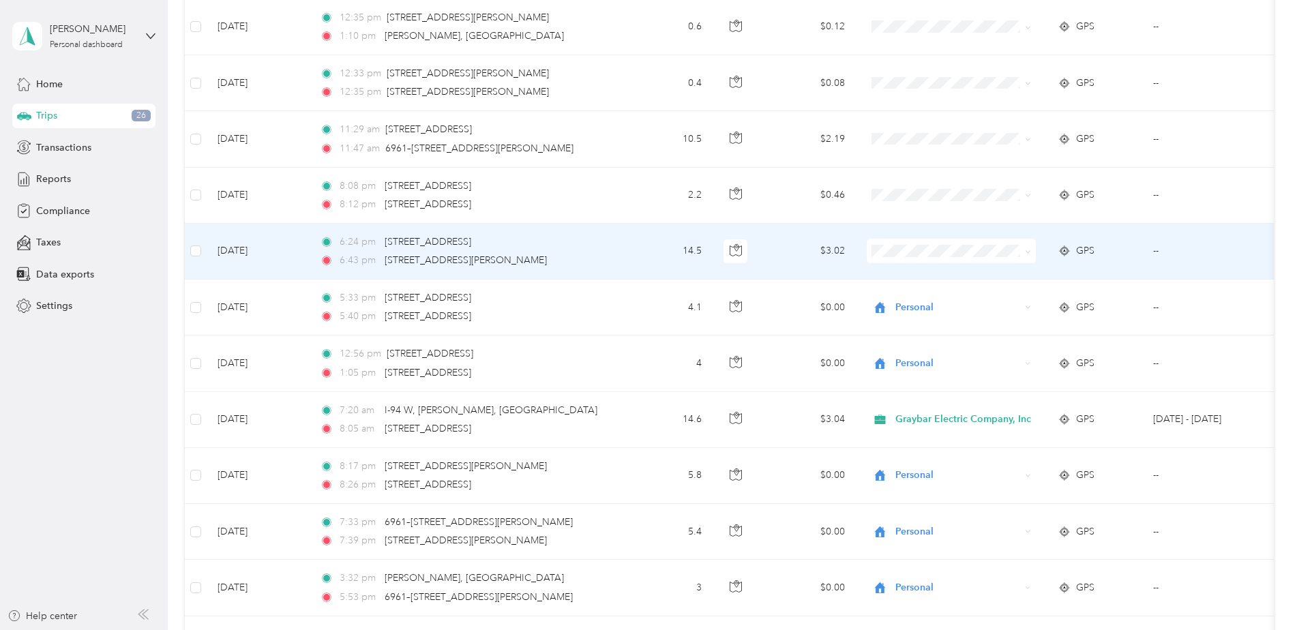
scroll to position [369, 0]
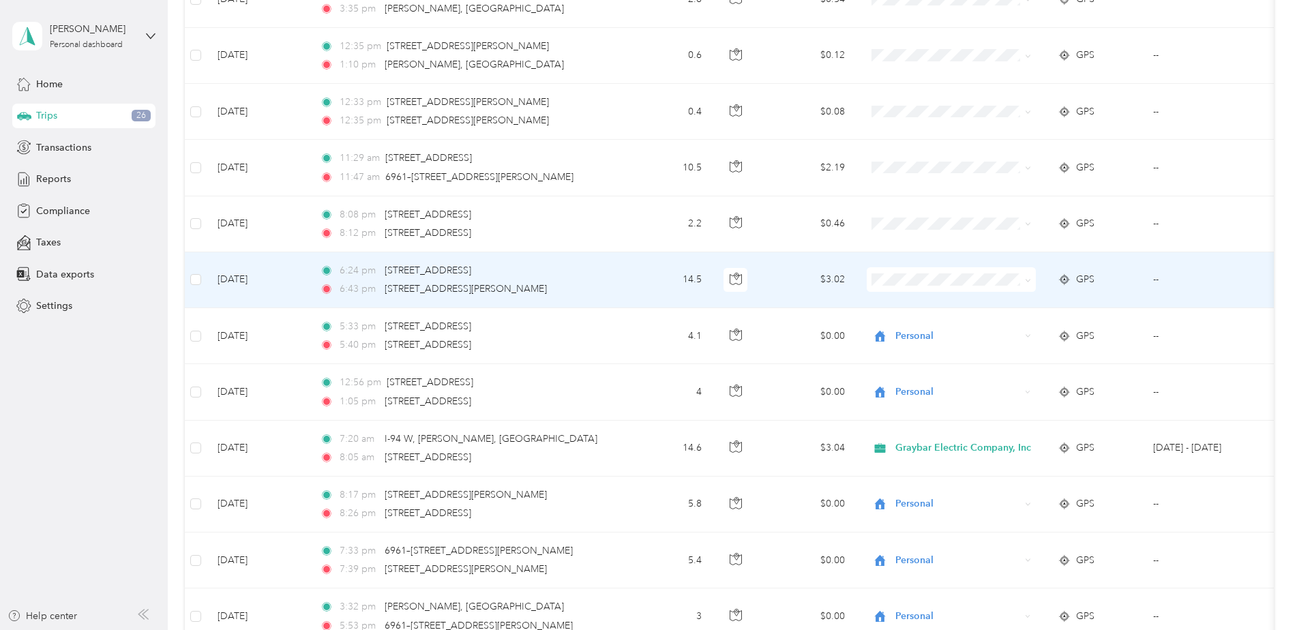
click at [989, 292] on span at bounding box center [951, 279] width 169 height 25
click at [1027, 280] on icon at bounding box center [1028, 280] width 4 height 3
click at [994, 323] on span "Personal" at bounding box center [968, 329] width 136 height 14
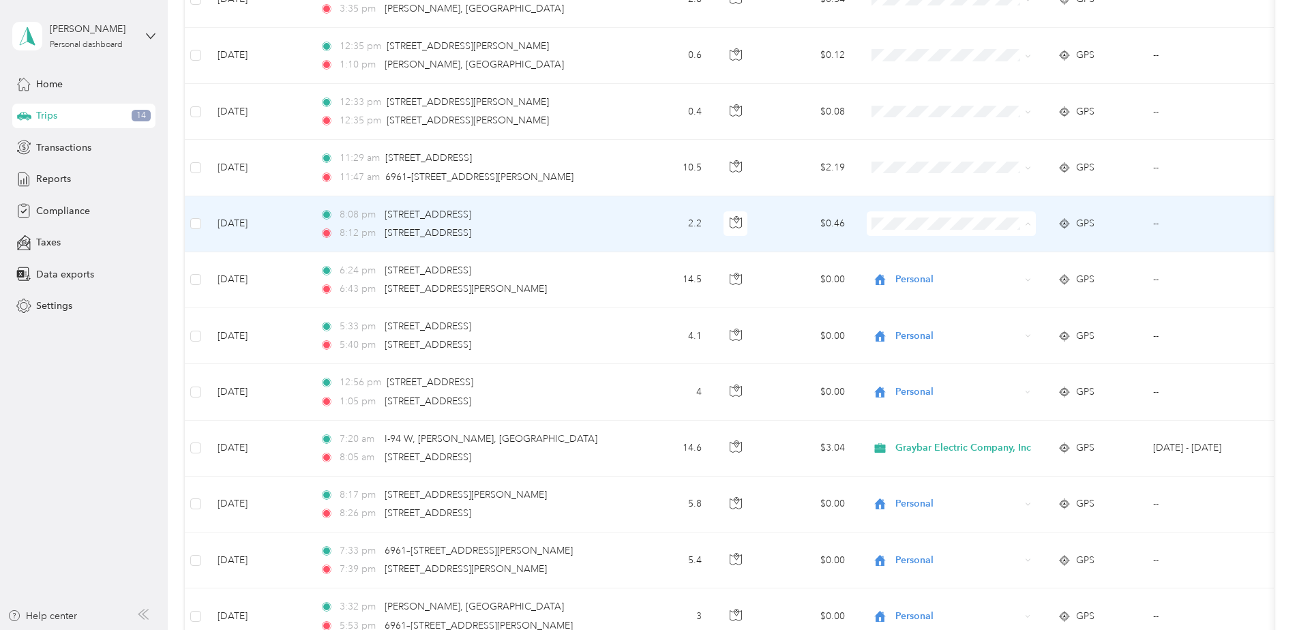
click at [993, 267] on span "Personal" at bounding box center [968, 273] width 136 height 14
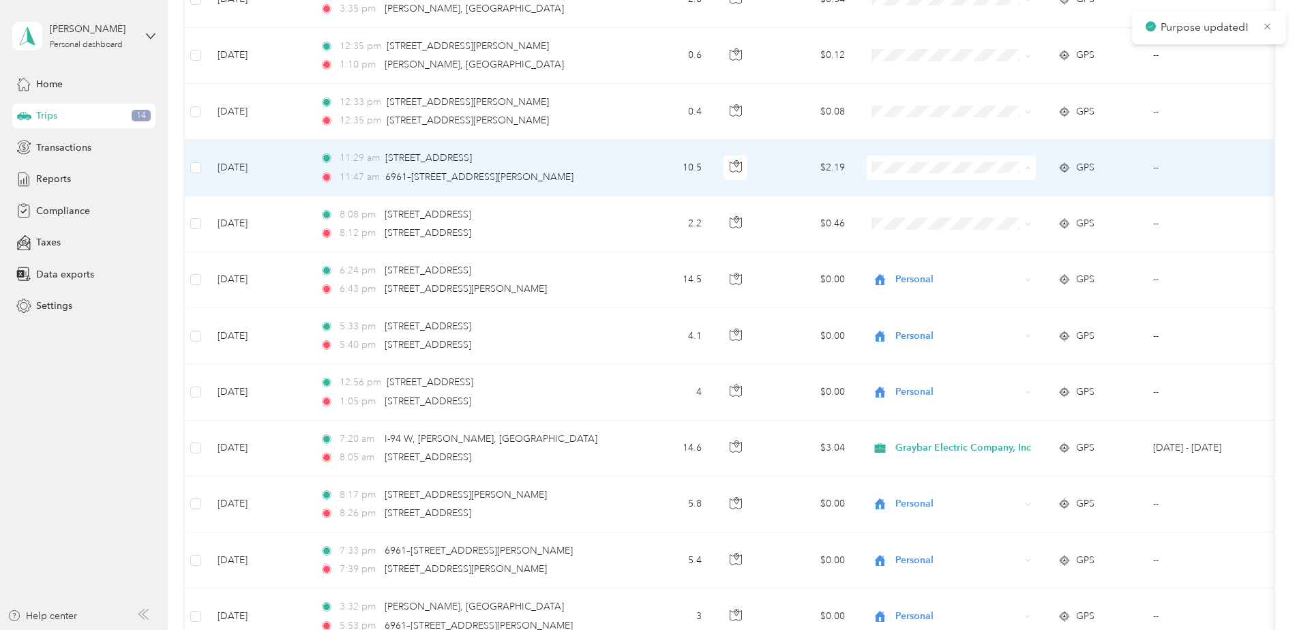
click at [986, 215] on span "Personal" at bounding box center [968, 217] width 136 height 14
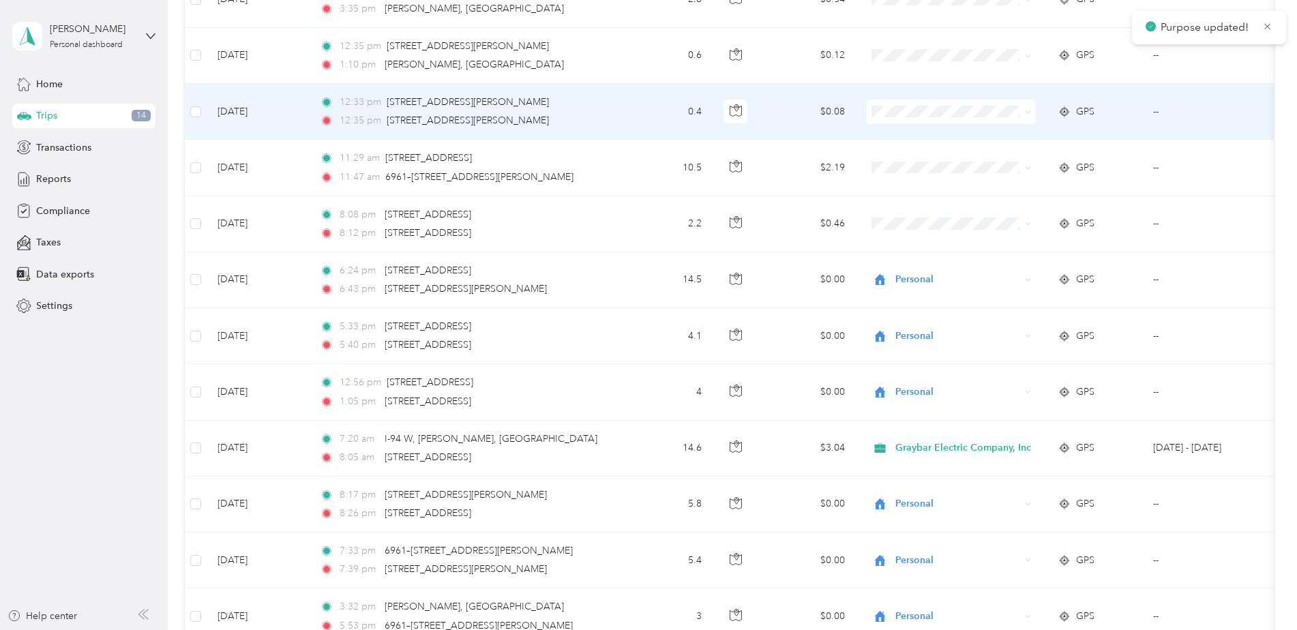
click at [969, 119] on span at bounding box center [951, 112] width 169 height 25
click at [953, 158] on span "Personal" at bounding box center [968, 160] width 136 height 14
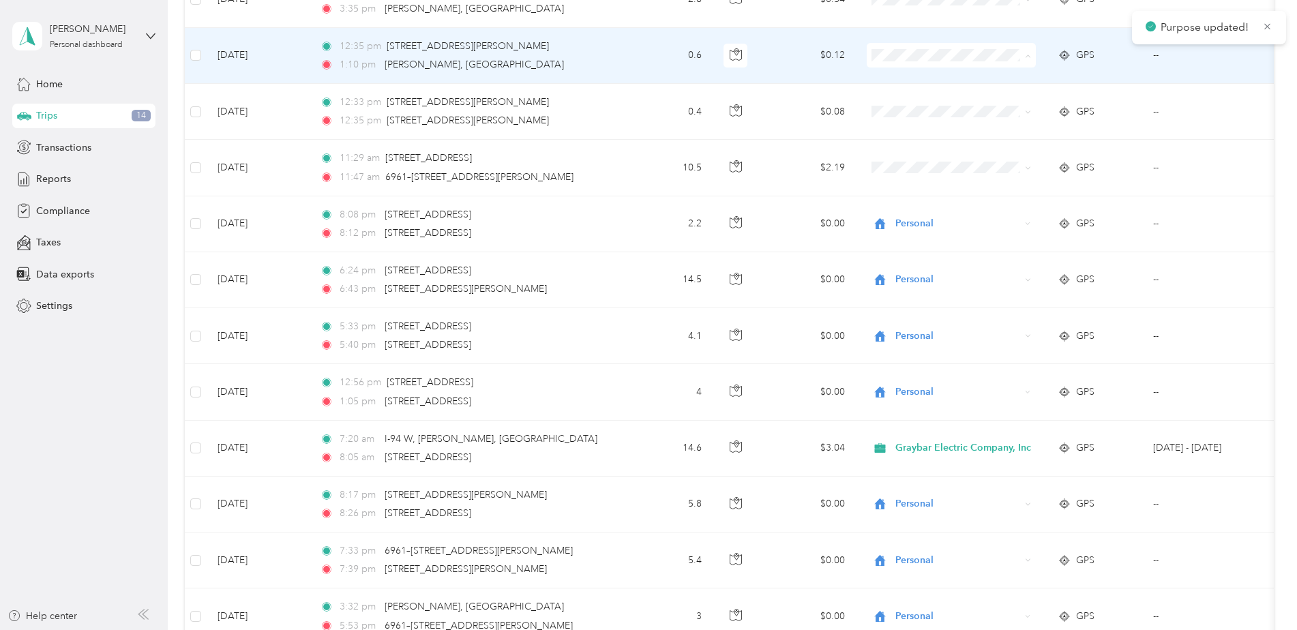
click at [962, 108] on span "Personal" at bounding box center [968, 105] width 136 height 14
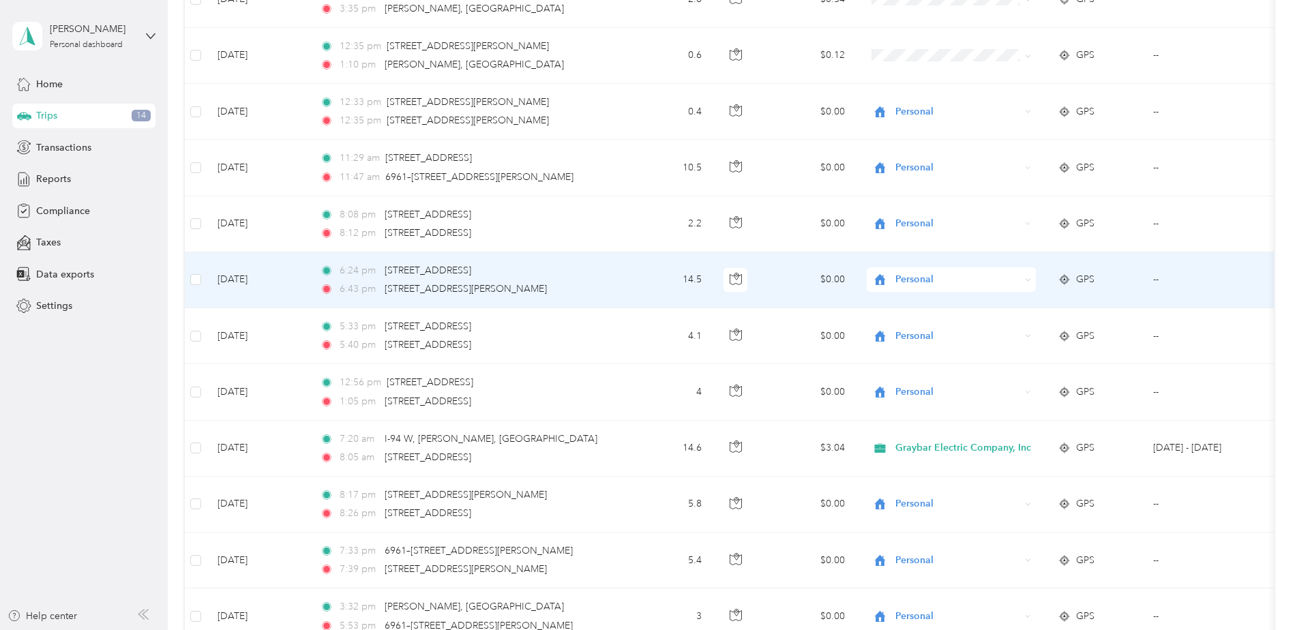
scroll to position [301, 0]
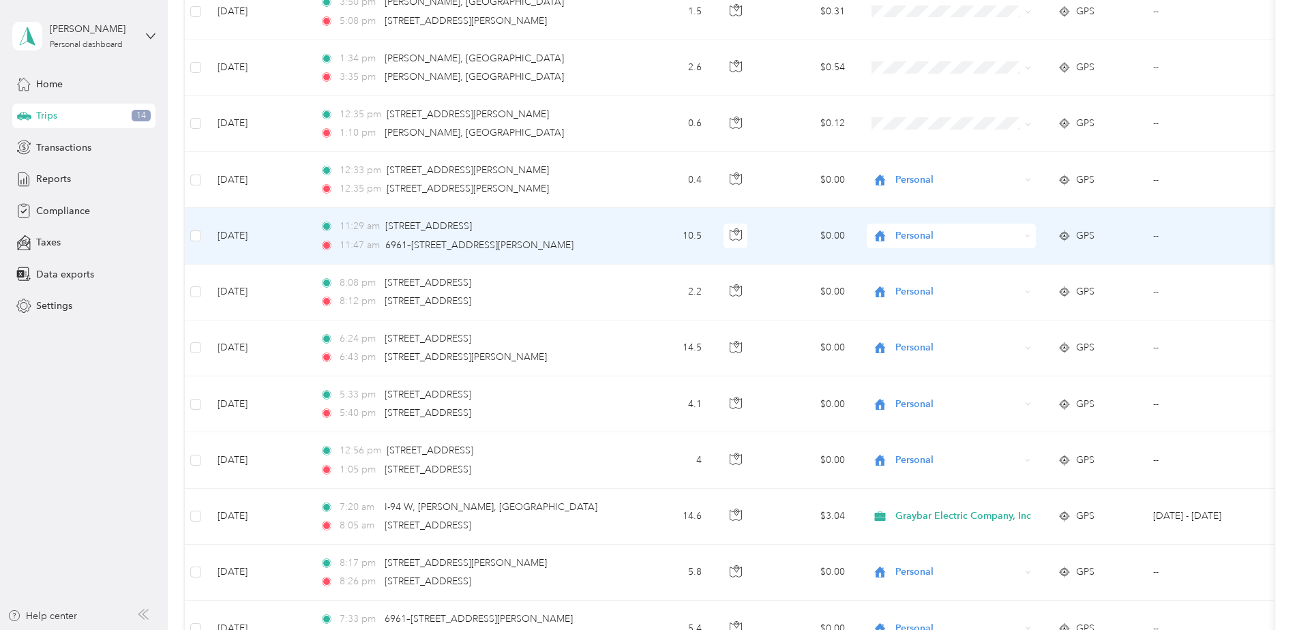
click at [1015, 239] on span "Personal" at bounding box center [958, 236] width 125 height 15
click at [1001, 255] on span "Graybar Electric Company, Inc" at bounding box center [968, 261] width 136 height 14
click at [1022, 242] on div "Personal" at bounding box center [951, 236] width 169 height 25
click at [990, 259] on span "Graybar Electric Company, Inc" at bounding box center [968, 261] width 136 height 14
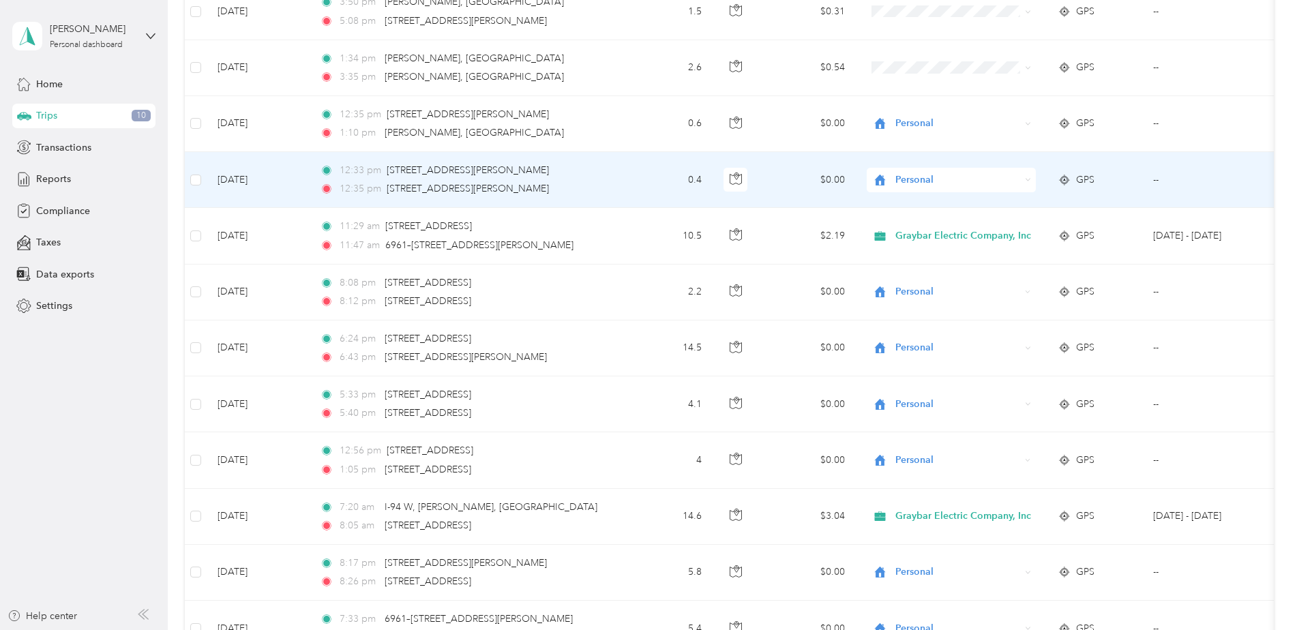
click at [1029, 183] on div "Personal" at bounding box center [951, 180] width 169 height 25
click at [1021, 204] on span "Graybar Electric Company, Inc" at bounding box center [968, 203] width 136 height 14
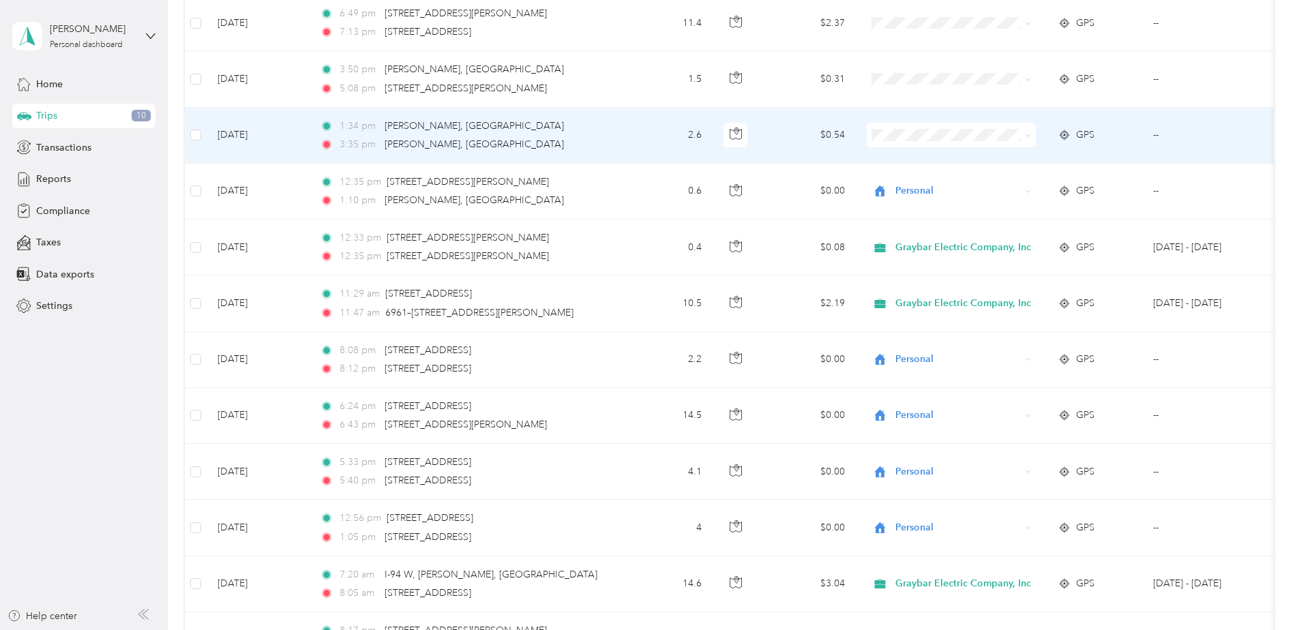
scroll to position [233, 0]
click at [956, 181] on span "Personal" at bounding box center [968, 185] width 136 height 14
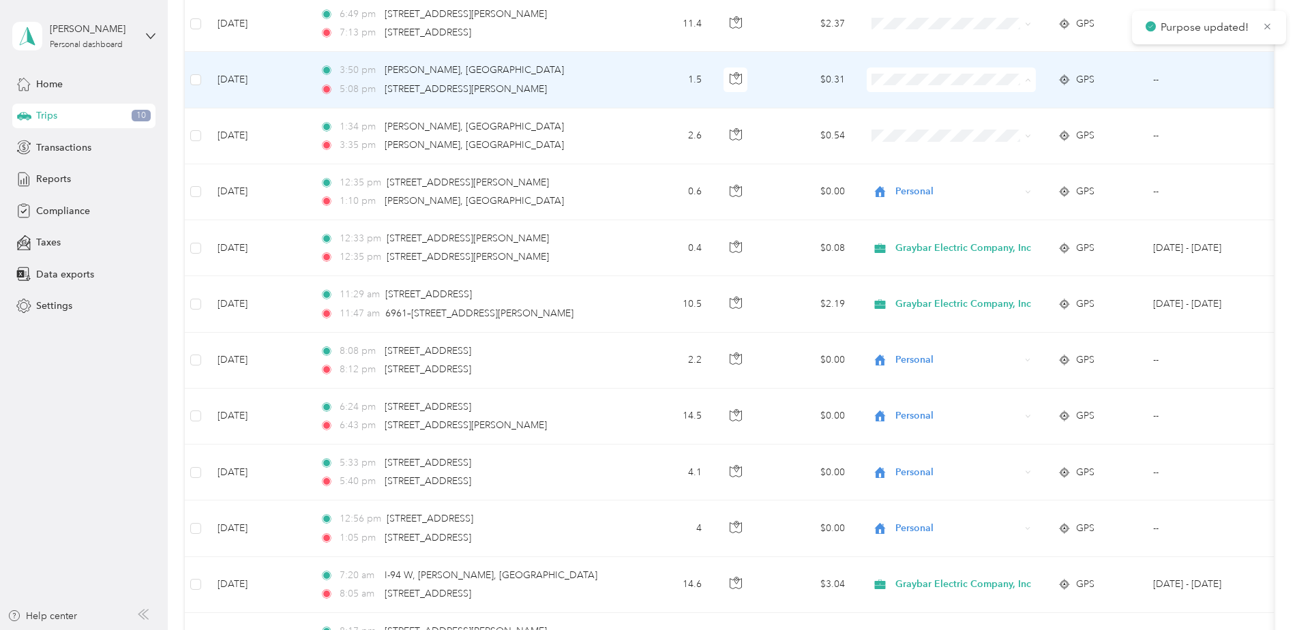
click at [955, 128] on span "Personal" at bounding box center [968, 129] width 136 height 14
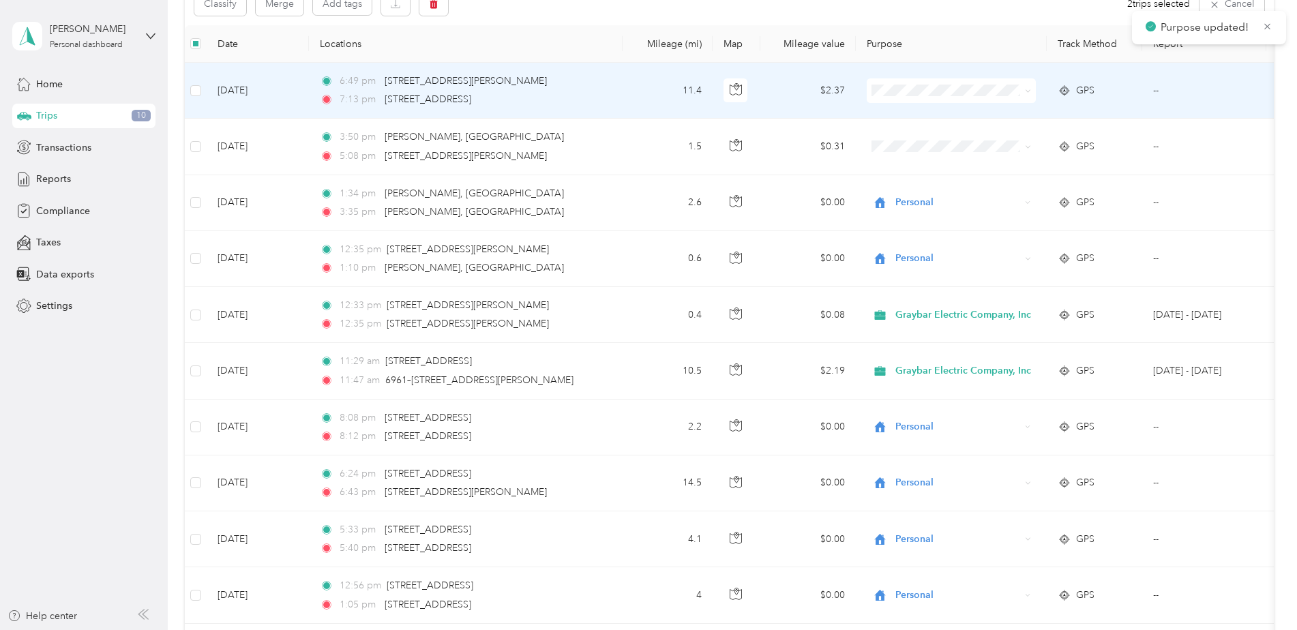
scroll to position [165, 0]
click at [924, 136] on span "Personal" at bounding box center [968, 140] width 136 height 14
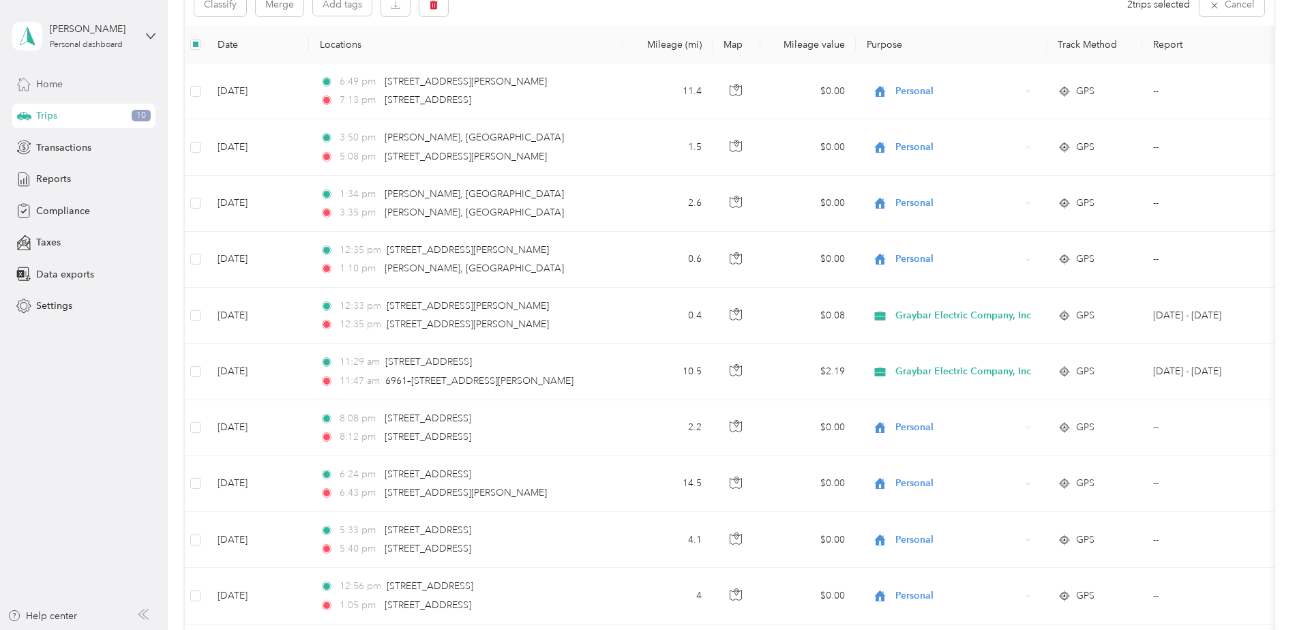
click at [48, 84] on span "Home" at bounding box center [49, 84] width 27 height 14
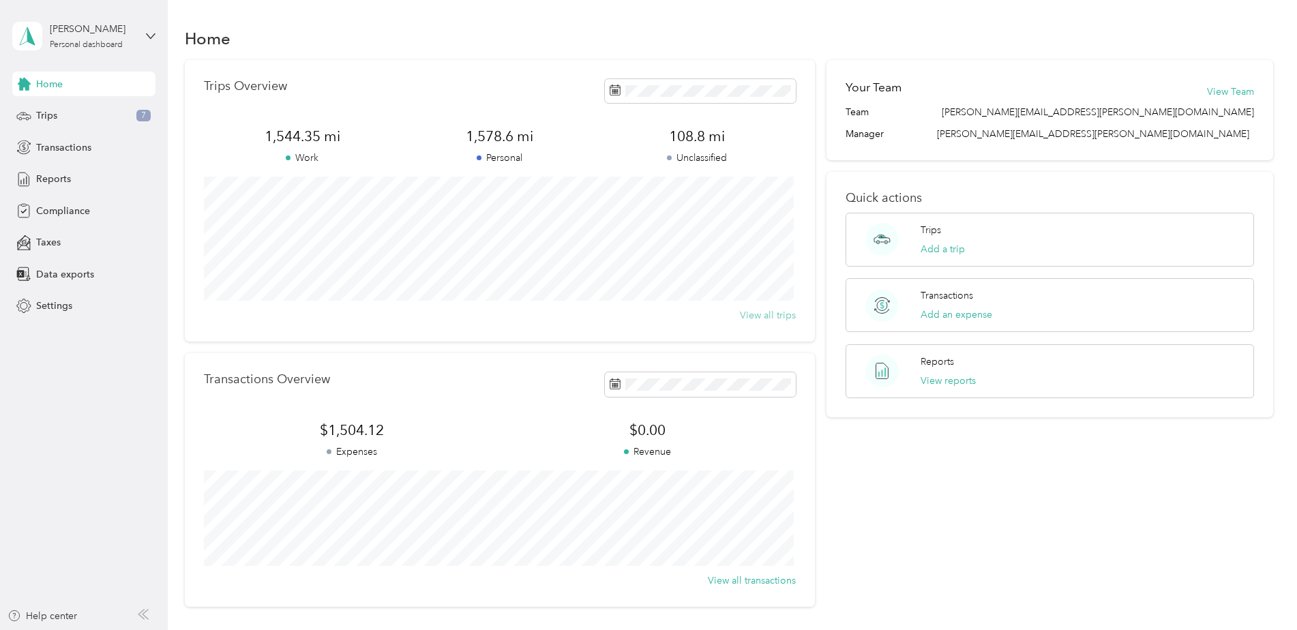
click at [750, 318] on button "View all trips" at bounding box center [768, 315] width 56 height 14
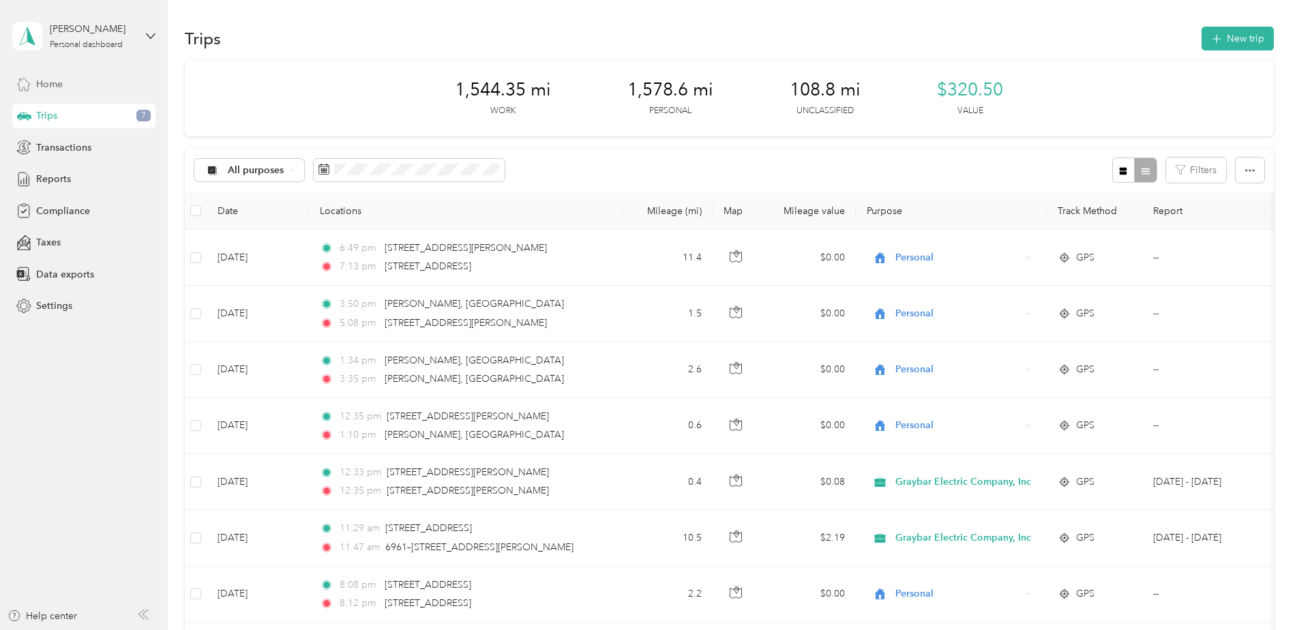
click at [43, 77] on span "Home" at bounding box center [49, 84] width 27 height 14
